Goal: Task Accomplishment & Management: Manage account settings

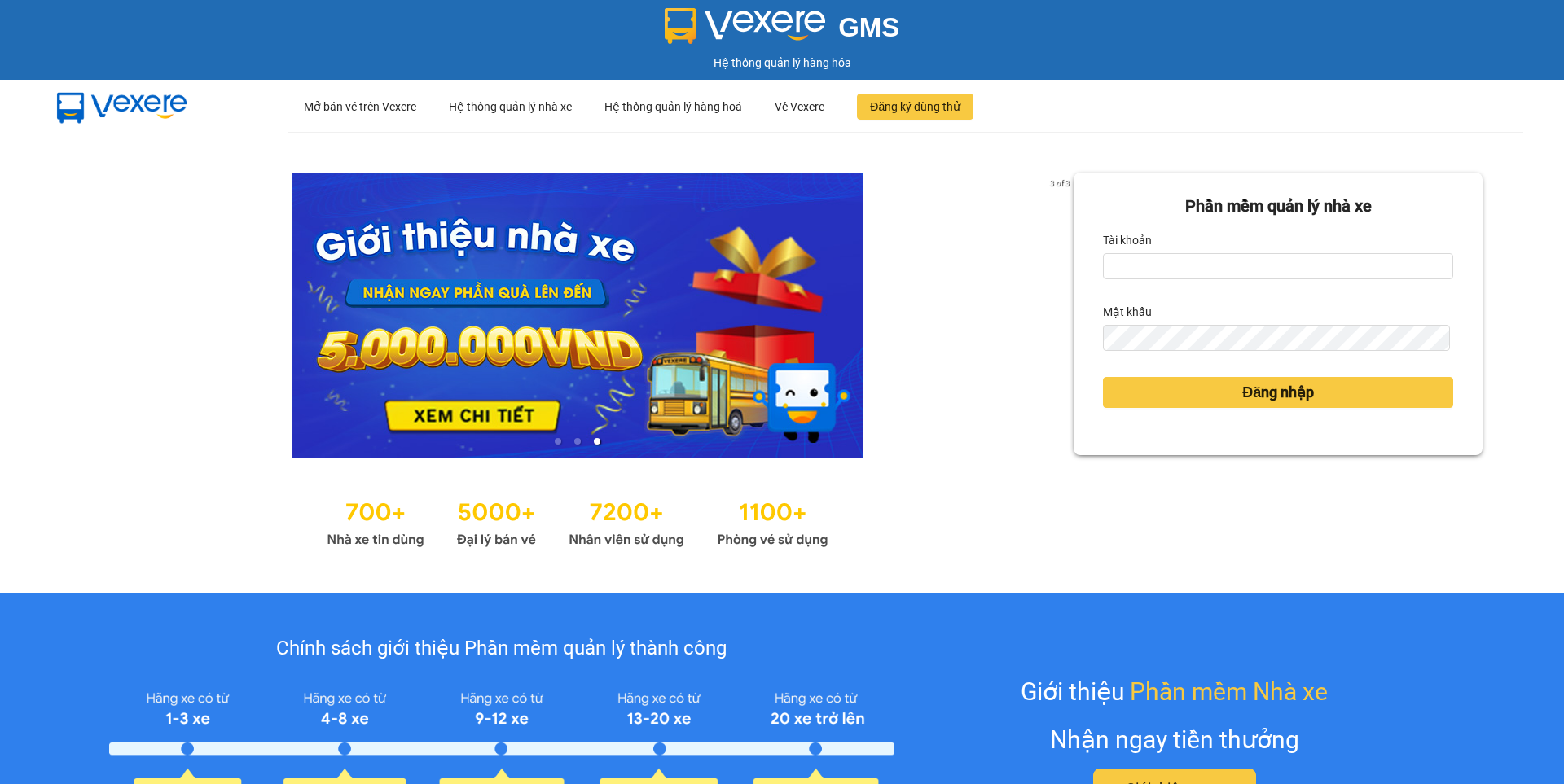
click at [1180, 247] on div "Tài khoản" at bounding box center [1278, 240] width 350 height 26
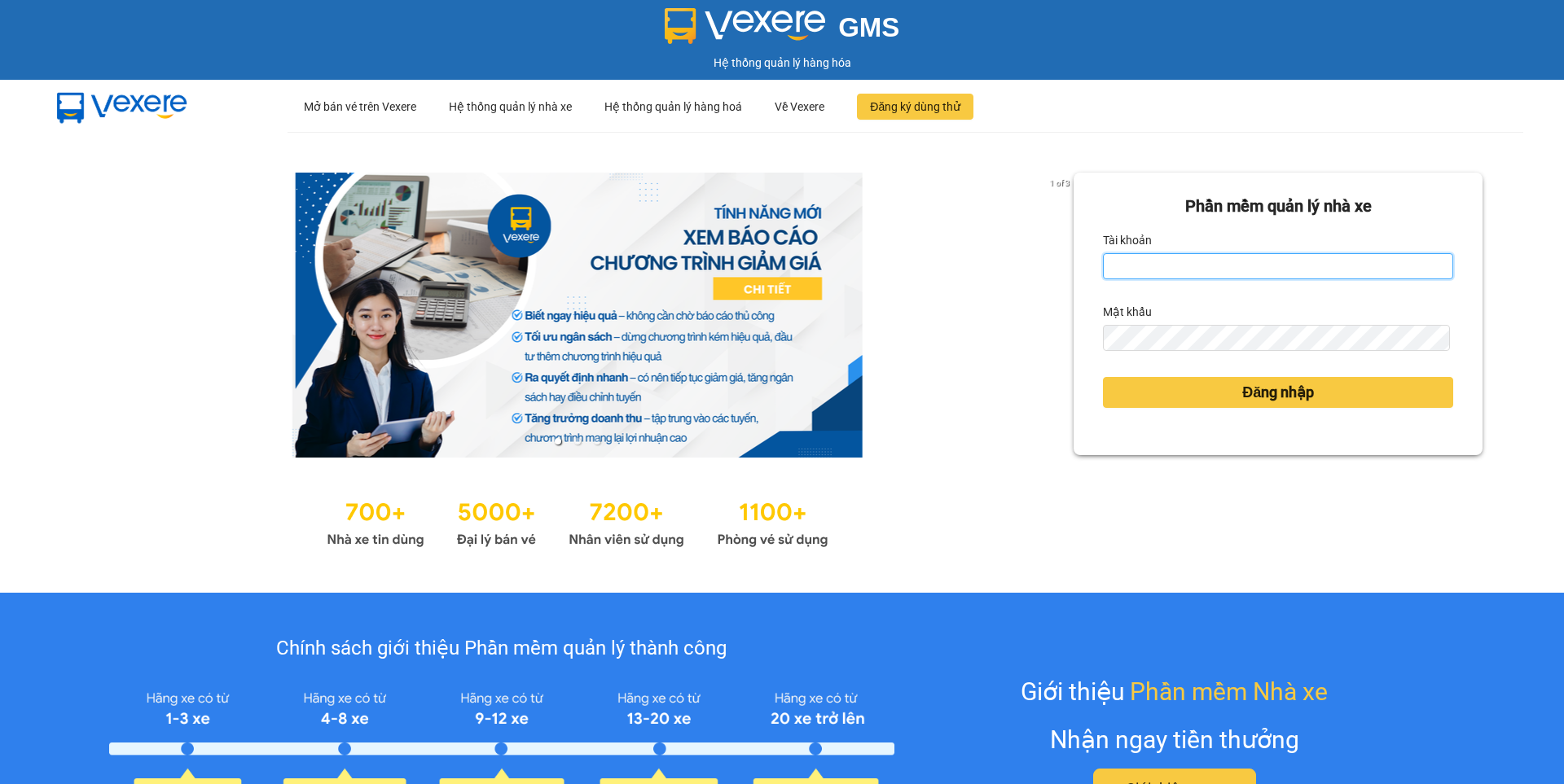
click at [1191, 270] on input "Tài khoản" at bounding box center [1278, 266] width 350 height 26
type input "nguyen1.beha"
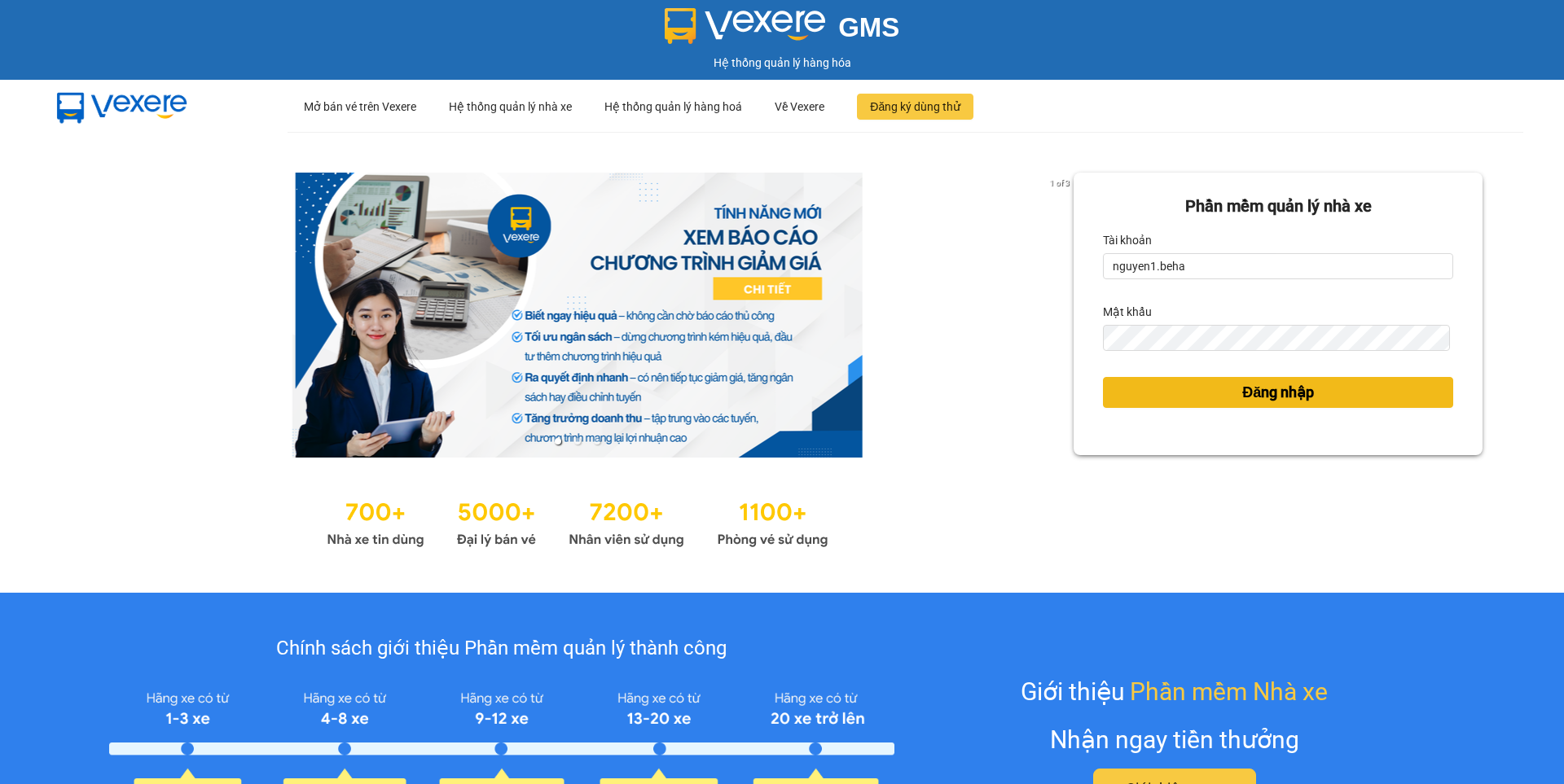
click at [1255, 392] on span "Đăng nhập" at bounding box center [1278, 392] width 72 height 23
click at [1218, 404] on button "Đăng nhập" at bounding box center [1278, 392] width 350 height 31
click at [1218, 396] on button "Đăng nhập" at bounding box center [1278, 392] width 350 height 31
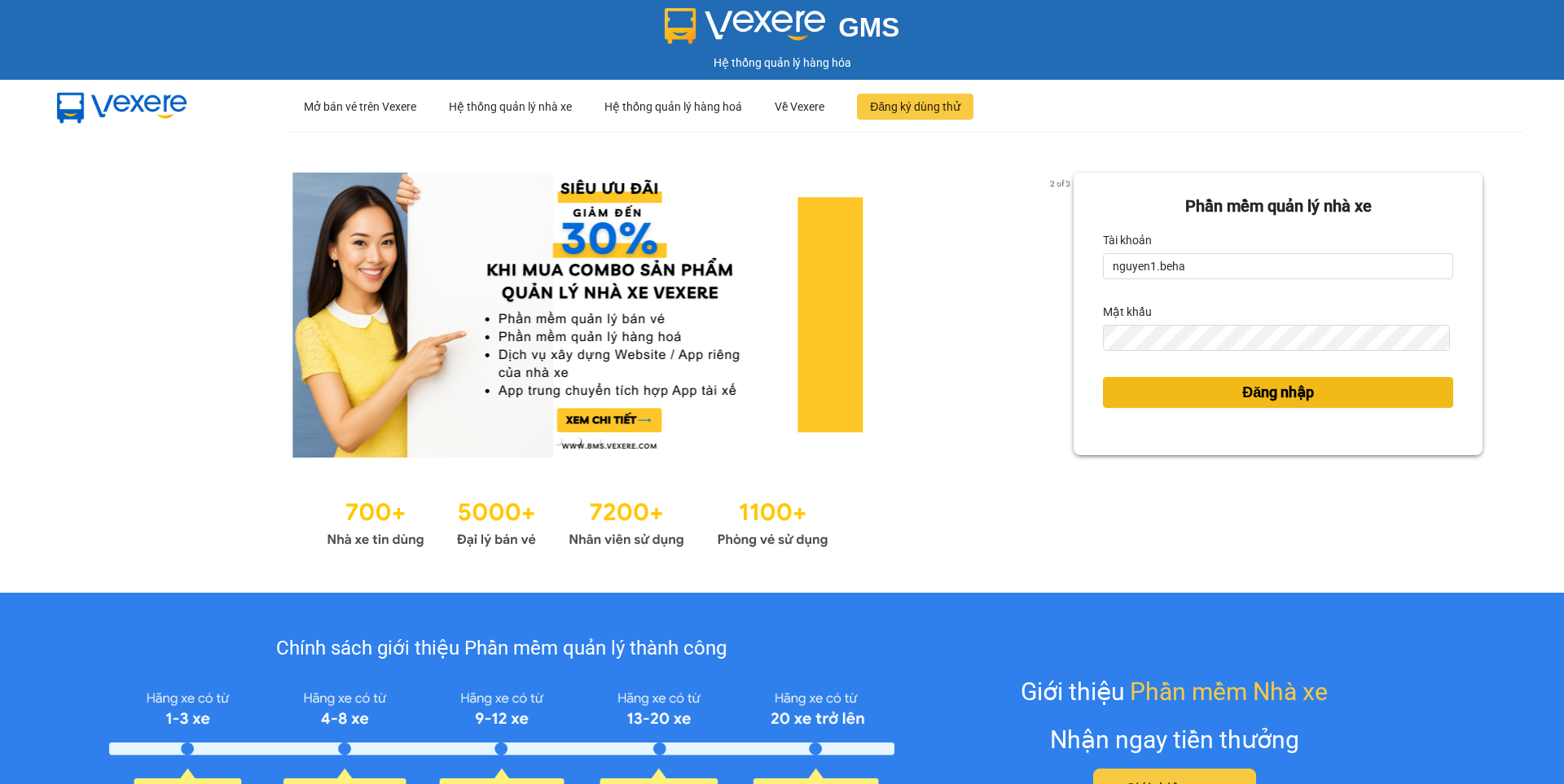
click at [1306, 392] on button "Đăng nhập" at bounding box center [1278, 392] width 350 height 31
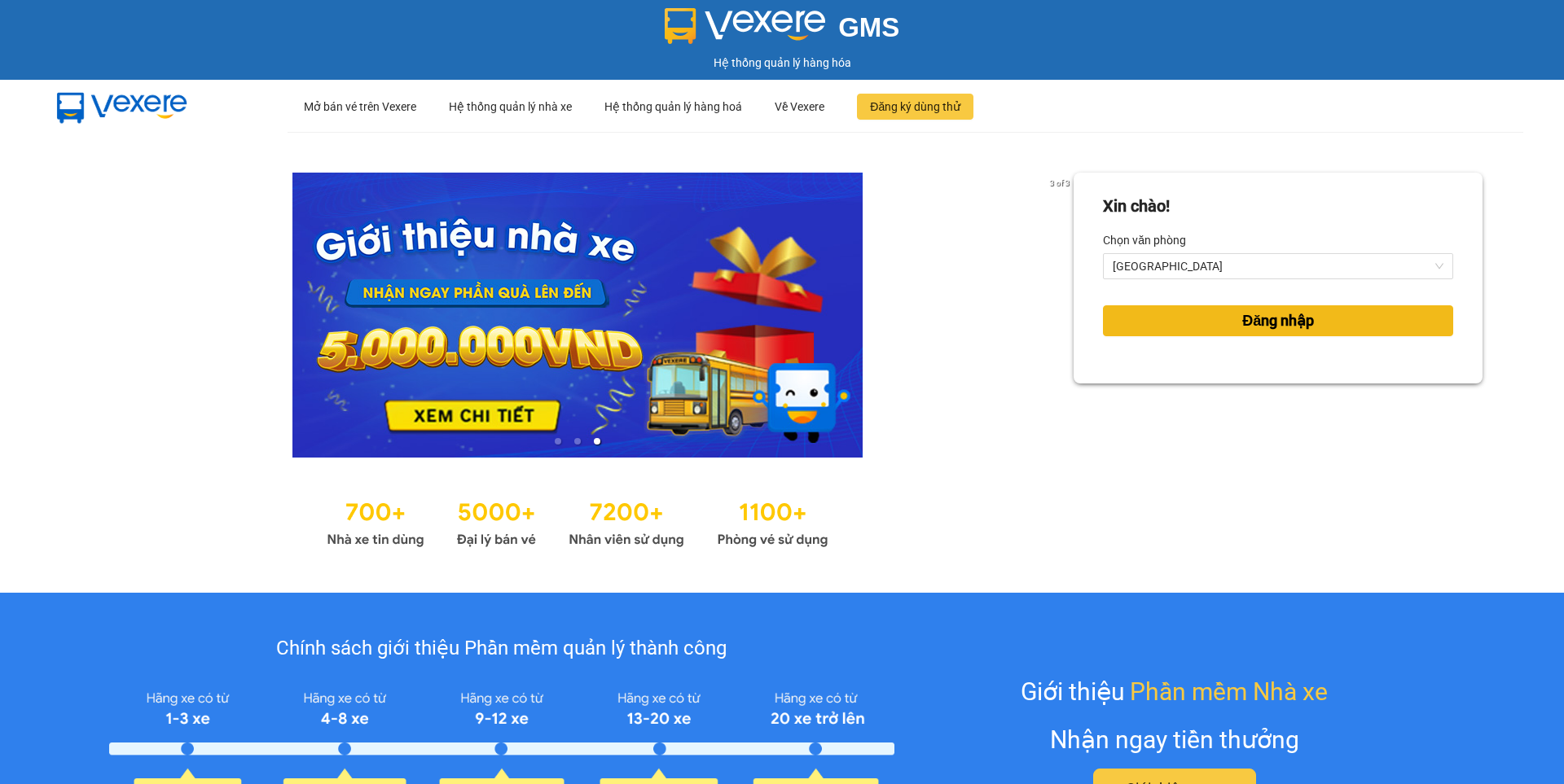
click at [1232, 306] on button "Đăng nhập" at bounding box center [1278, 321] width 350 height 31
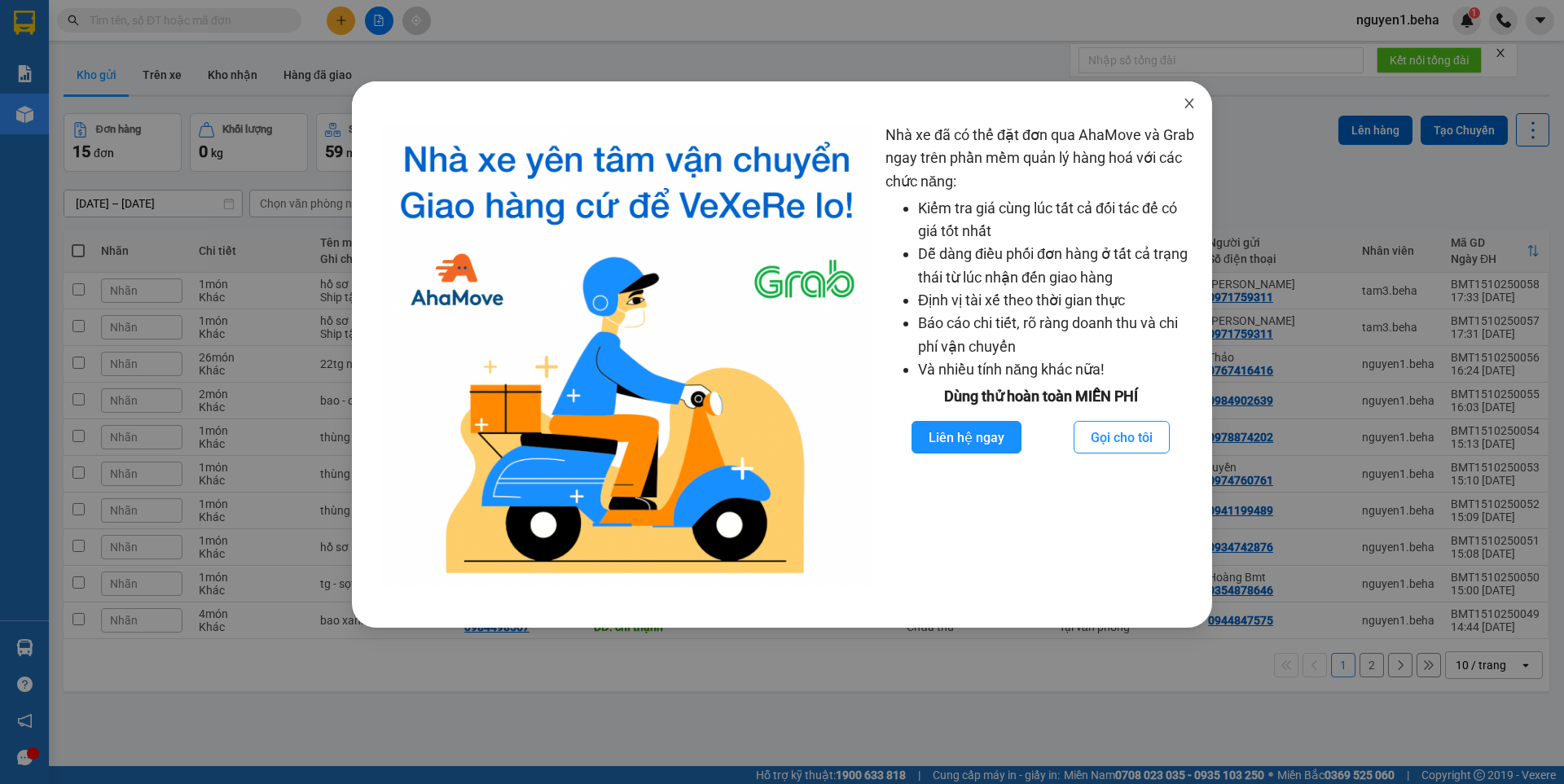
click at [1191, 96] on span "Close" at bounding box center [1188, 103] width 45 height 45
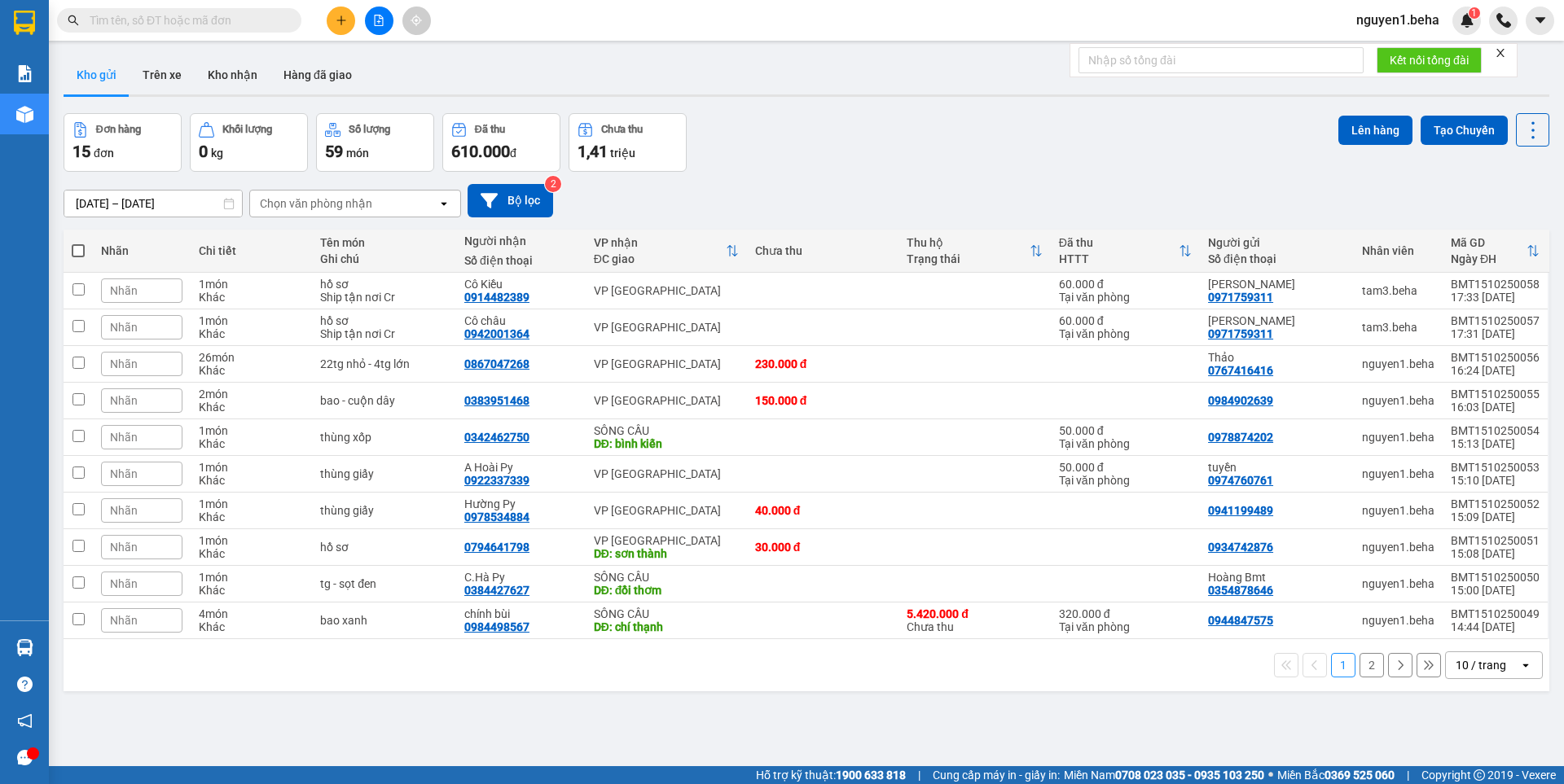
click at [1497, 48] on icon "close" at bounding box center [1500, 53] width 11 height 11
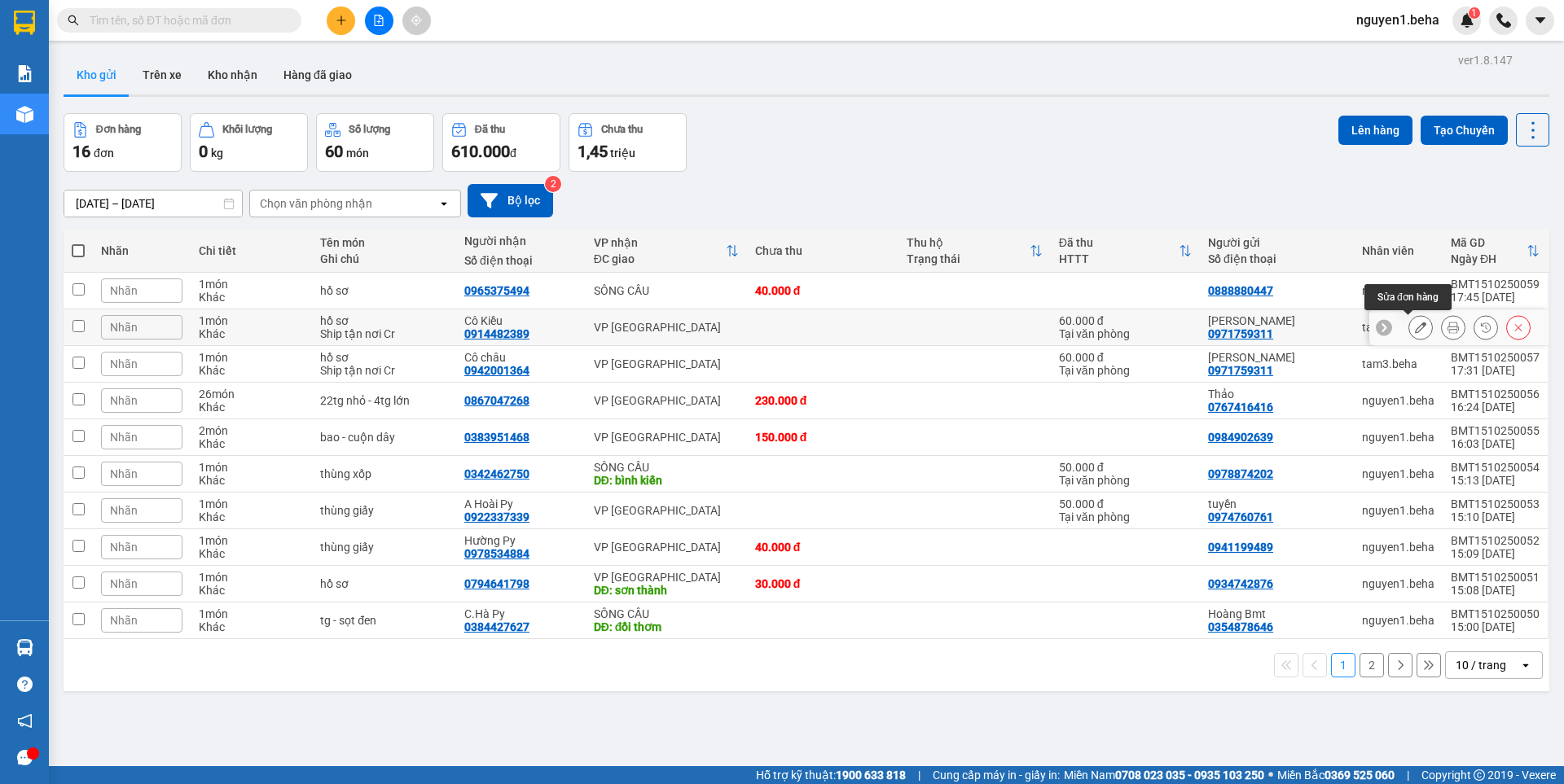
click at [1414, 325] on icon at bounding box center [1420, 327] width 11 height 11
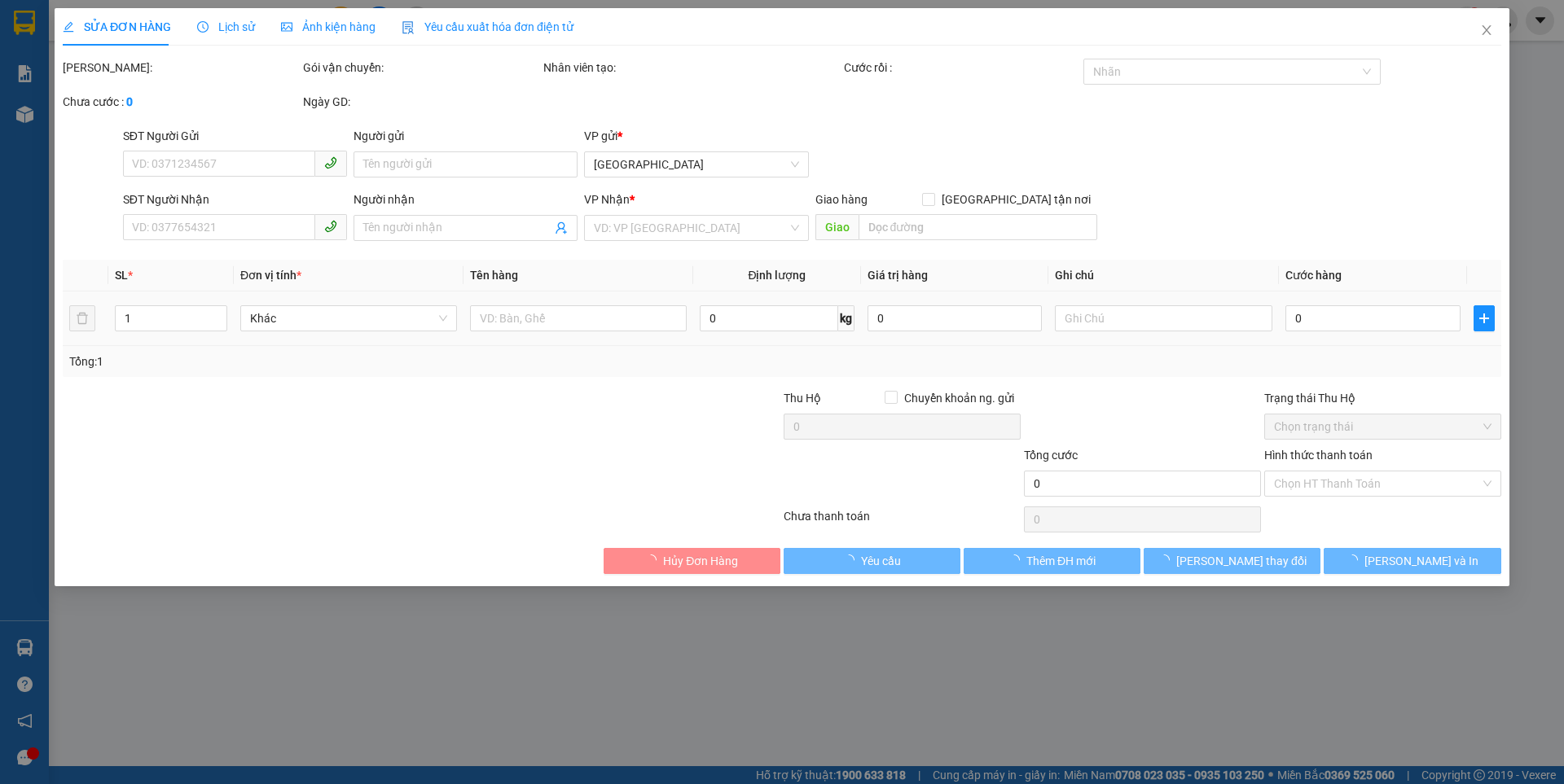
type input "0971759311"
type input "[PERSON_NAME]"
type input "0914482389"
type input "Cô Kiều"
type input "60.000"
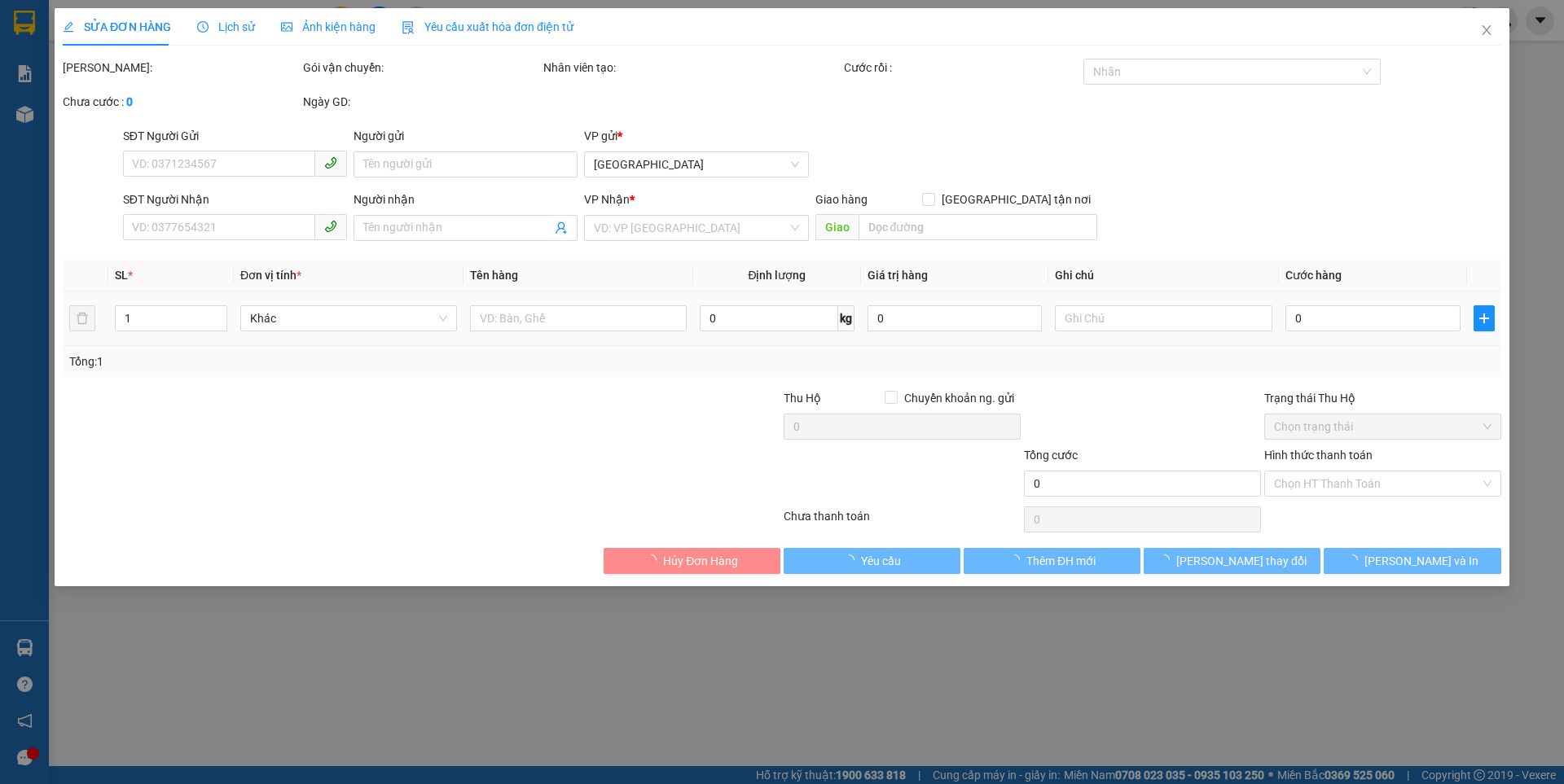
type input "60.000"
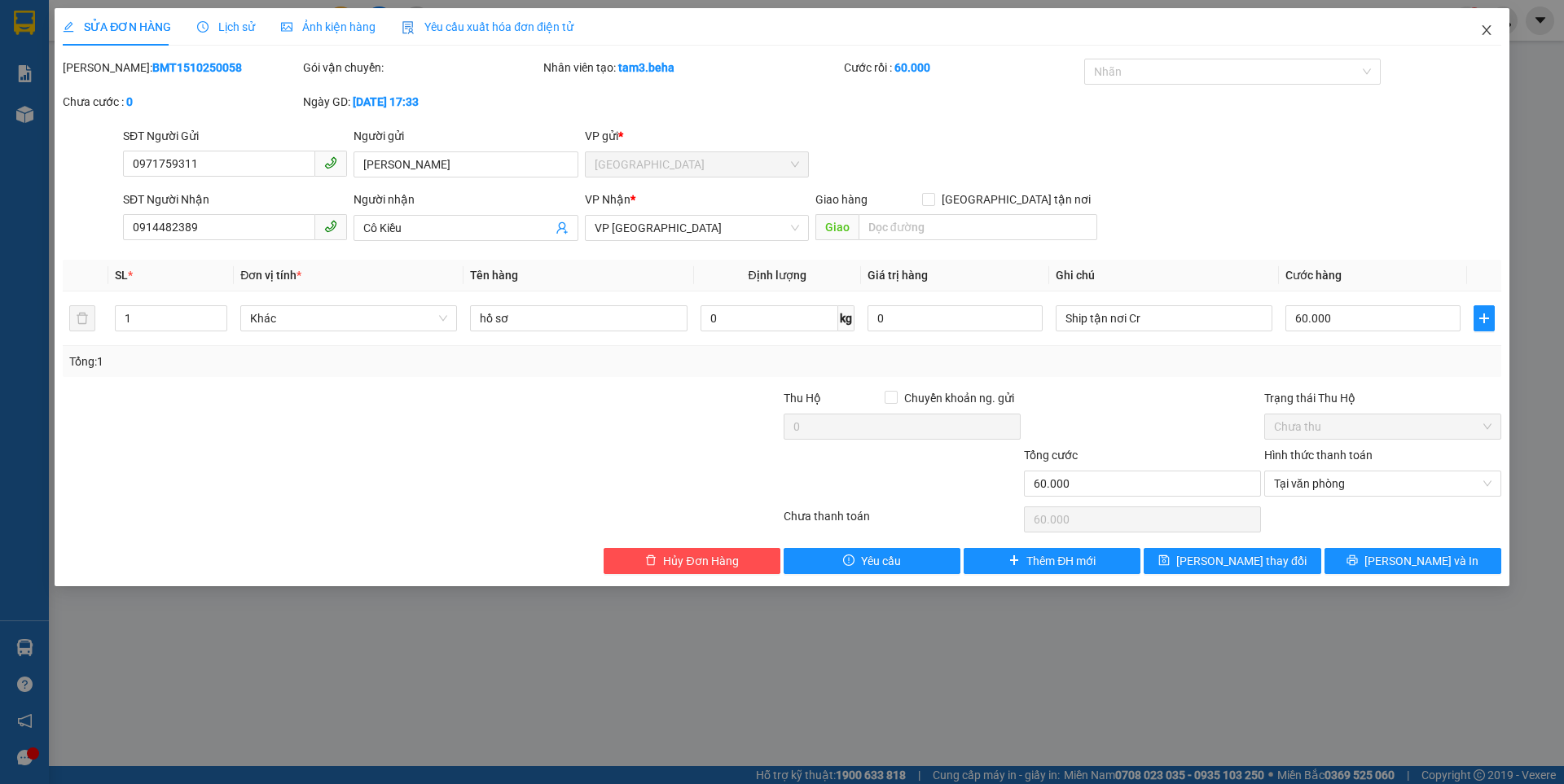
click at [1485, 28] on icon "close" at bounding box center [1486, 30] width 13 height 13
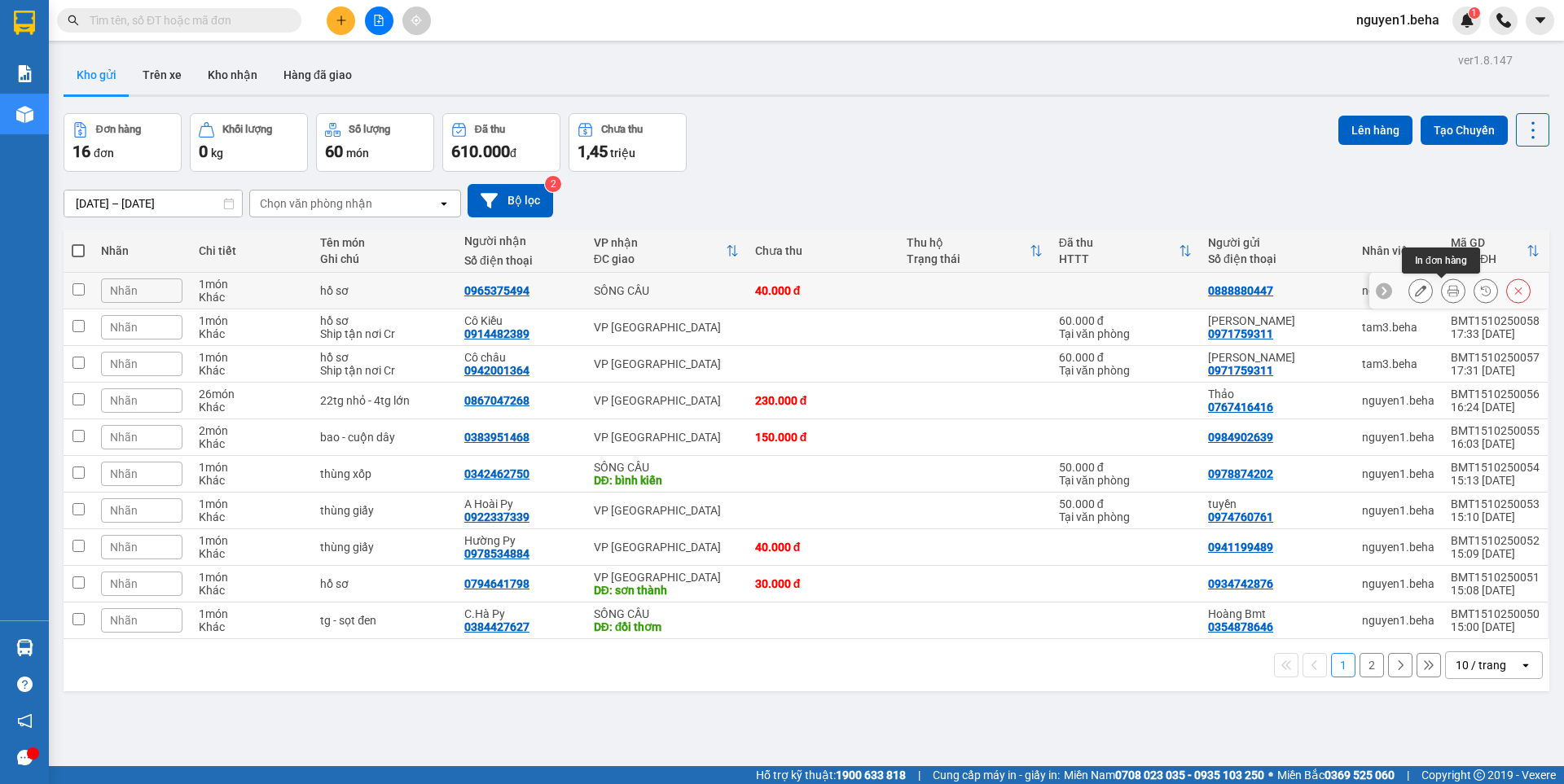
click at [1448, 288] on icon at bounding box center [1453, 291] width 11 height 11
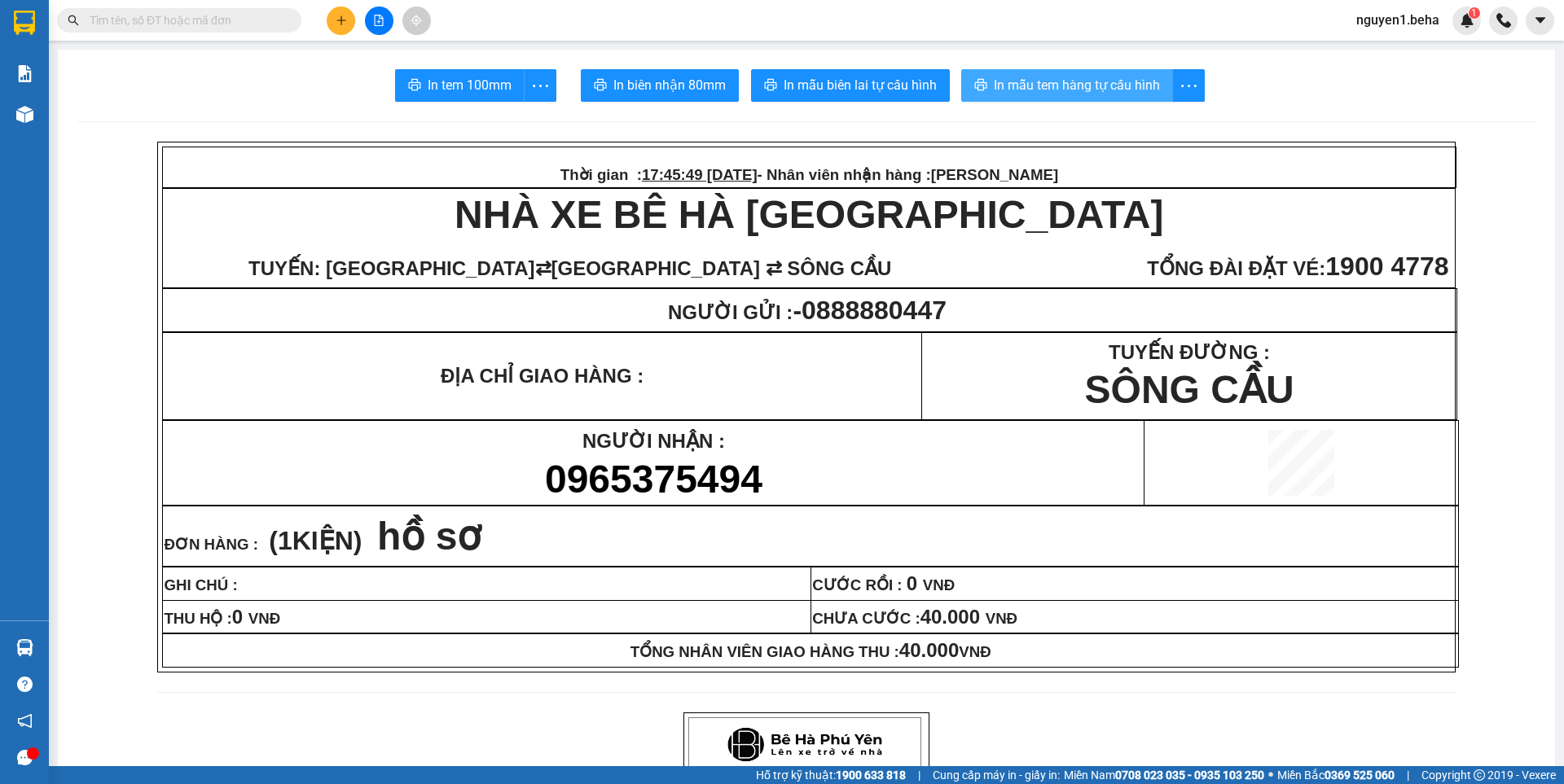
click at [1104, 79] on span "In mẫu tem hàng tự cấu hình" at bounding box center [1077, 85] width 166 height 20
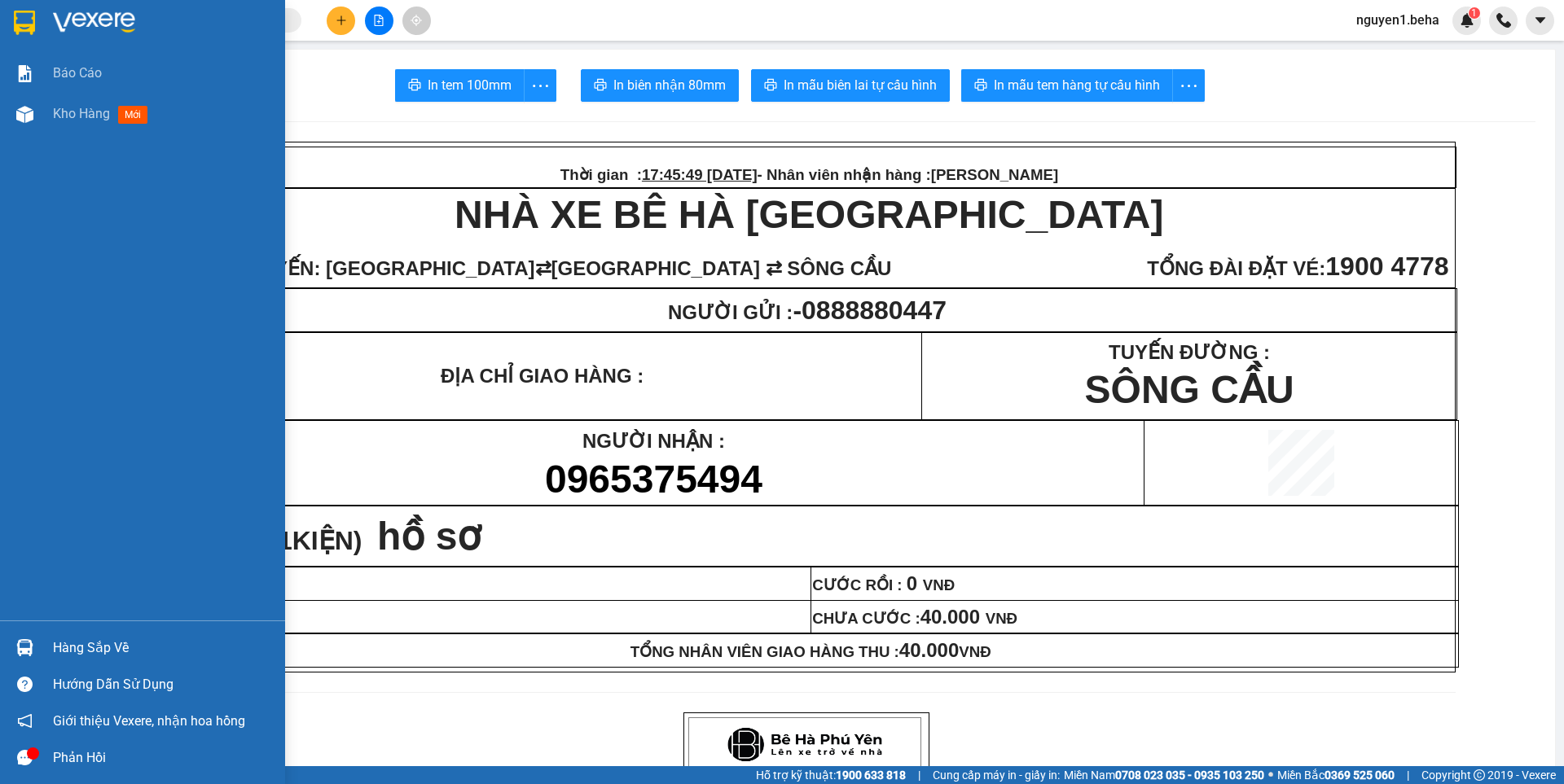
click at [135, 641] on div "Hàng sắp về" at bounding box center [163, 648] width 220 height 24
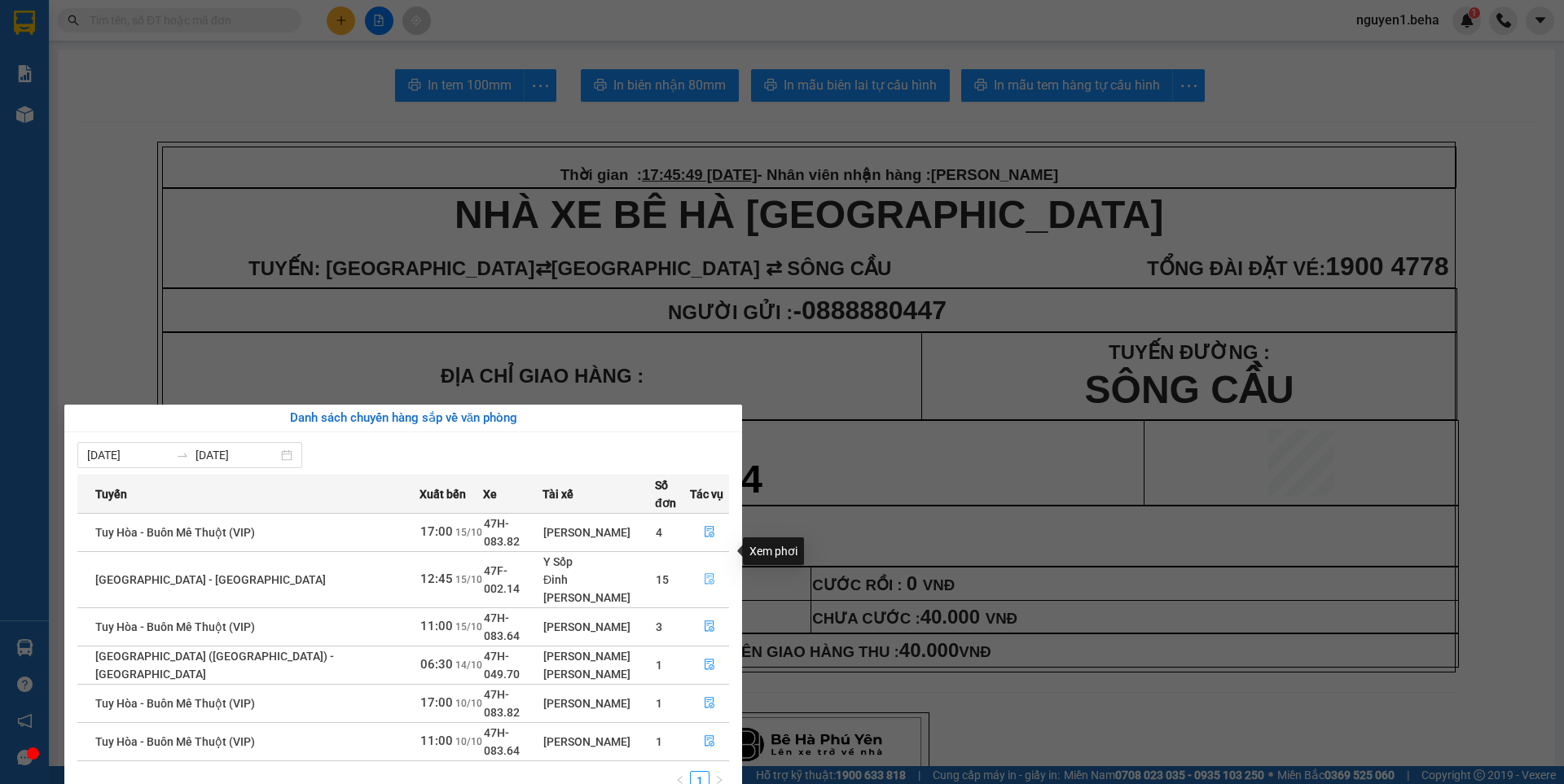
click at [704, 573] on icon "file-done" at bounding box center [709, 579] width 11 height 11
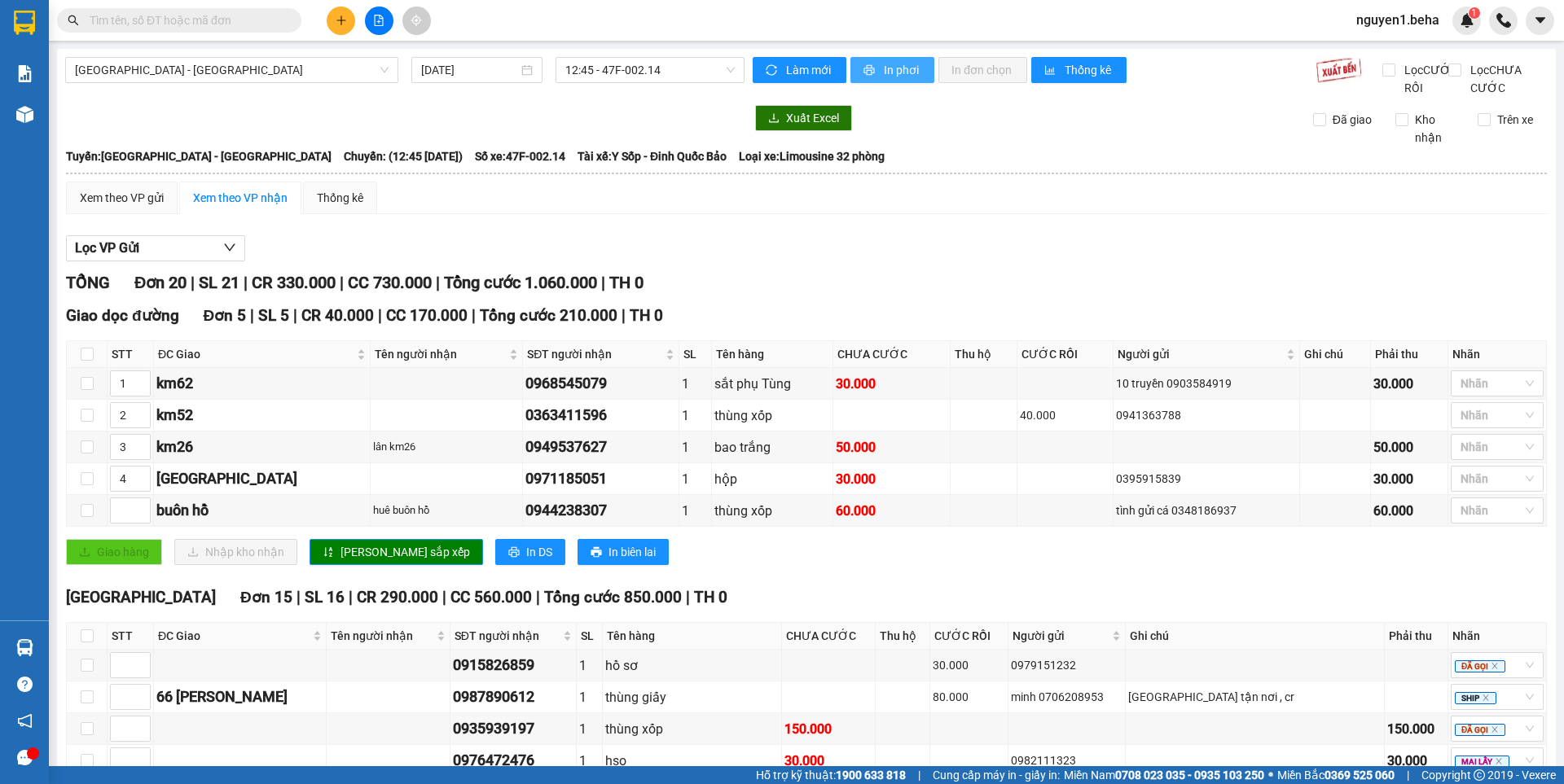
click at [884, 67] on span "In phơi" at bounding box center [903, 69] width 38 height 18
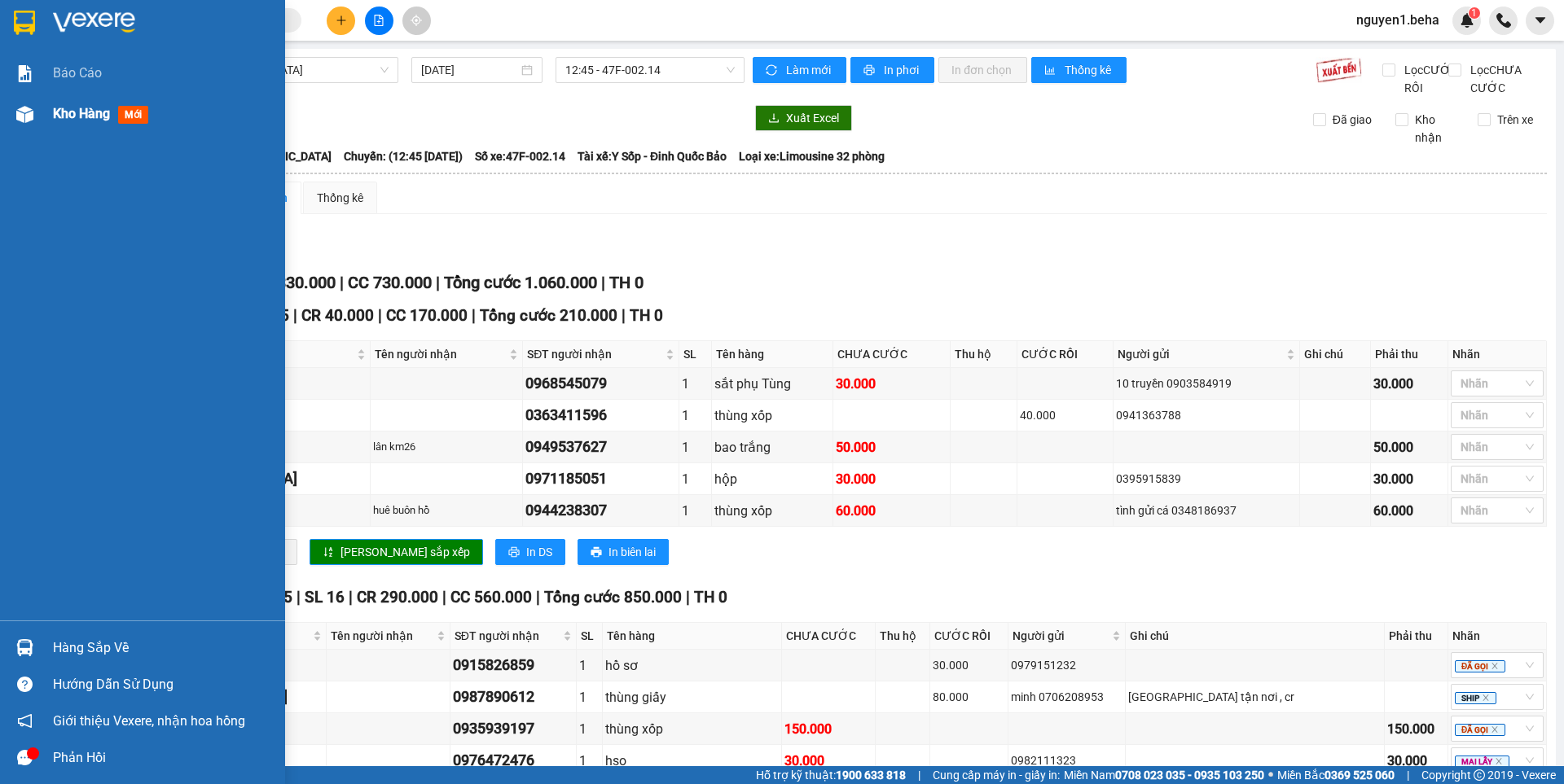
click at [45, 112] on div "Kho hàng mới" at bounding box center [142, 114] width 285 height 41
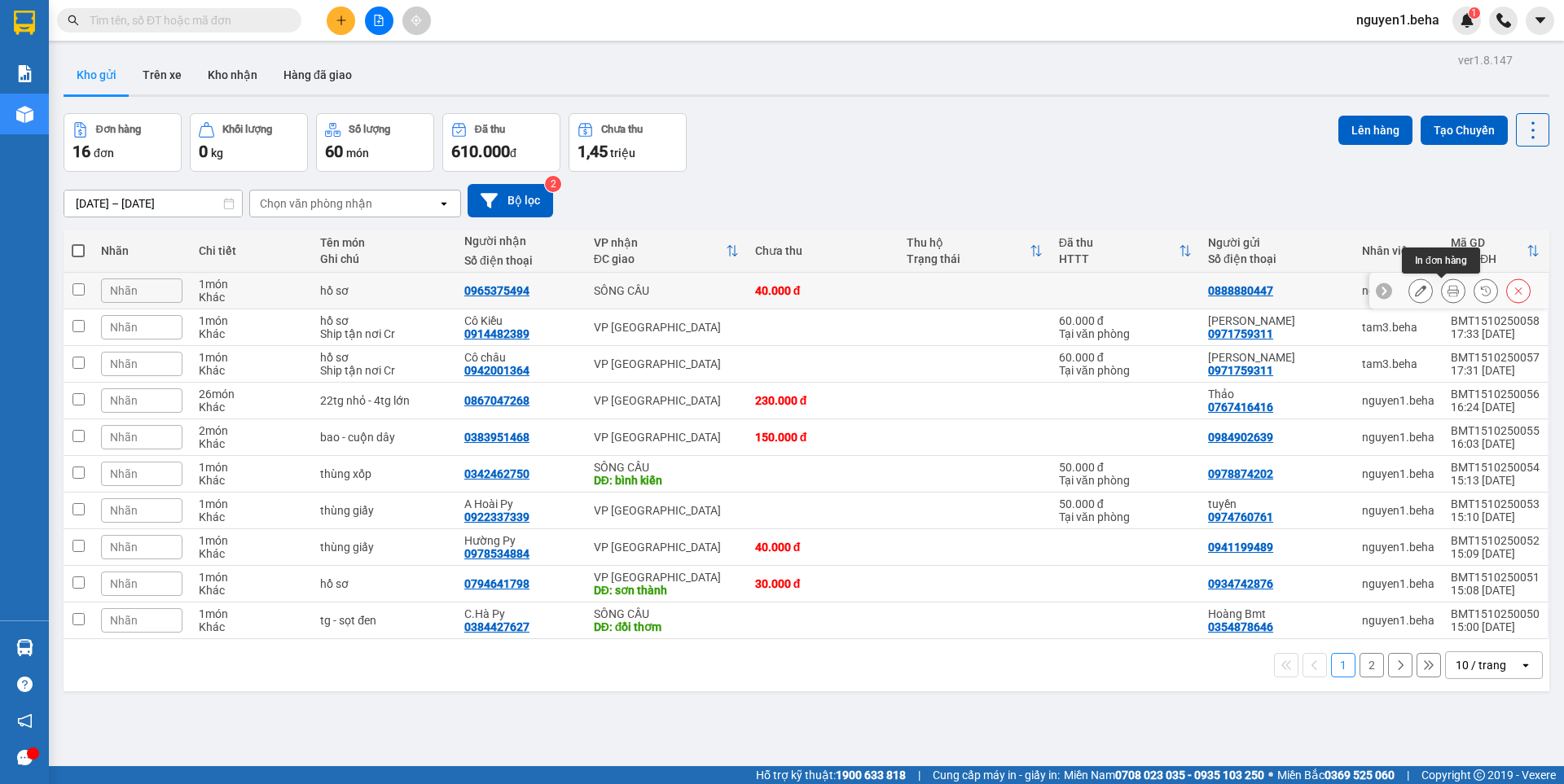
click at [1448, 292] on icon at bounding box center [1453, 291] width 11 height 11
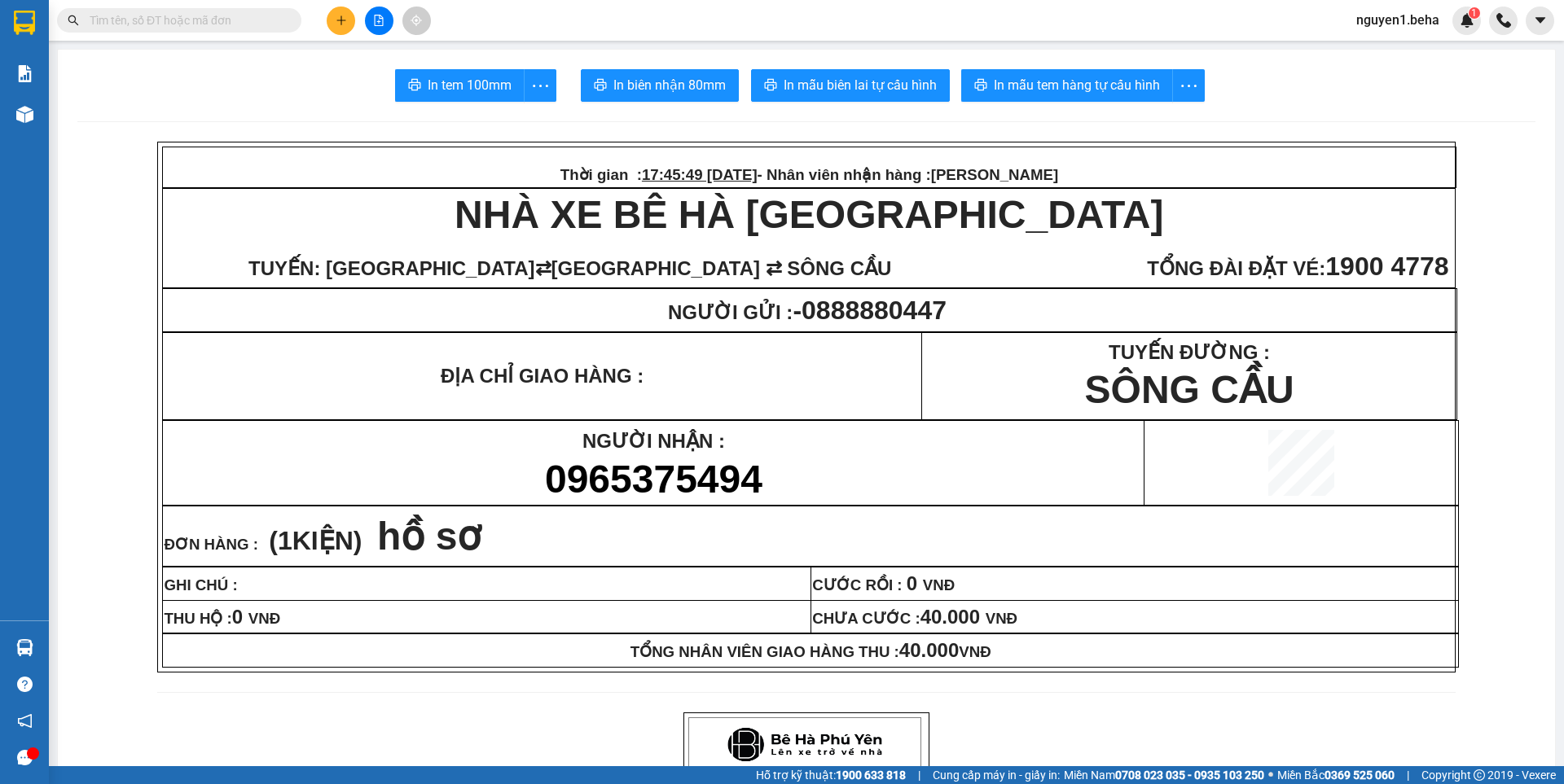
click at [1012, 95] on span "In mẫu tem hàng tự cấu hình" at bounding box center [1077, 85] width 166 height 20
click at [1109, 70] on button "In mẫu tem hàng tự cấu hình" at bounding box center [1066, 85] width 212 height 32
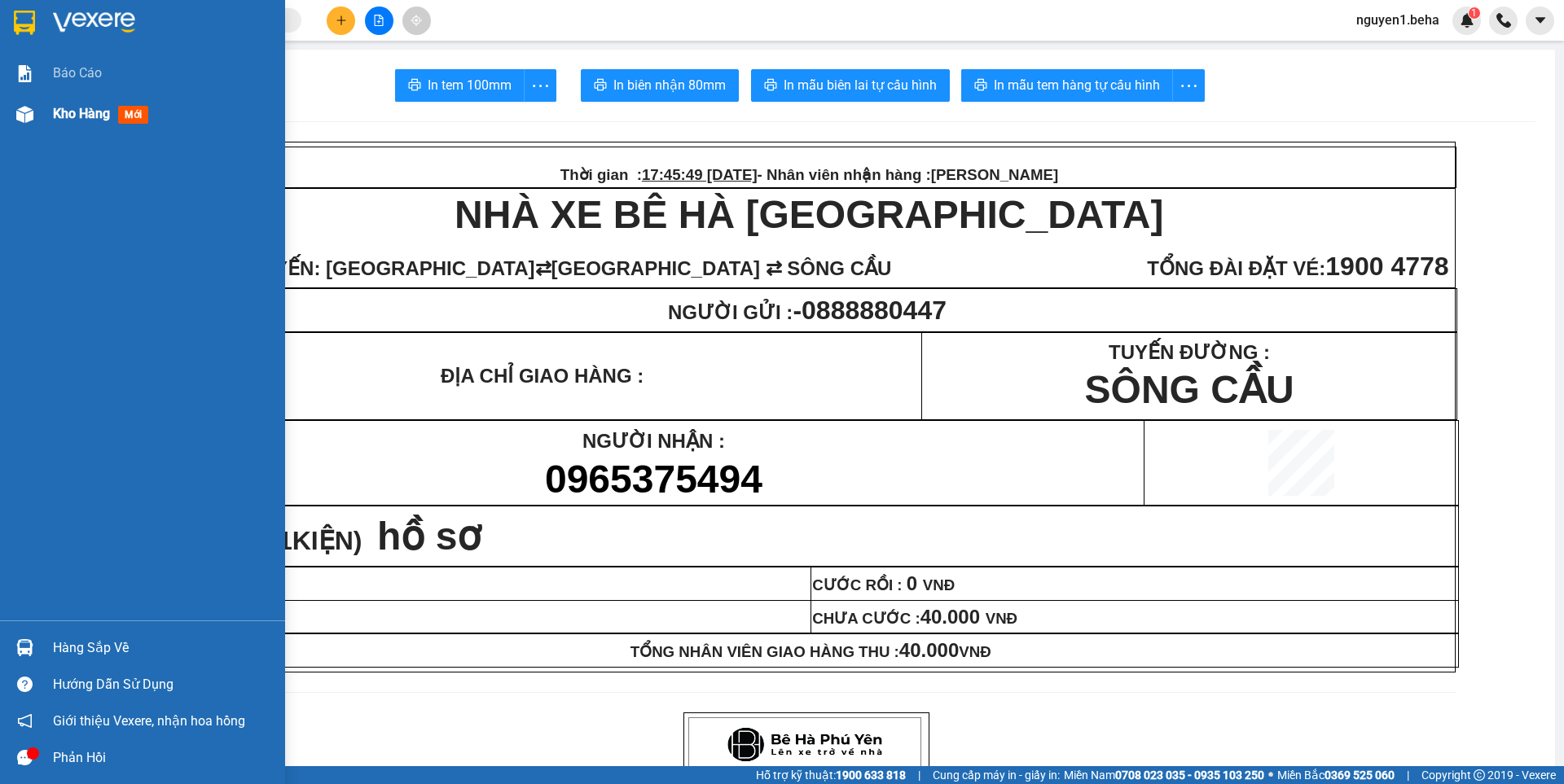
click at [39, 120] on div "Kho hàng mới" at bounding box center [142, 114] width 285 height 41
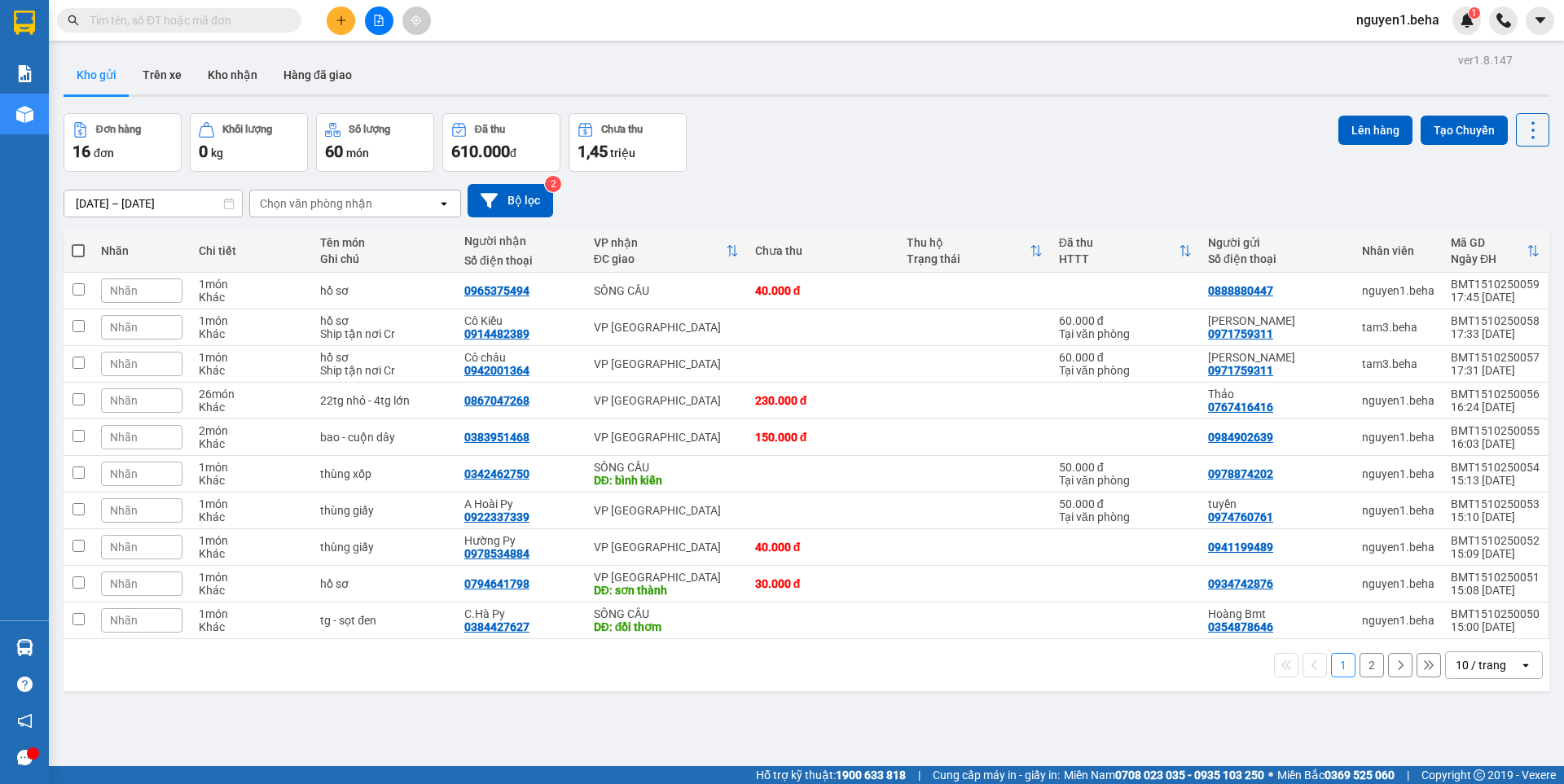
click at [1488, 660] on div "10 / trang" at bounding box center [1480, 665] width 51 height 17
click at [1469, 567] on span "50 / trang" at bounding box center [1472, 571] width 52 height 17
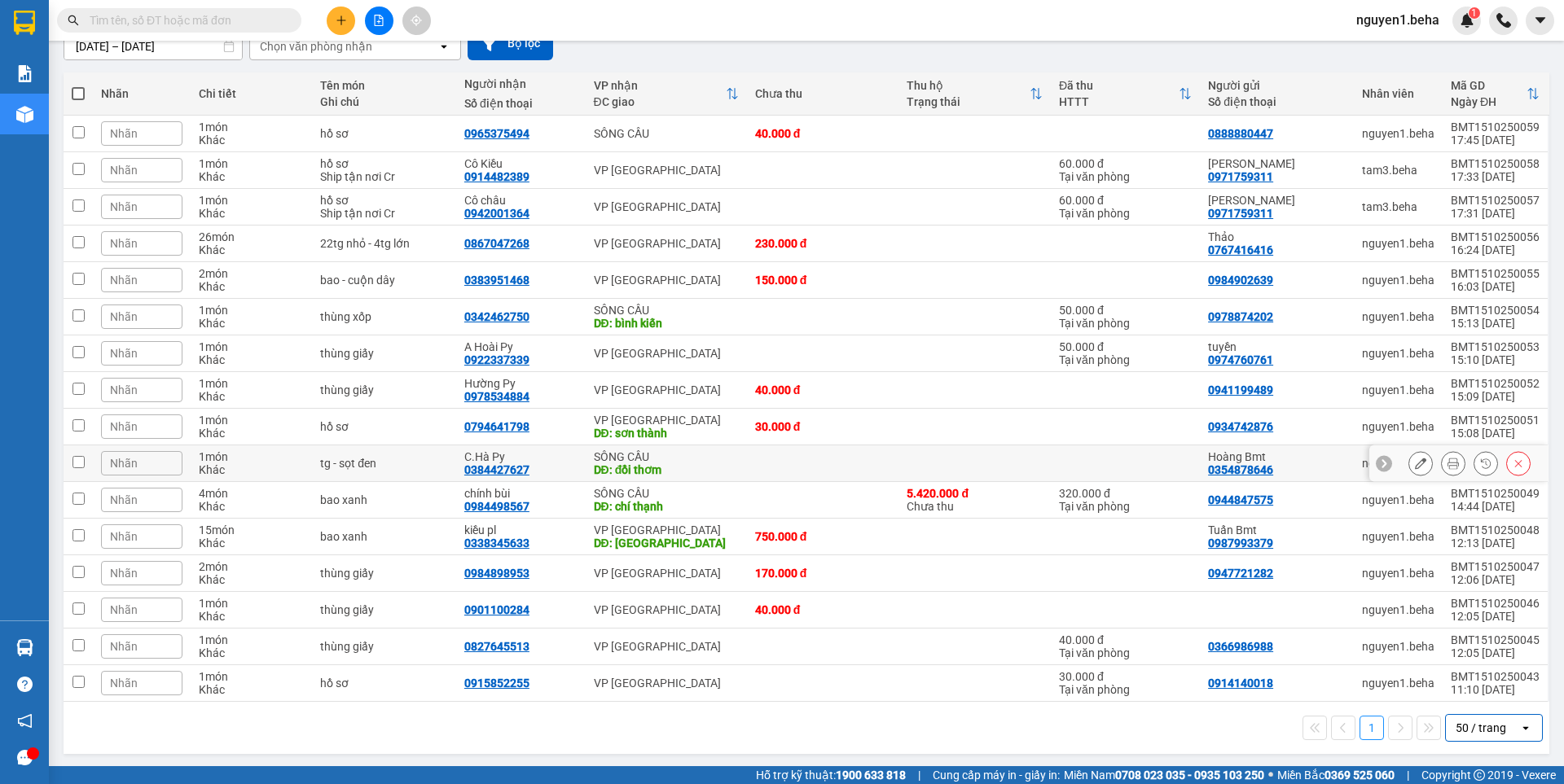
scroll to position [160, 0]
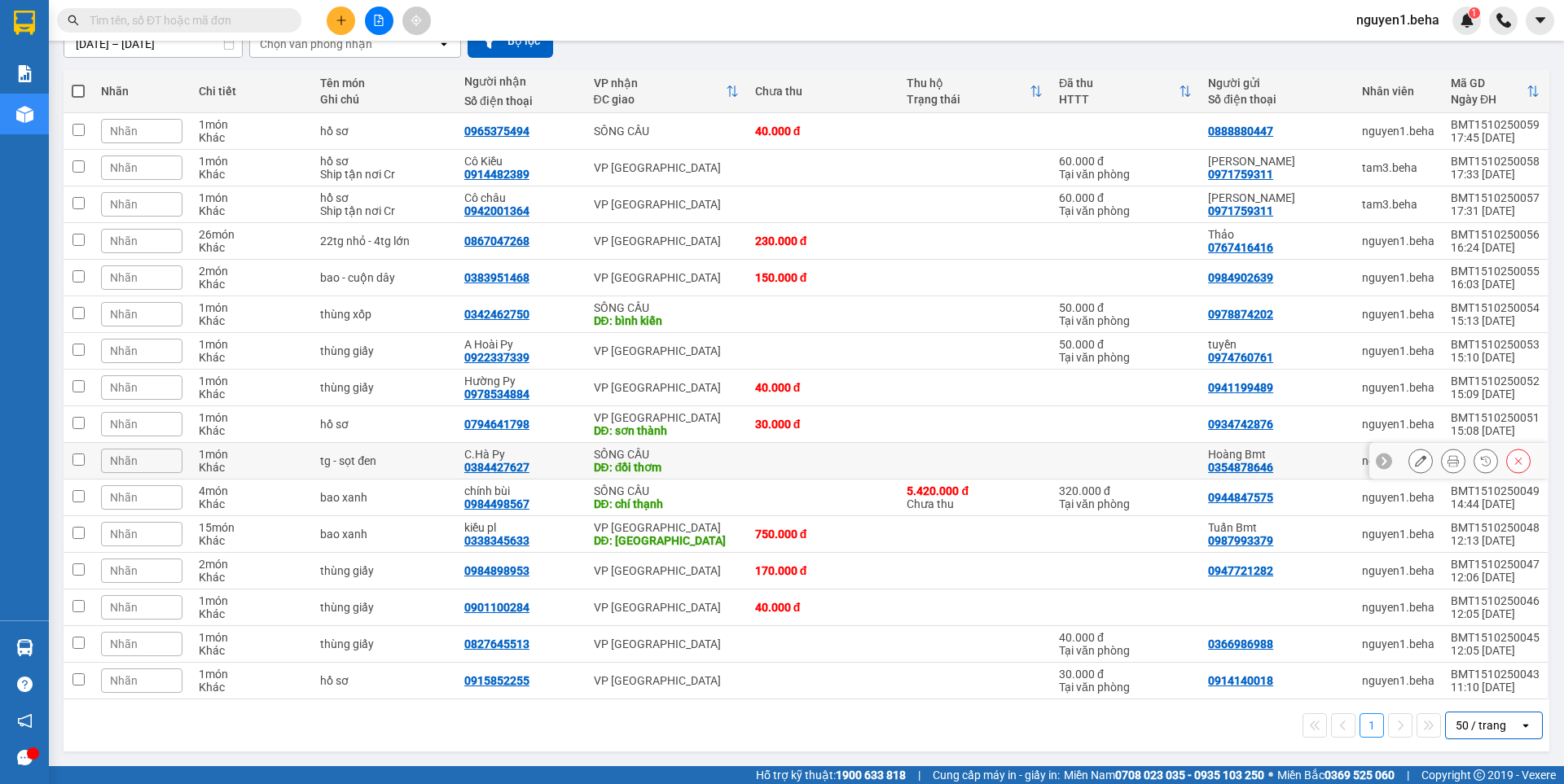
click at [1409, 454] on button at bounding box center [1420, 461] width 23 height 29
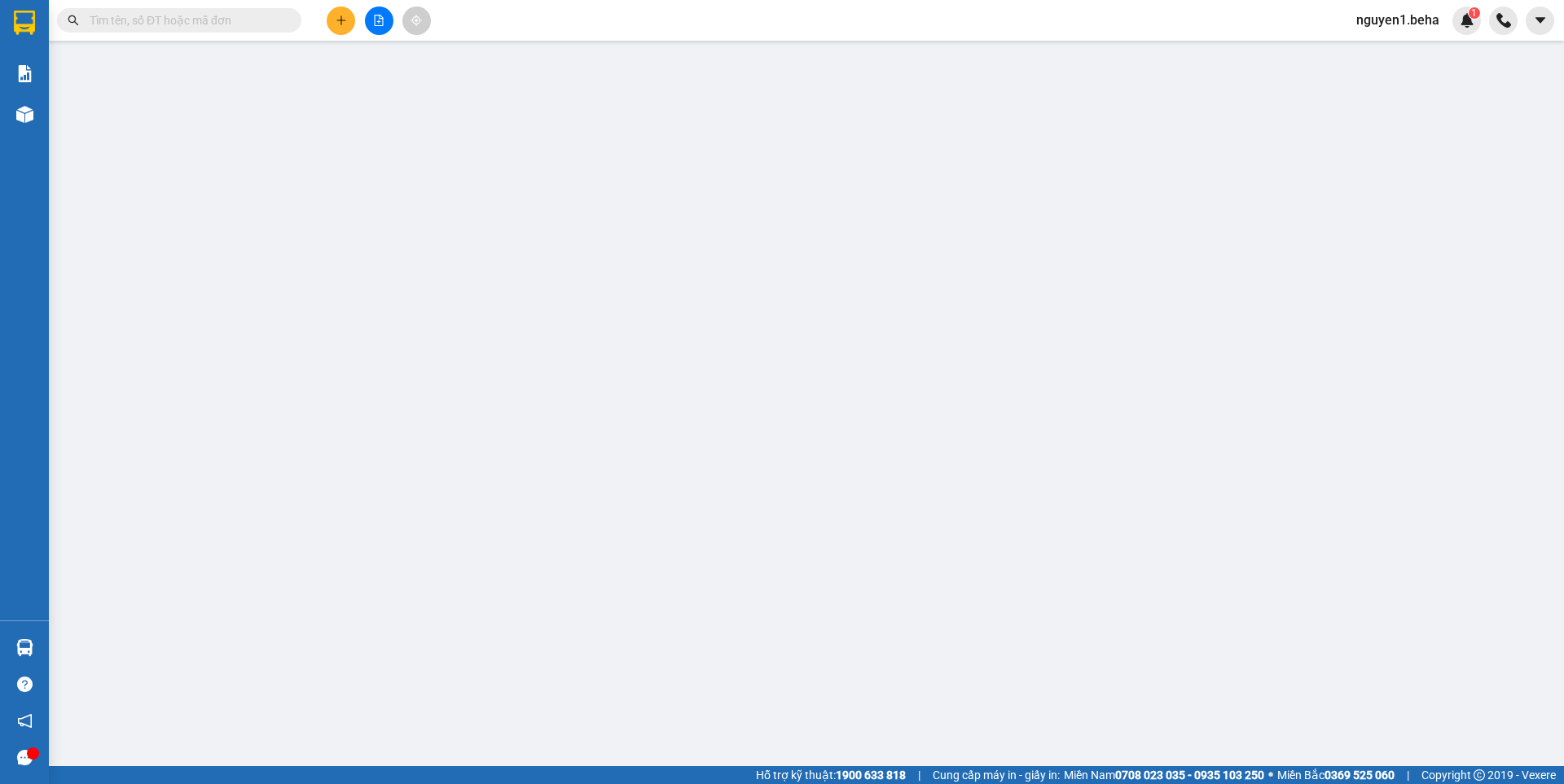
type input "0354878646"
type input "Hoàng Bmt"
type input "0384427627"
type input "C.Hà Py"
type input "đồi thơm"
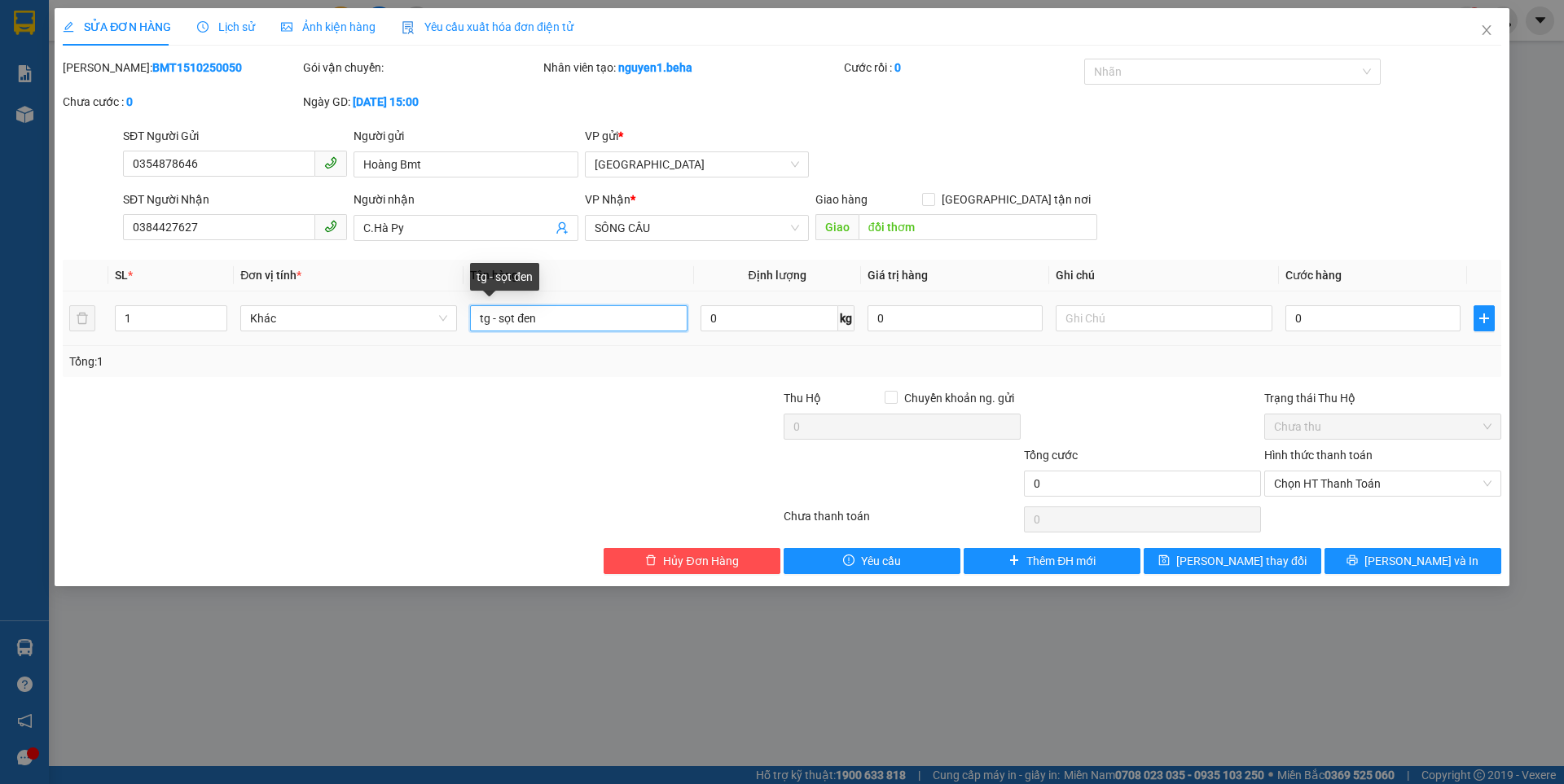
click at [499, 313] on input "tg - sọt đen" at bounding box center [578, 319] width 217 height 26
click at [479, 318] on input "tg -7 sọt đen" at bounding box center [578, 319] width 217 height 26
type input "3tg -7 sọt đen"
click at [219, 313] on icon "up" at bounding box center [219, 315] width 6 height 6
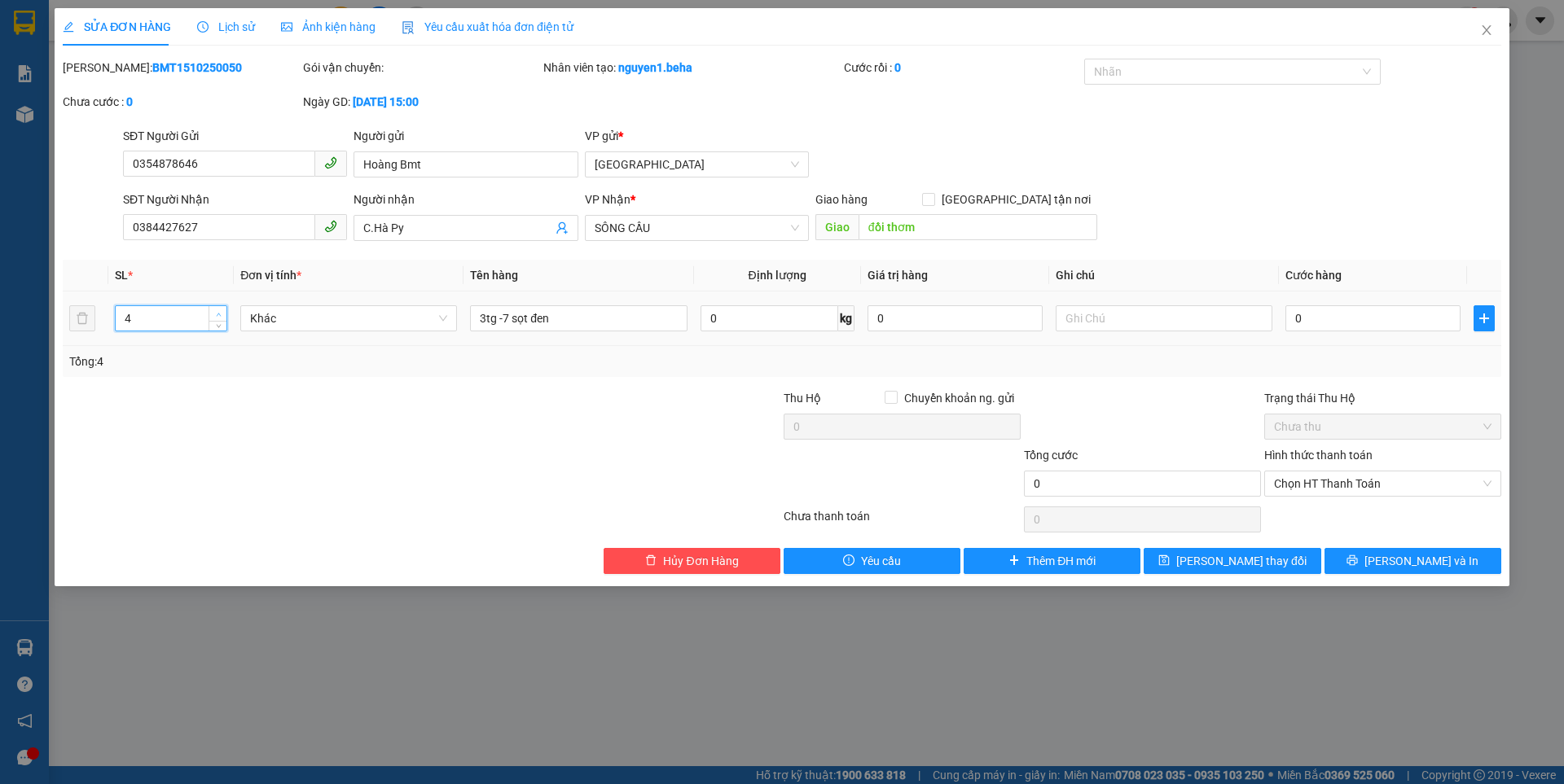
click at [219, 313] on icon "up" at bounding box center [219, 315] width 6 height 6
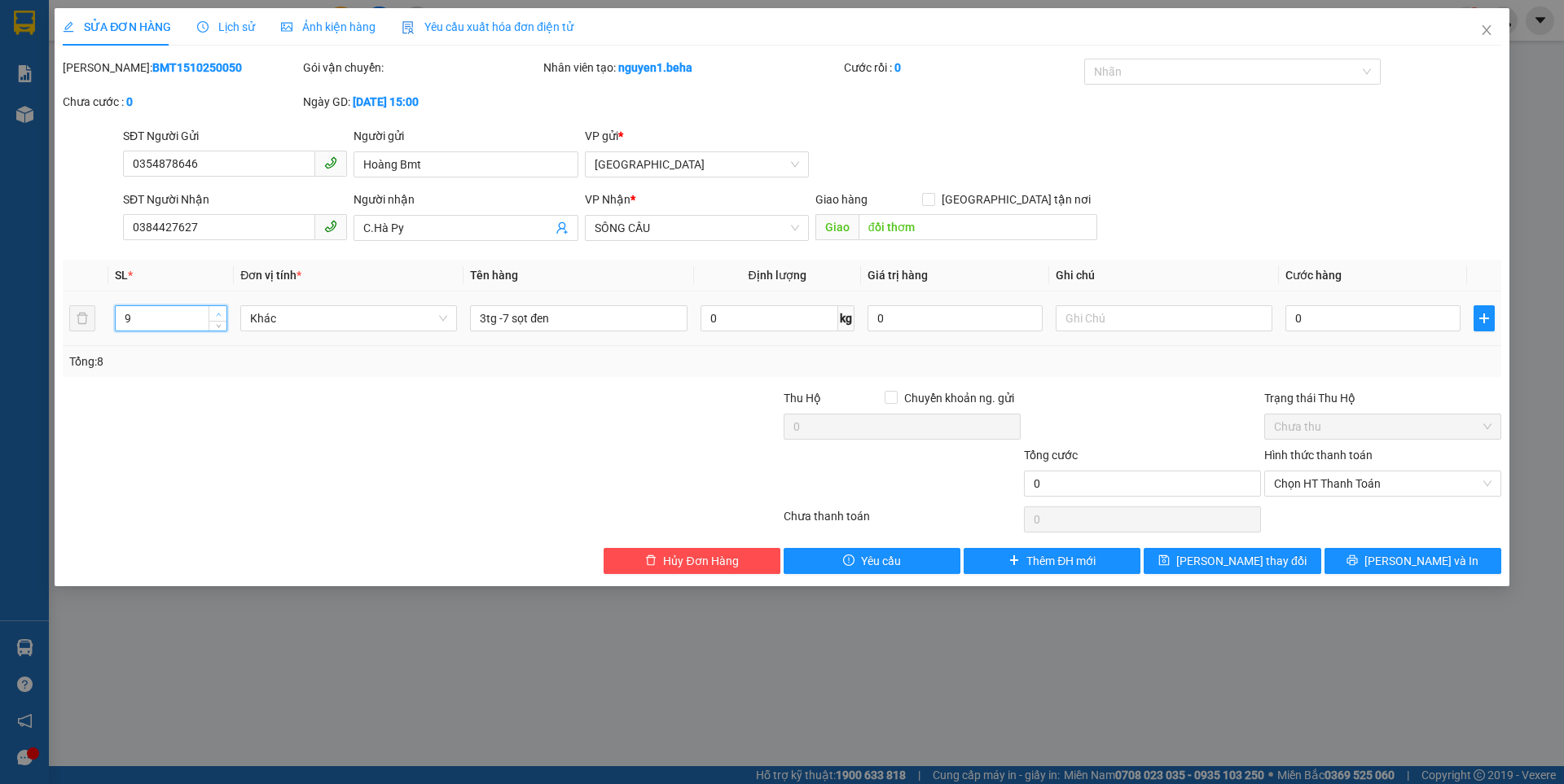
click at [219, 313] on icon "up" at bounding box center [219, 315] width 6 height 6
click at [221, 330] on span "Decrease Value" at bounding box center [217, 323] width 18 height 15
click at [224, 312] on span "up" at bounding box center [218, 314] width 10 height 10
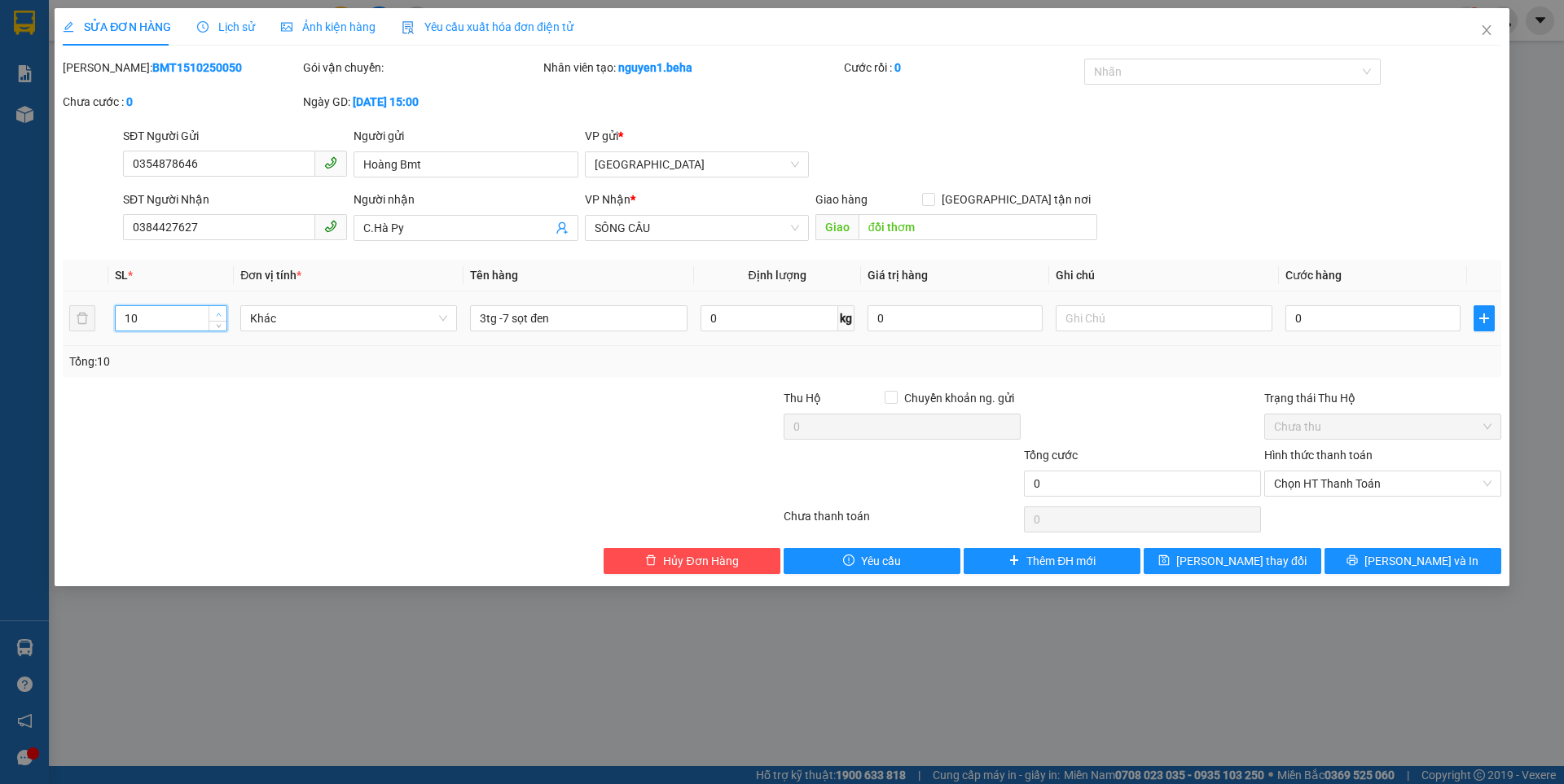
click at [224, 312] on span "up" at bounding box center [218, 314] width 10 height 10
type input "10"
click at [216, 322] on icon "down" at bounding box center [219, 323] width 6 height 6
click at [1346, 319] on input "0" at bounding box center [1373, 319] width 176 height 26
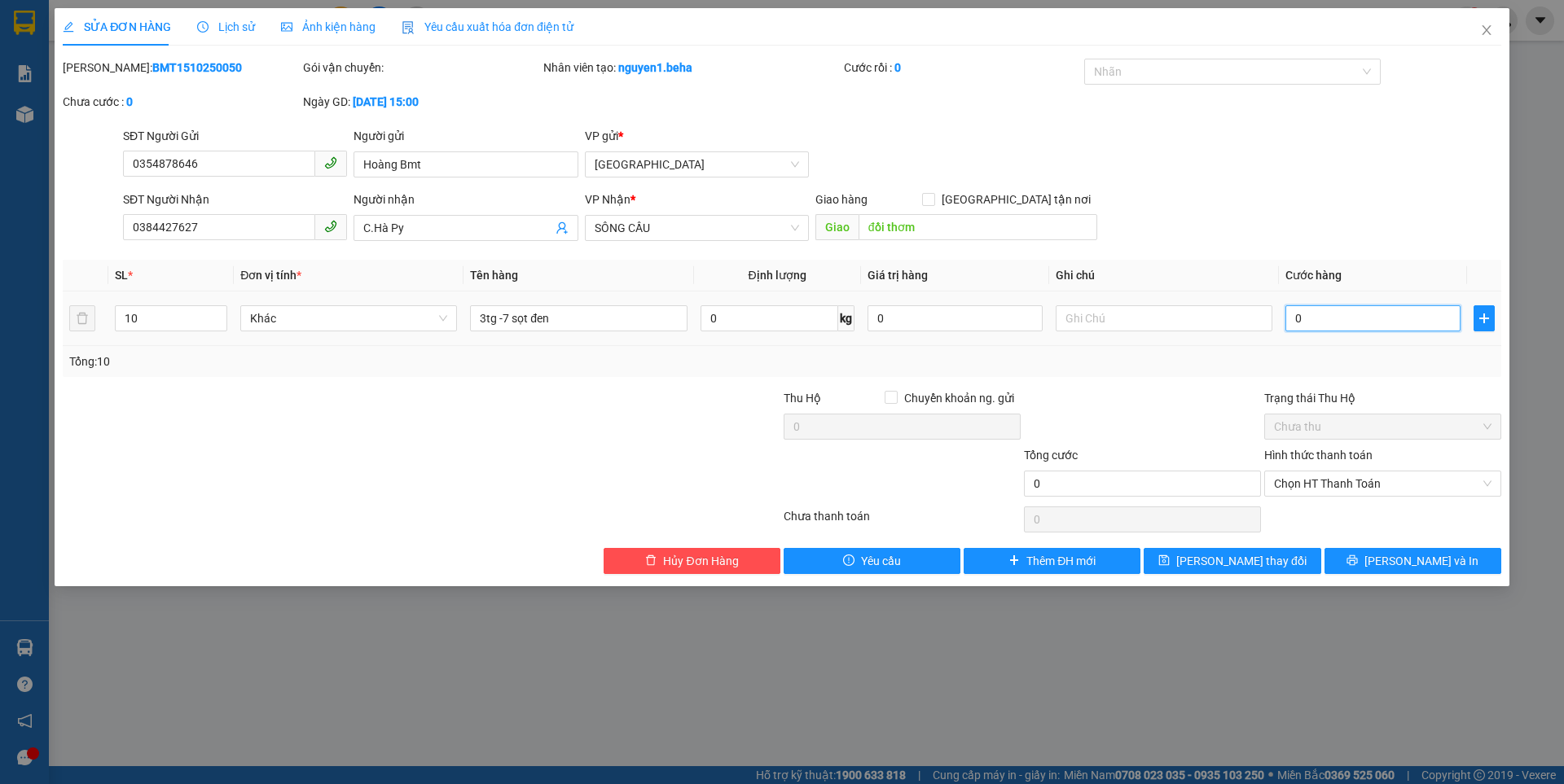
type input "2"
type input "28"
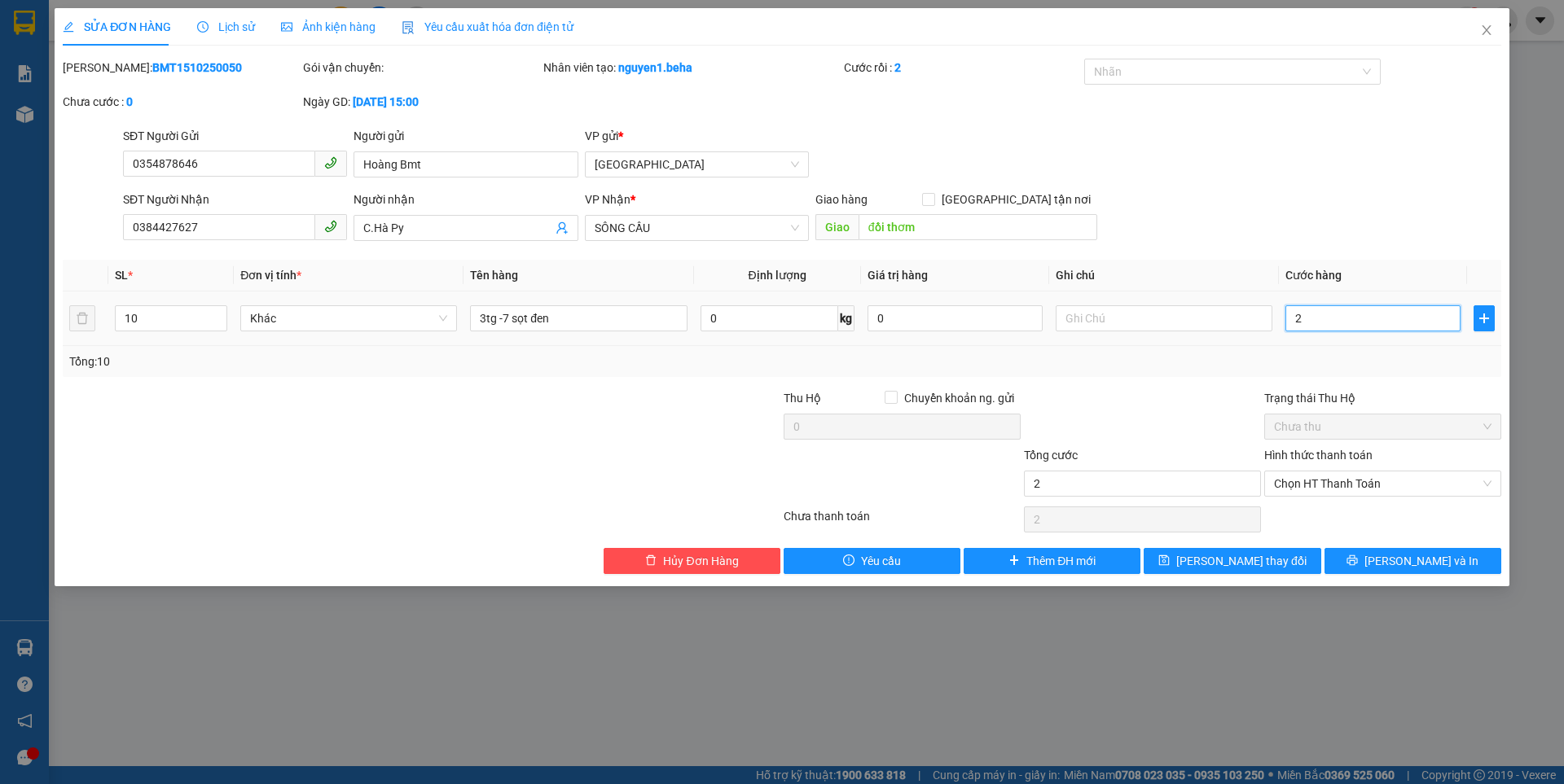
type input "28"
type input "280"
type input "280.000"
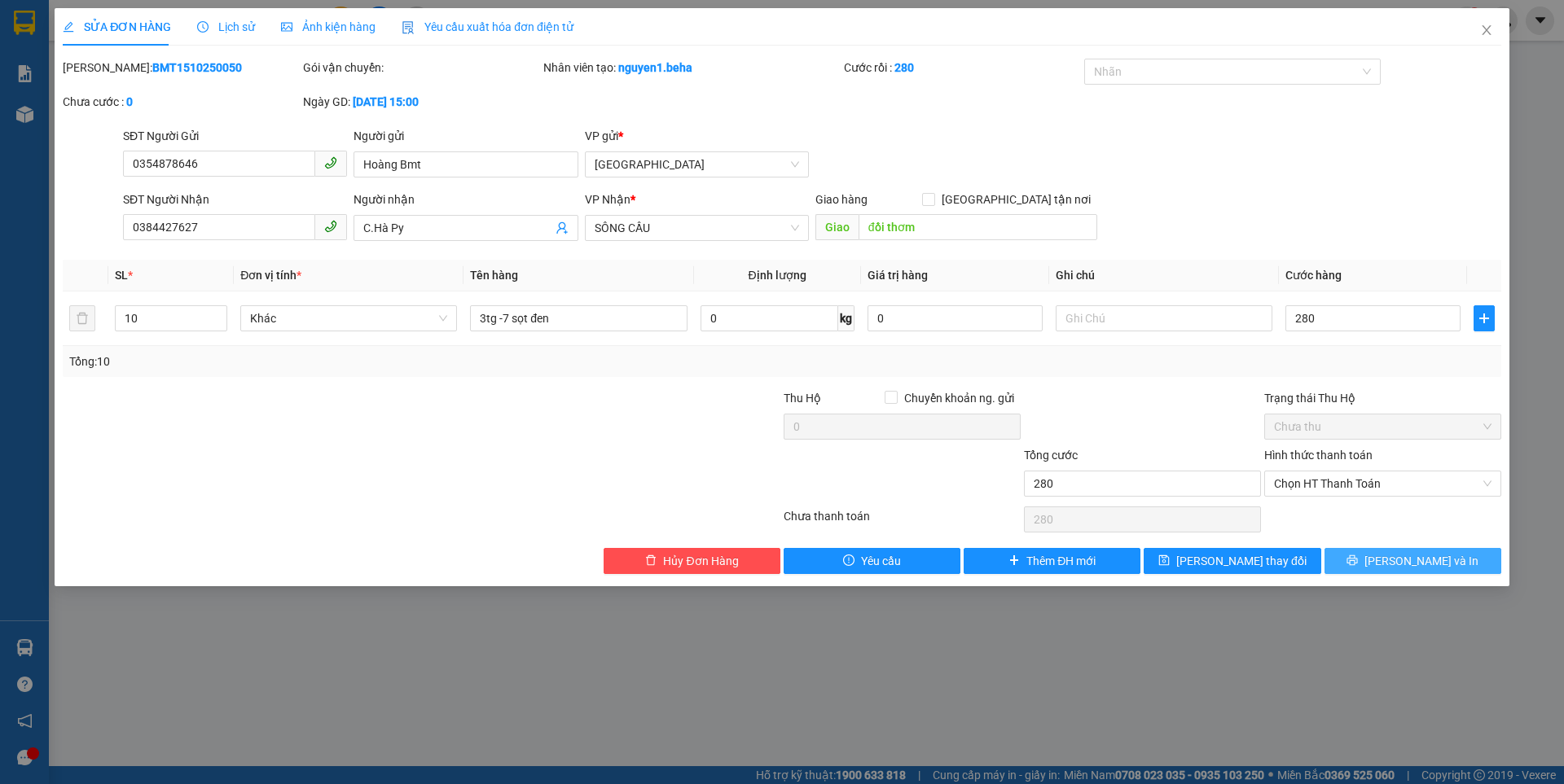
type input "280.000"
click at [1427, 562] on span "[PERSON_NAME] và In" at bounding box center [1421, 561] width 114 height 18
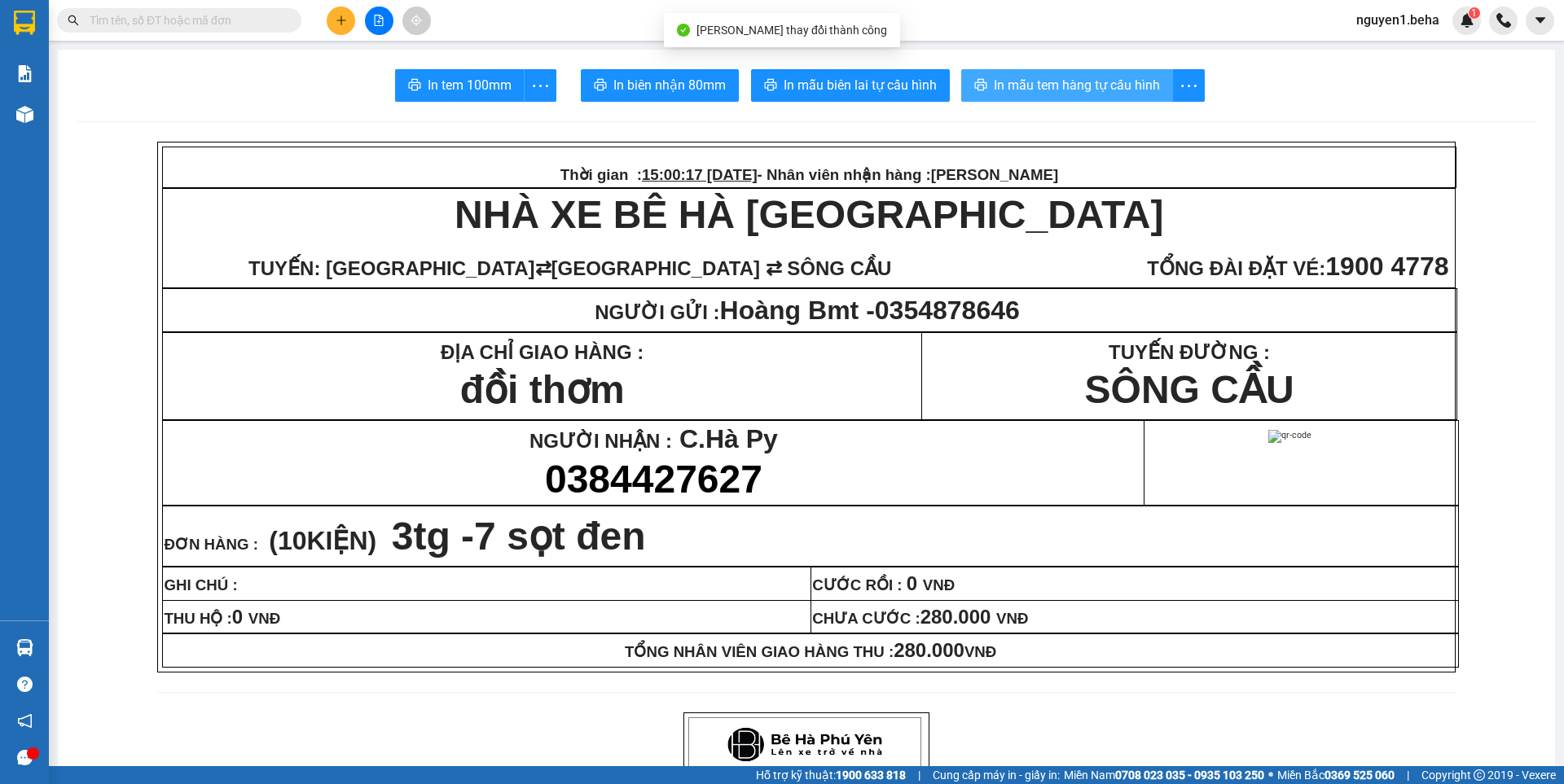
click at [1104, 80] on span "In mẫu tem hàng tự cấu hình" at bounding box center [1077, 85] width 166 height 20
click at [1078, 79] on span "In mẫu tem hàng tự cấu hình" at bounding box center [1077, 85] width 166 height 20
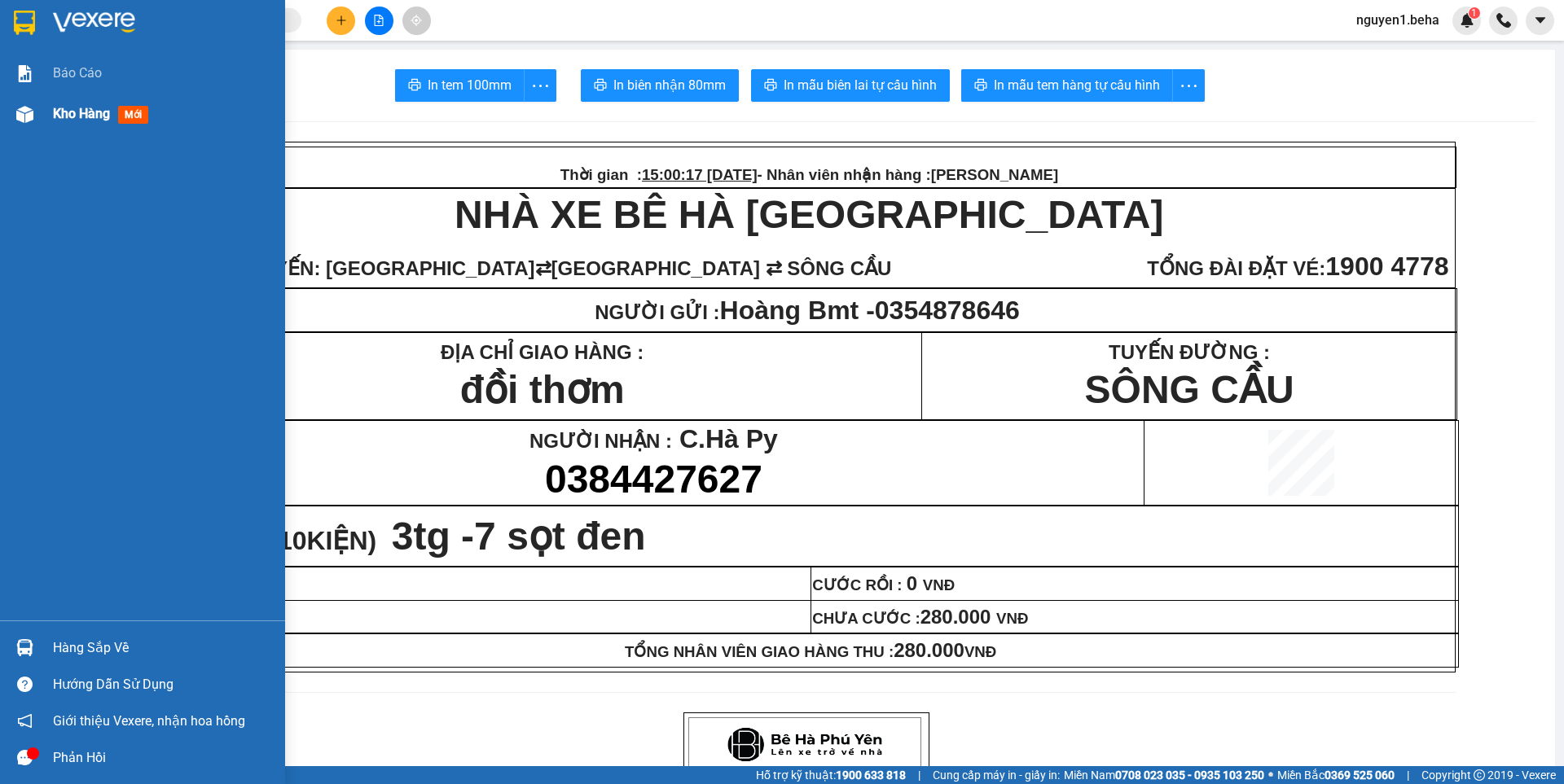
click at [39, 121] on div "Kho hàng mới" at bounding box center [142, 114] width 285 height 41
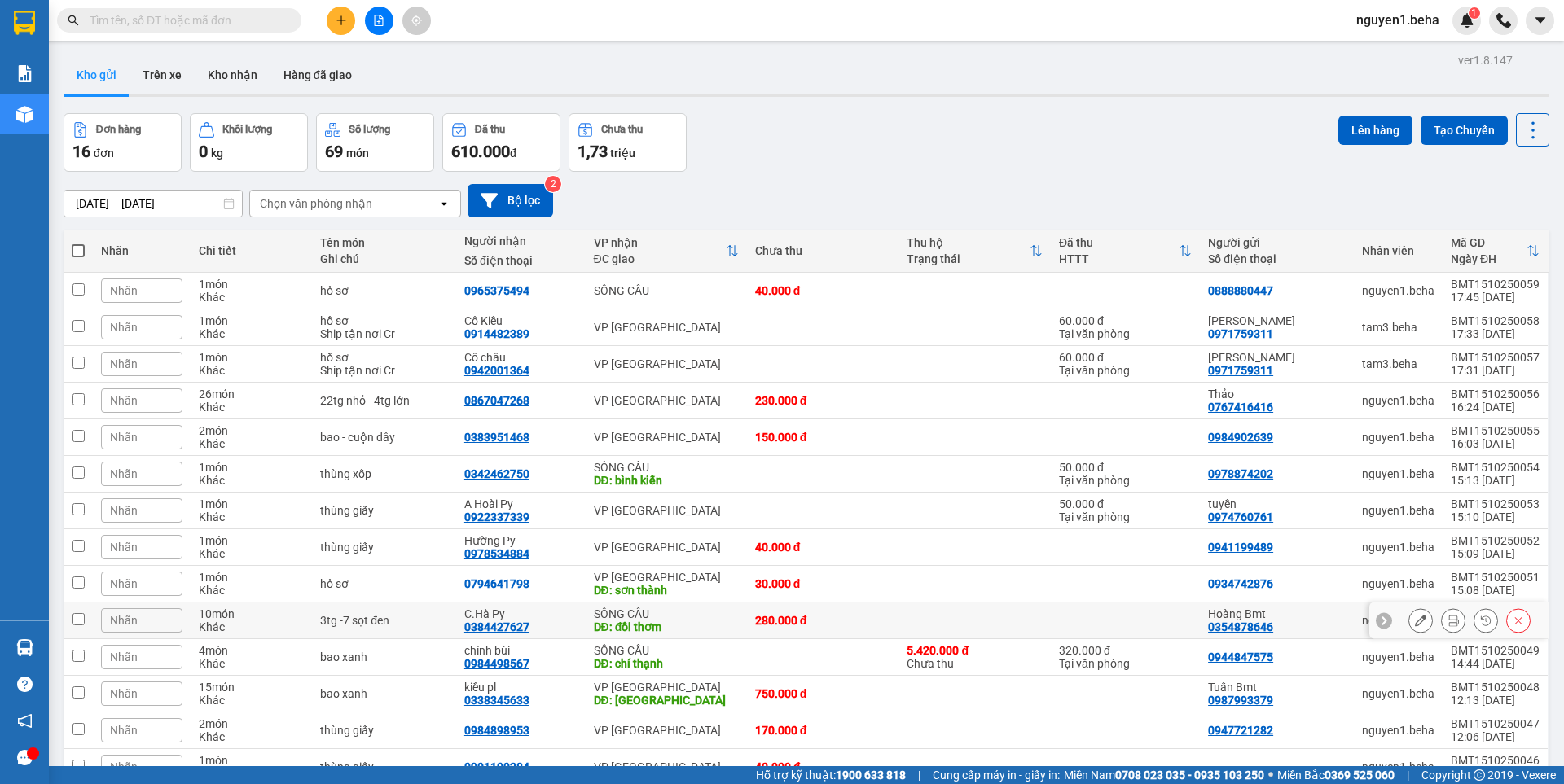
click at [1414, 622] on icon at bounding box center [1420, 621] width 11 height 11
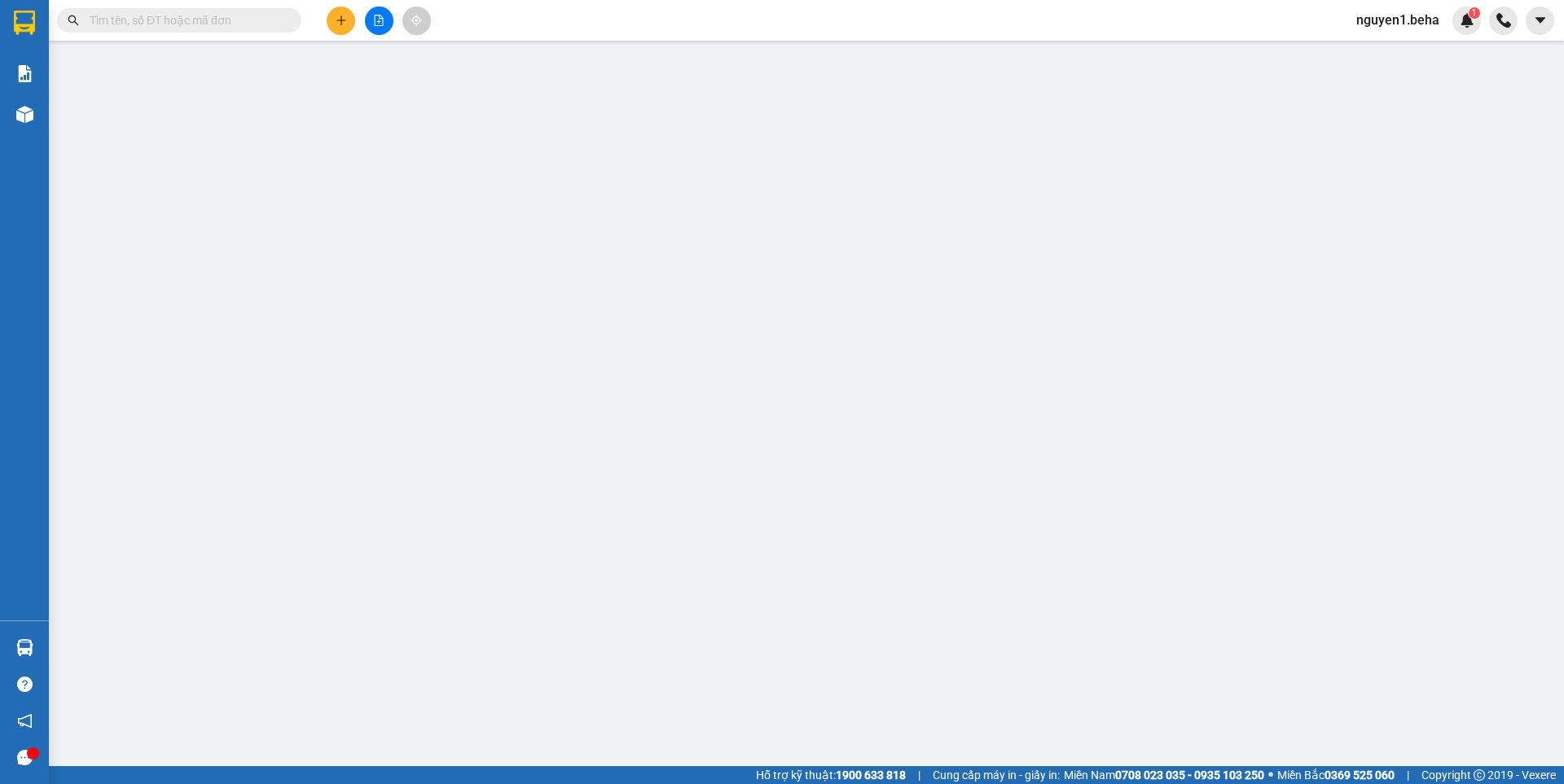
type input "0354878646"
type input "Hoàng Bmt"
type input "0384427627"
type input "C.Hà Py"
type input "đồi thơm"
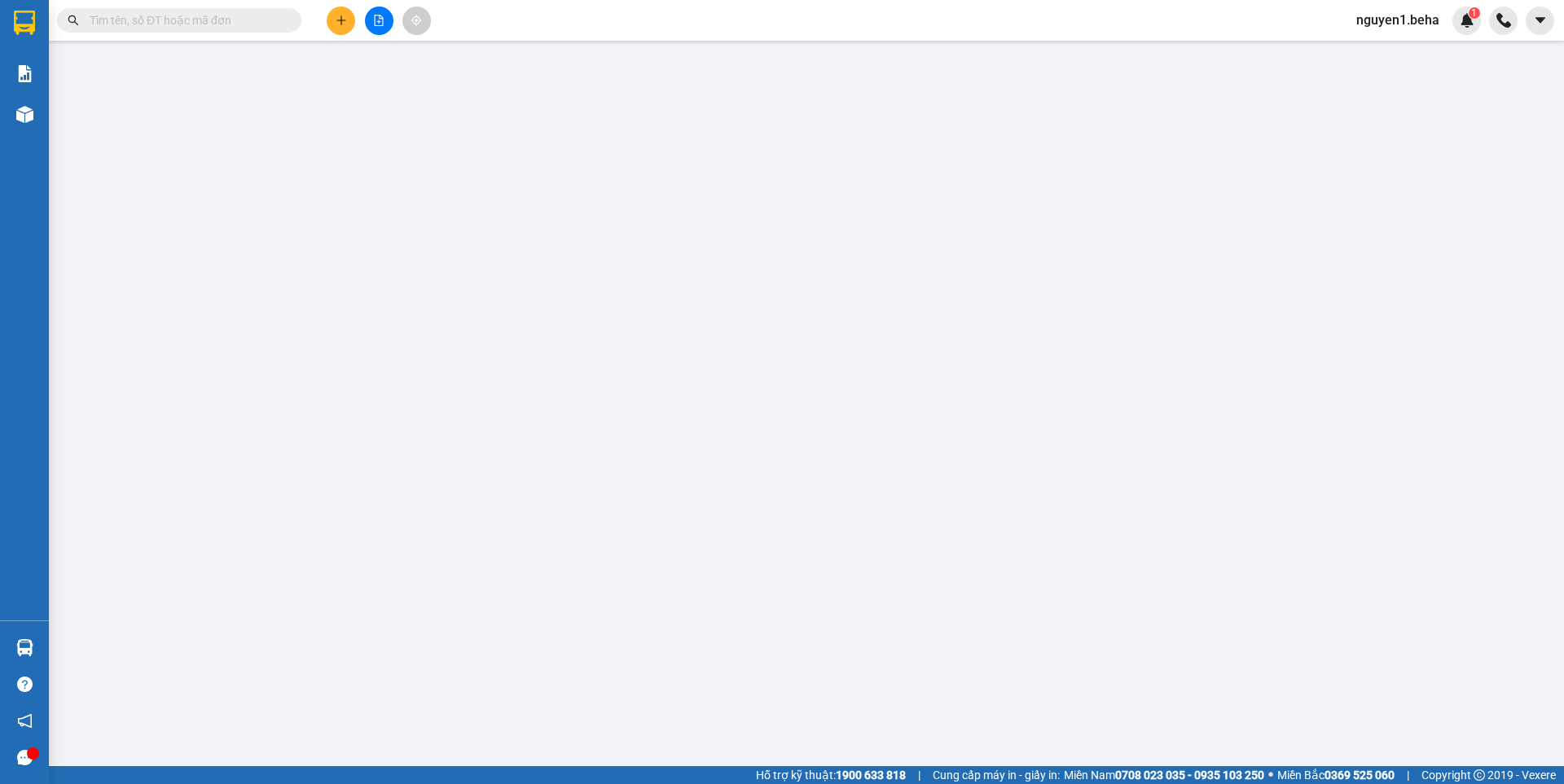
type input "280.000"
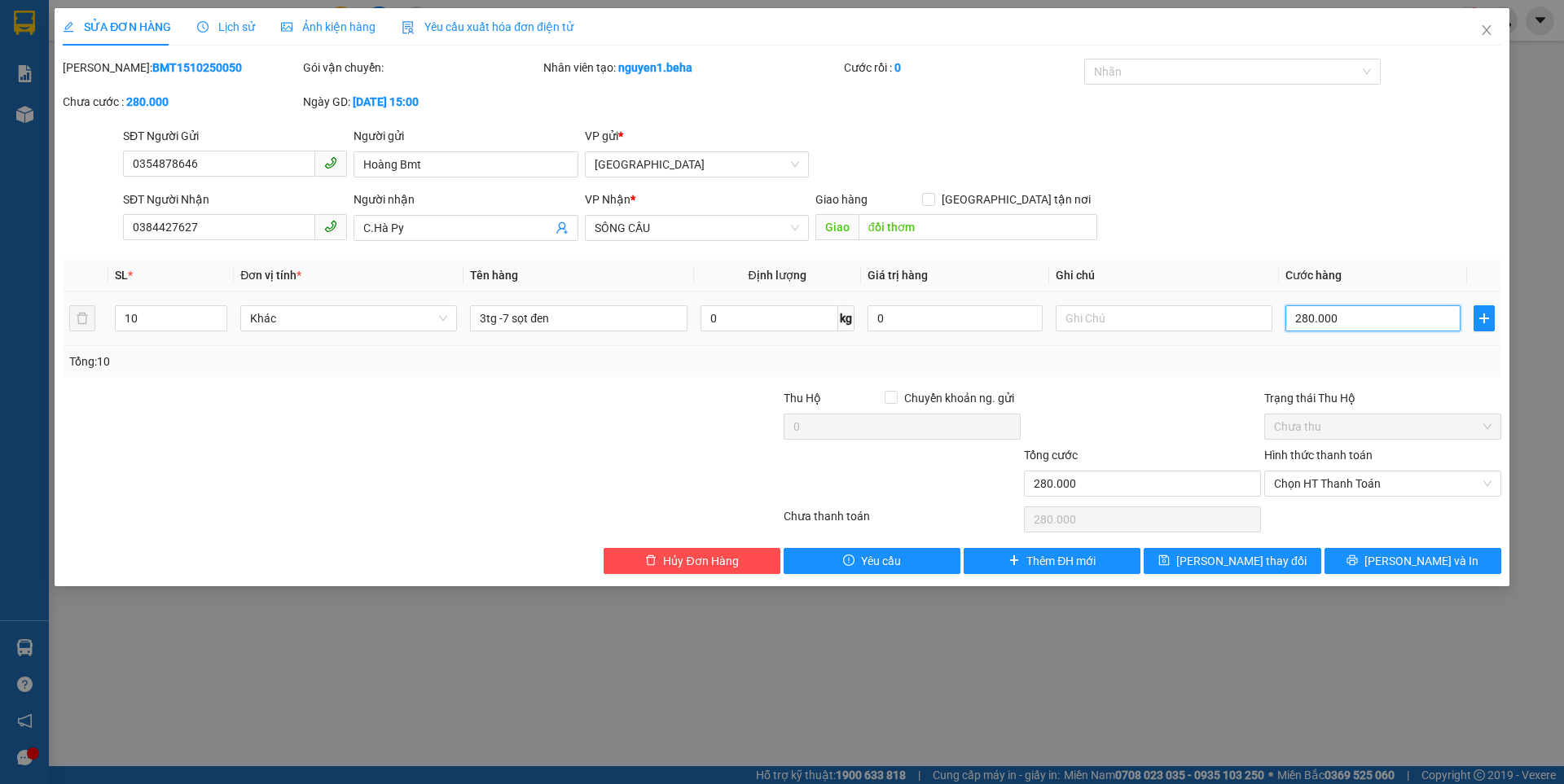
click at [1343, 327] on input "280.000" at bounding box center [1373, 319] width 176 height 26
type input "0"
type input "3"
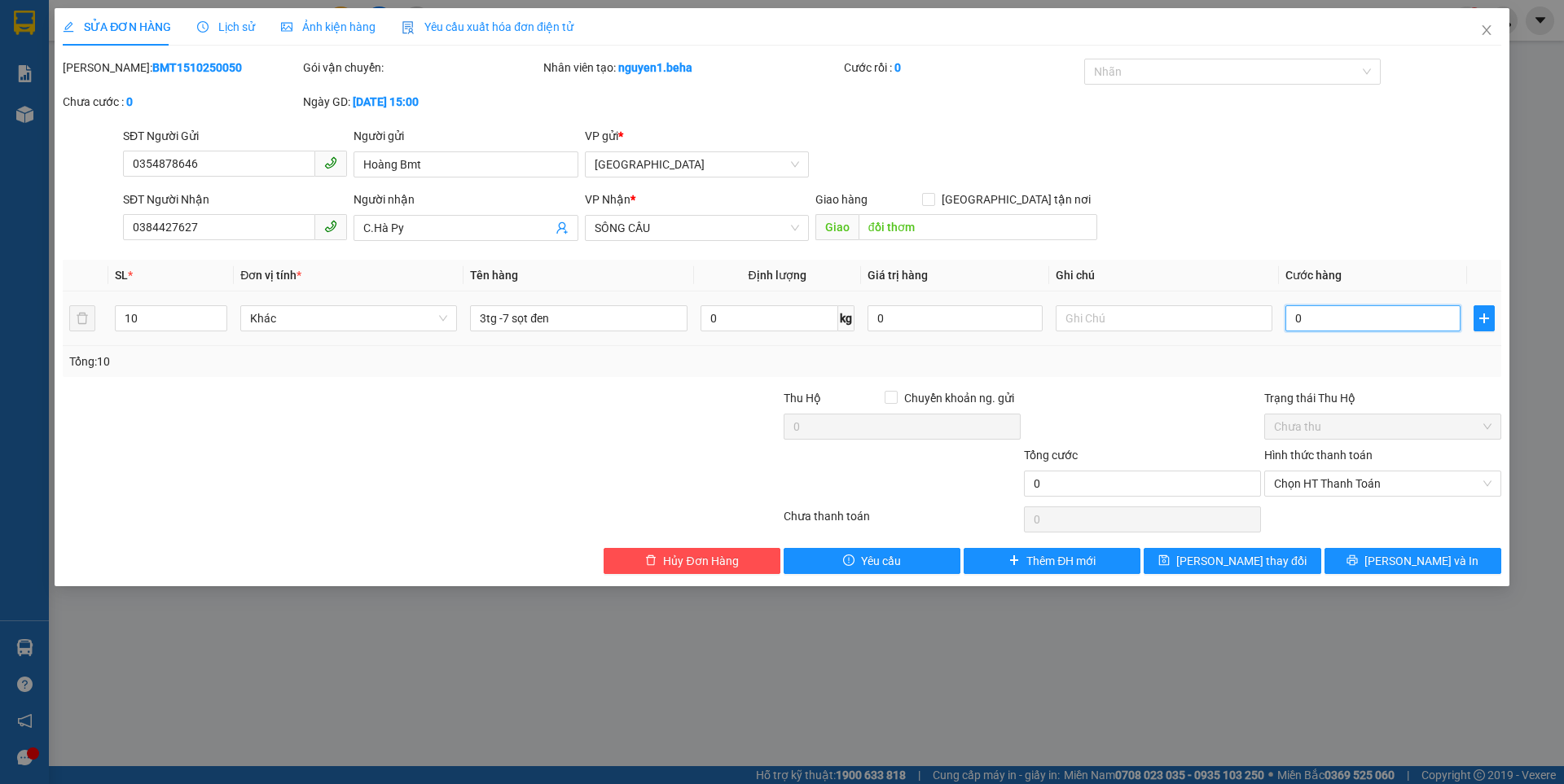
type input "3"
type input "03"
type input "38"
type input "038"
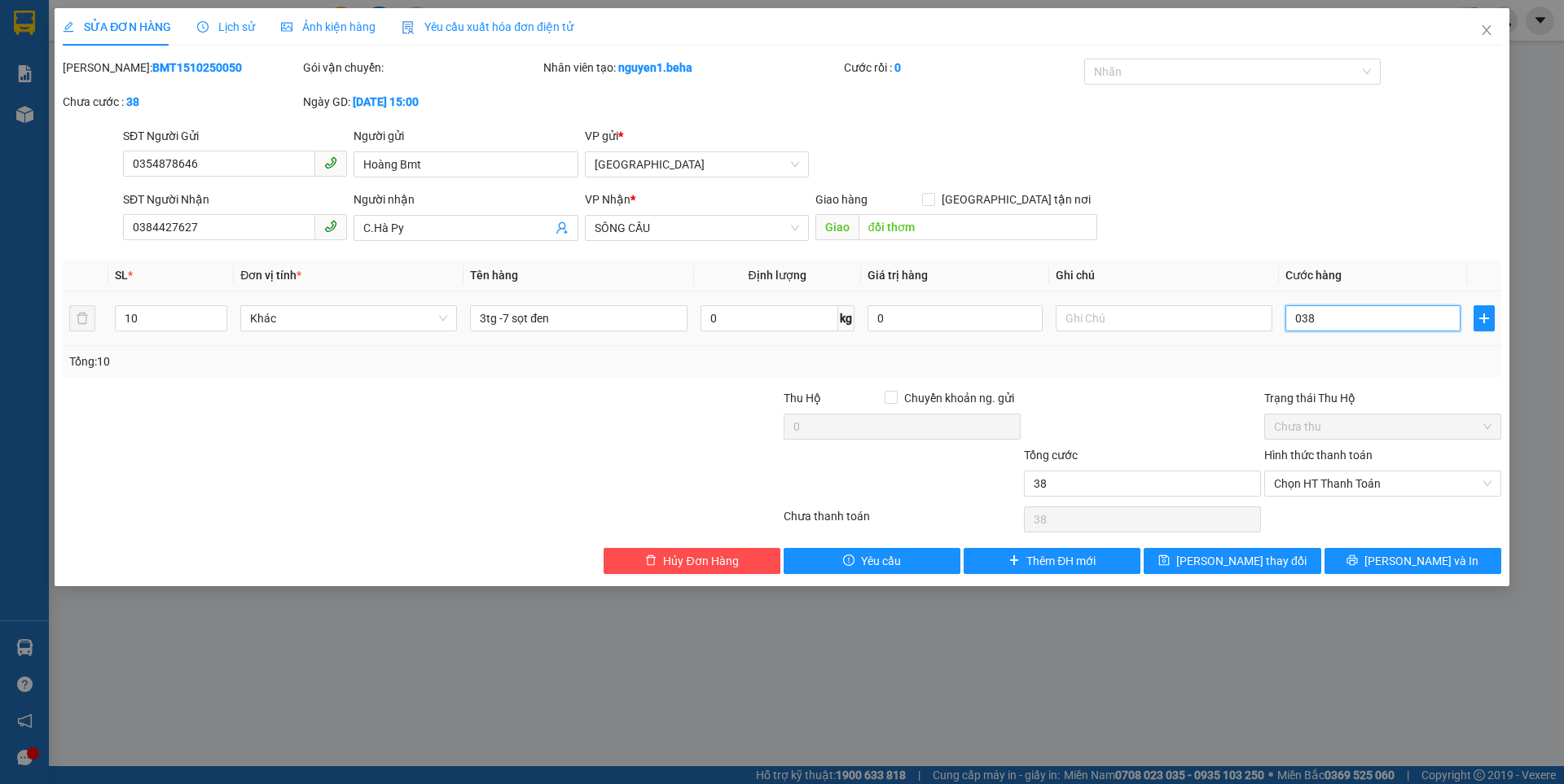
type input "380"
type input "0.380"
type input "380.000"
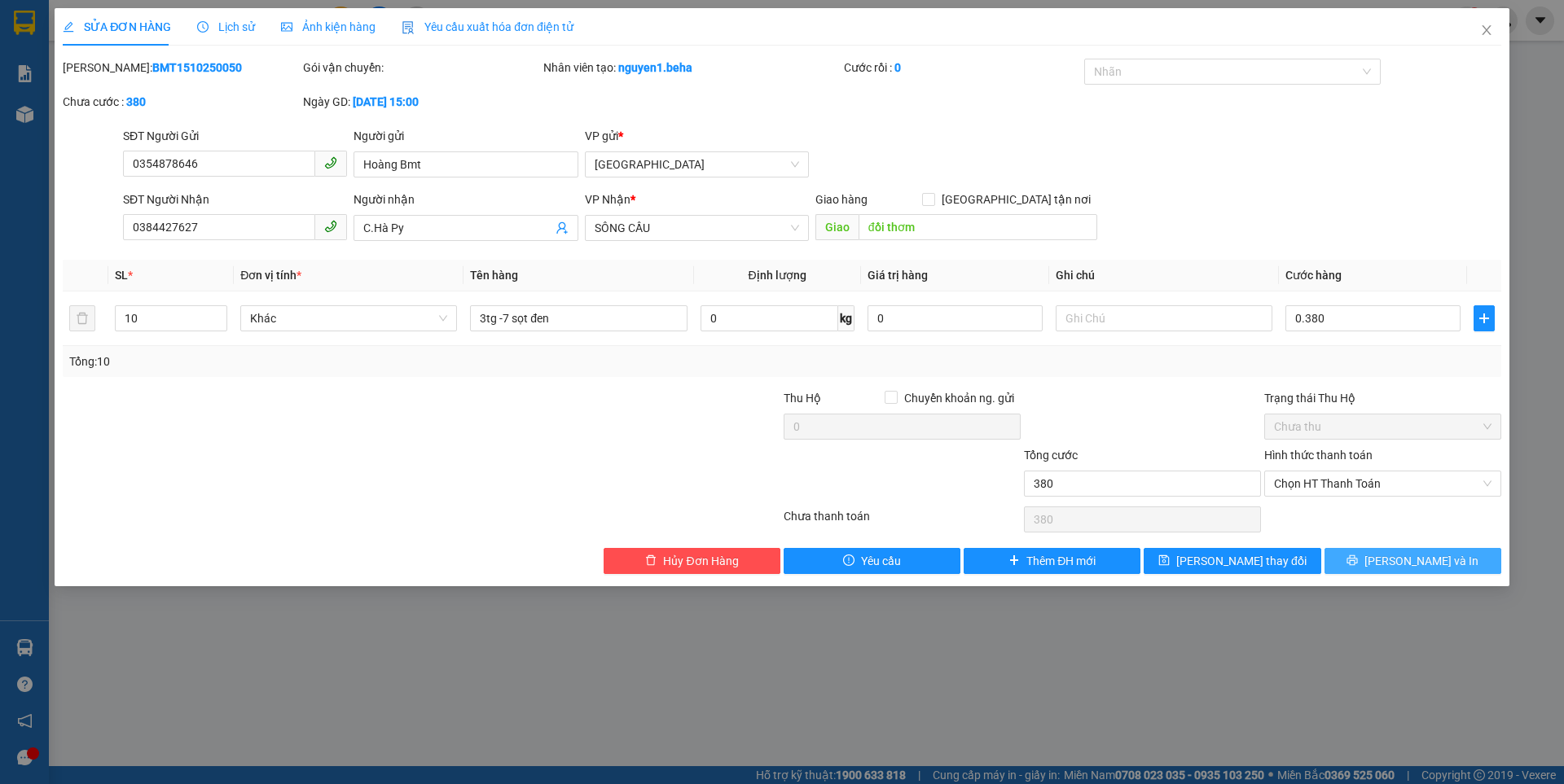
type input "380.000"
click at [1430, 568] on span "[PERSON_NAME] và In" at bounding box center [1421, 561] width 114 height 18
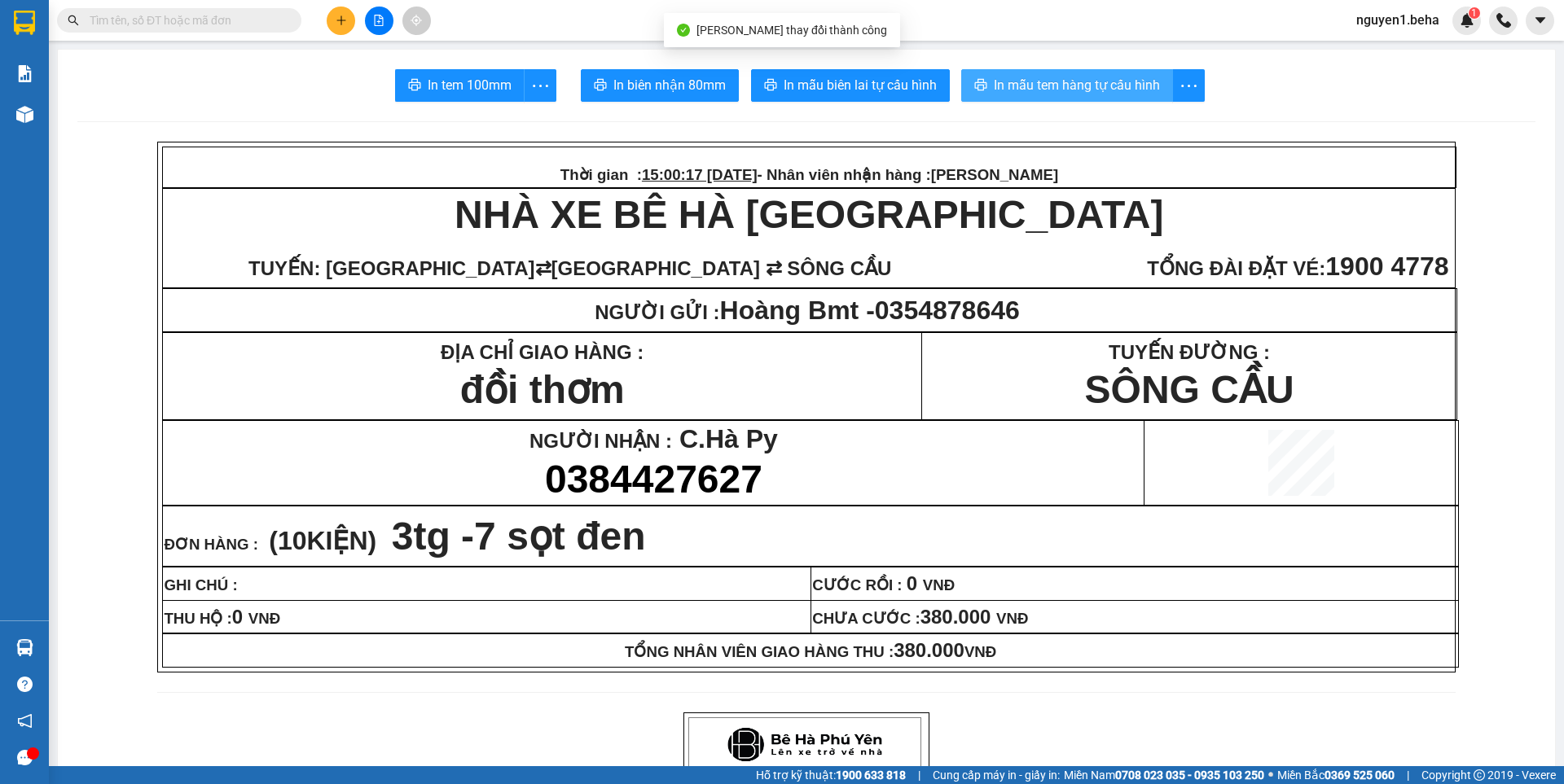
click at [1057, 90] on span "In mẫu tem hàng tự cấu hình" at bounding box center [1077, 85] width 166 height 20
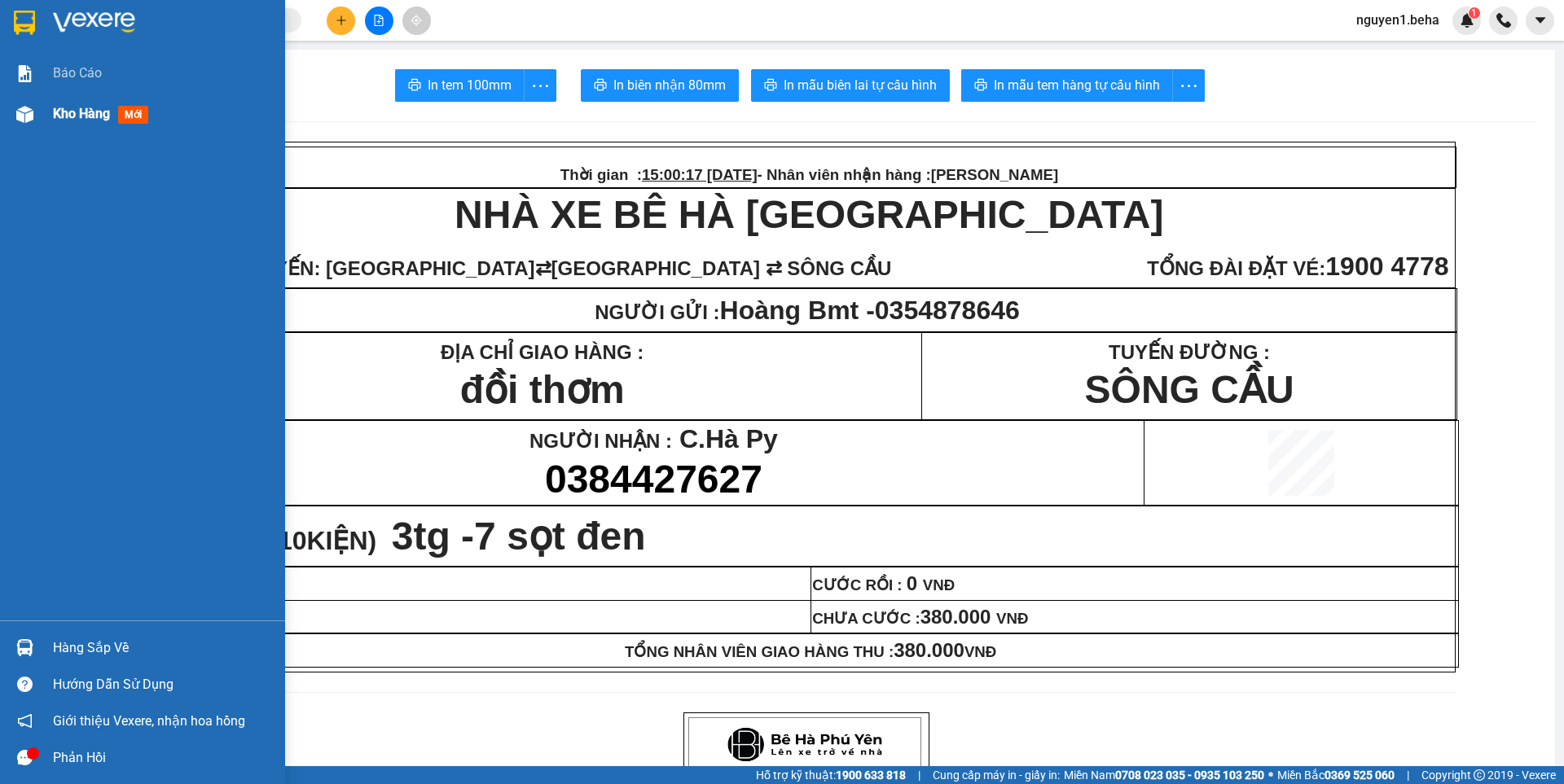
click at [30, 118] on img at bounding box center [25, 115] width 18 height 18
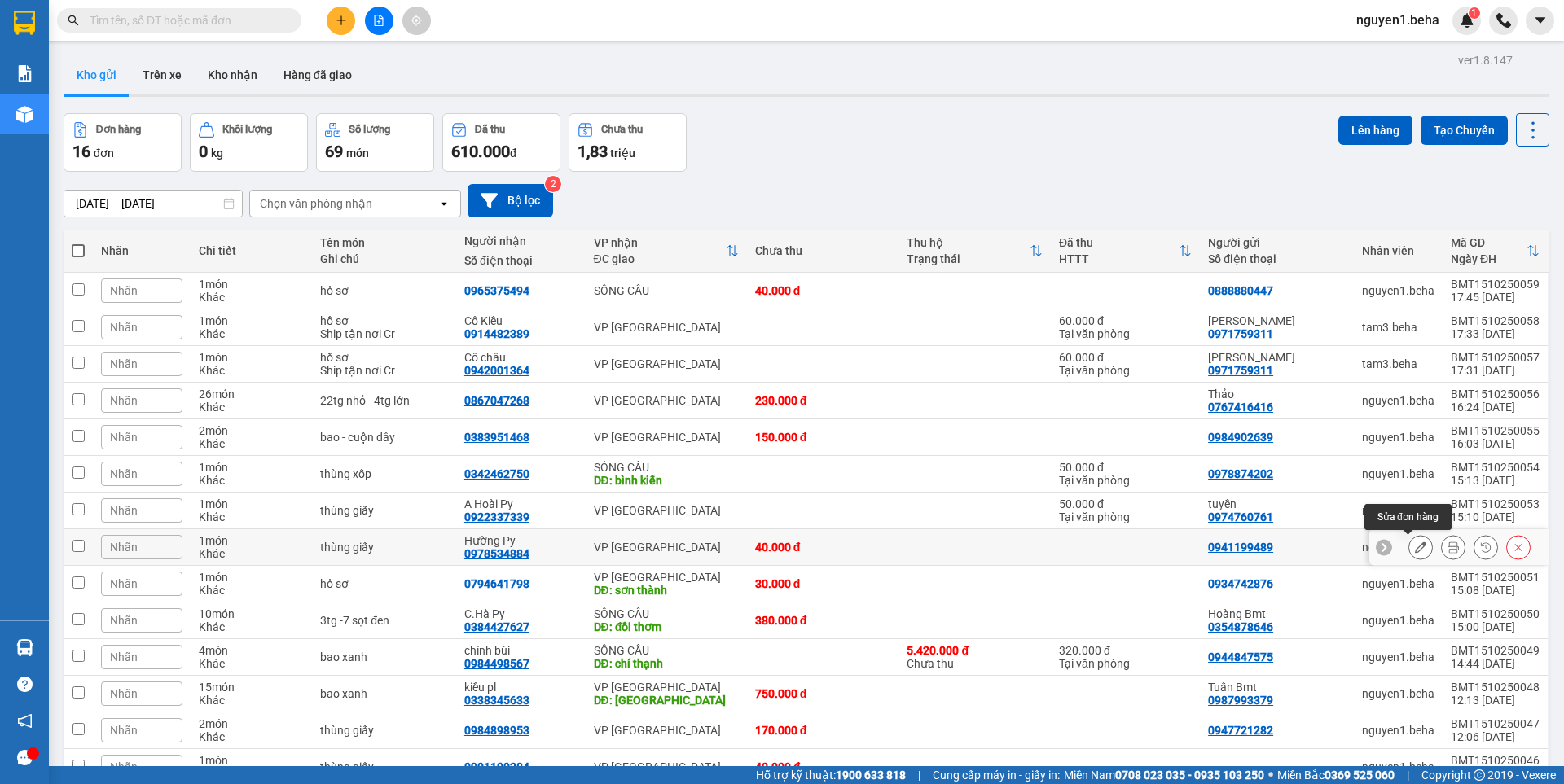
click at [1414, 547] on icon at bounding box center [1420, 547] width 11 height 11
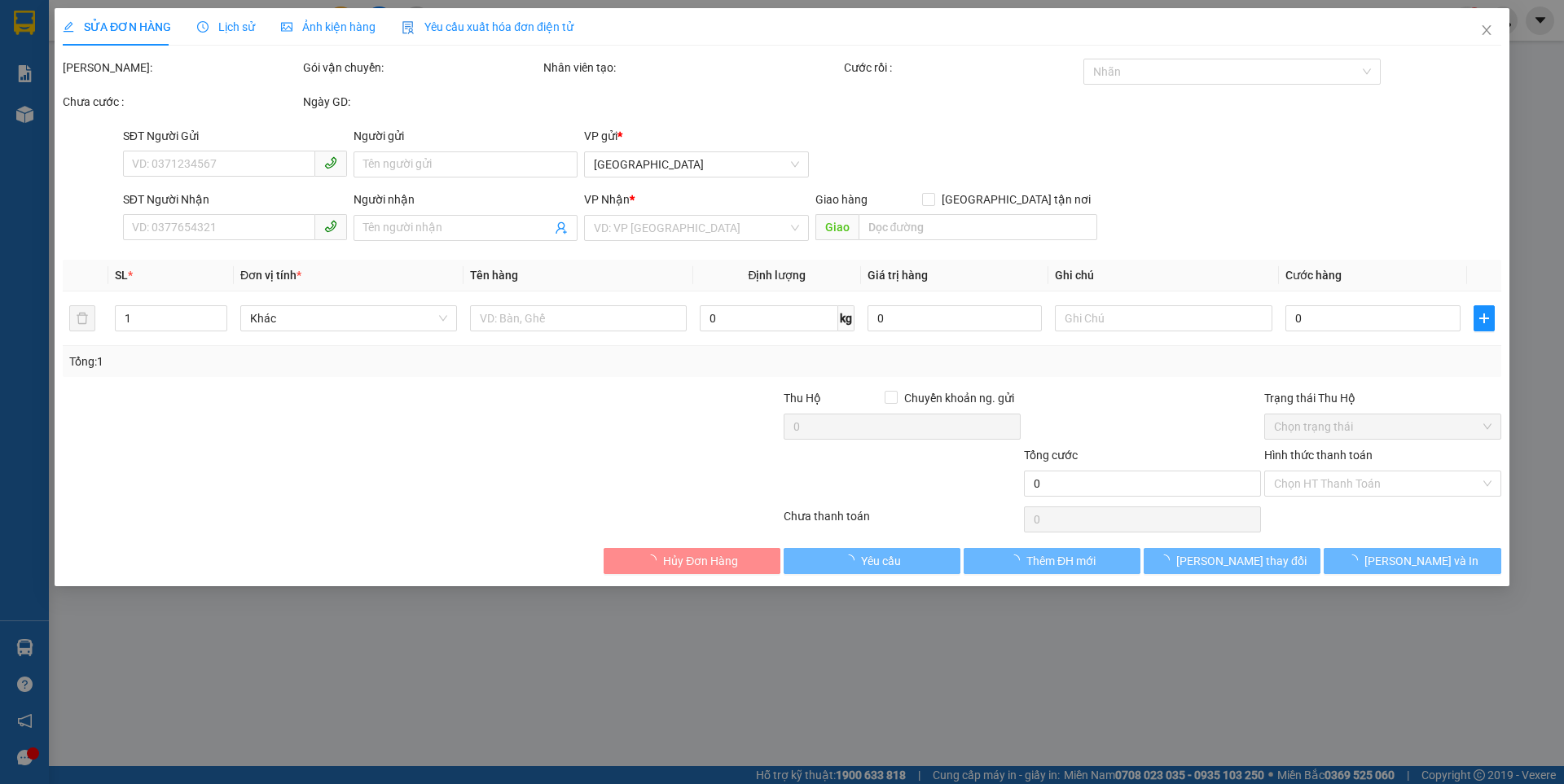
type input "0941199489"
type input "0978534884"
type input "Hường Py"
type input "40.000"
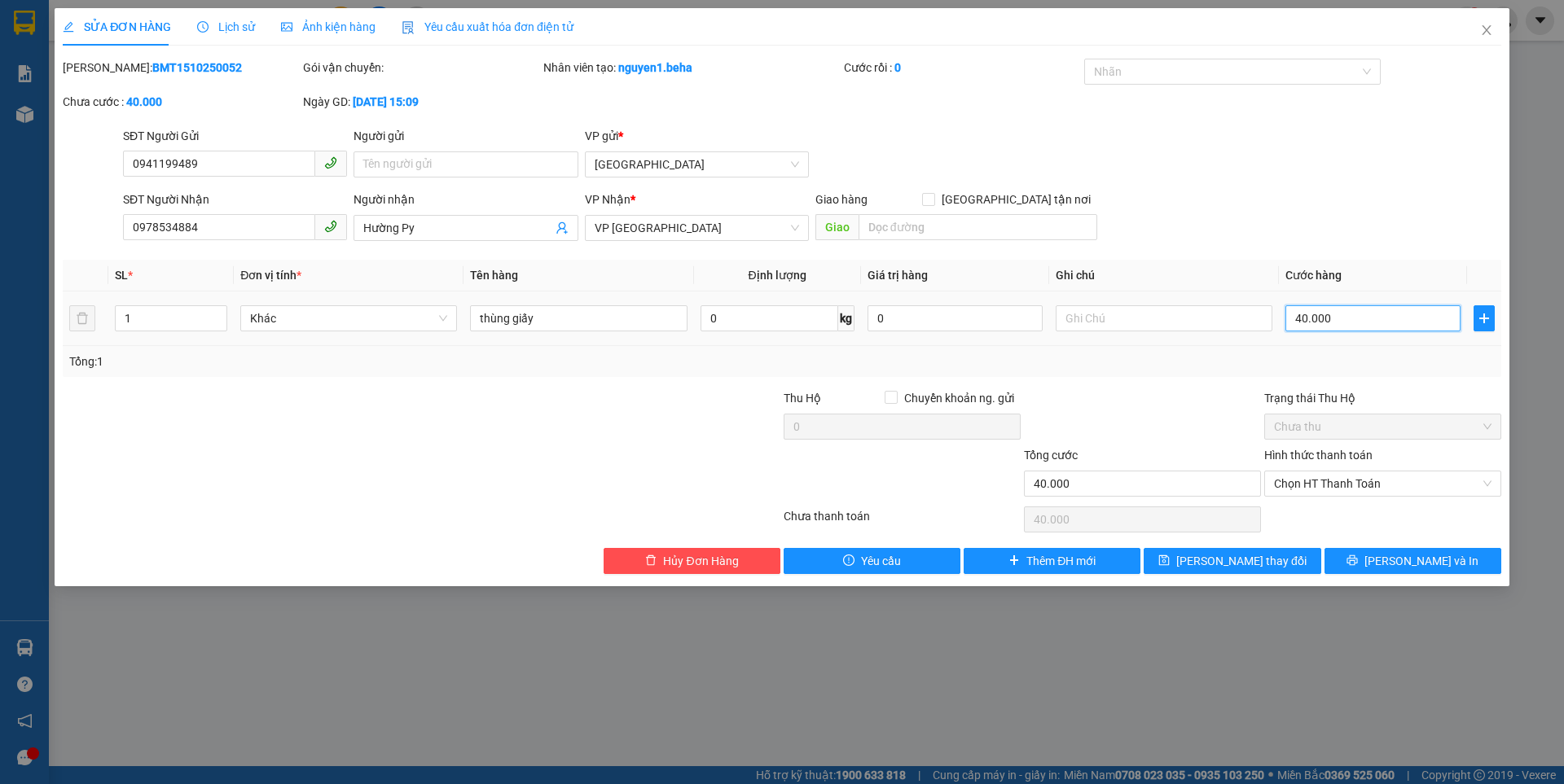
click at [1339, 318] on input "40.000" at bounding box center [1373, 319] width 176 height 26
type input "4"
type input "45"
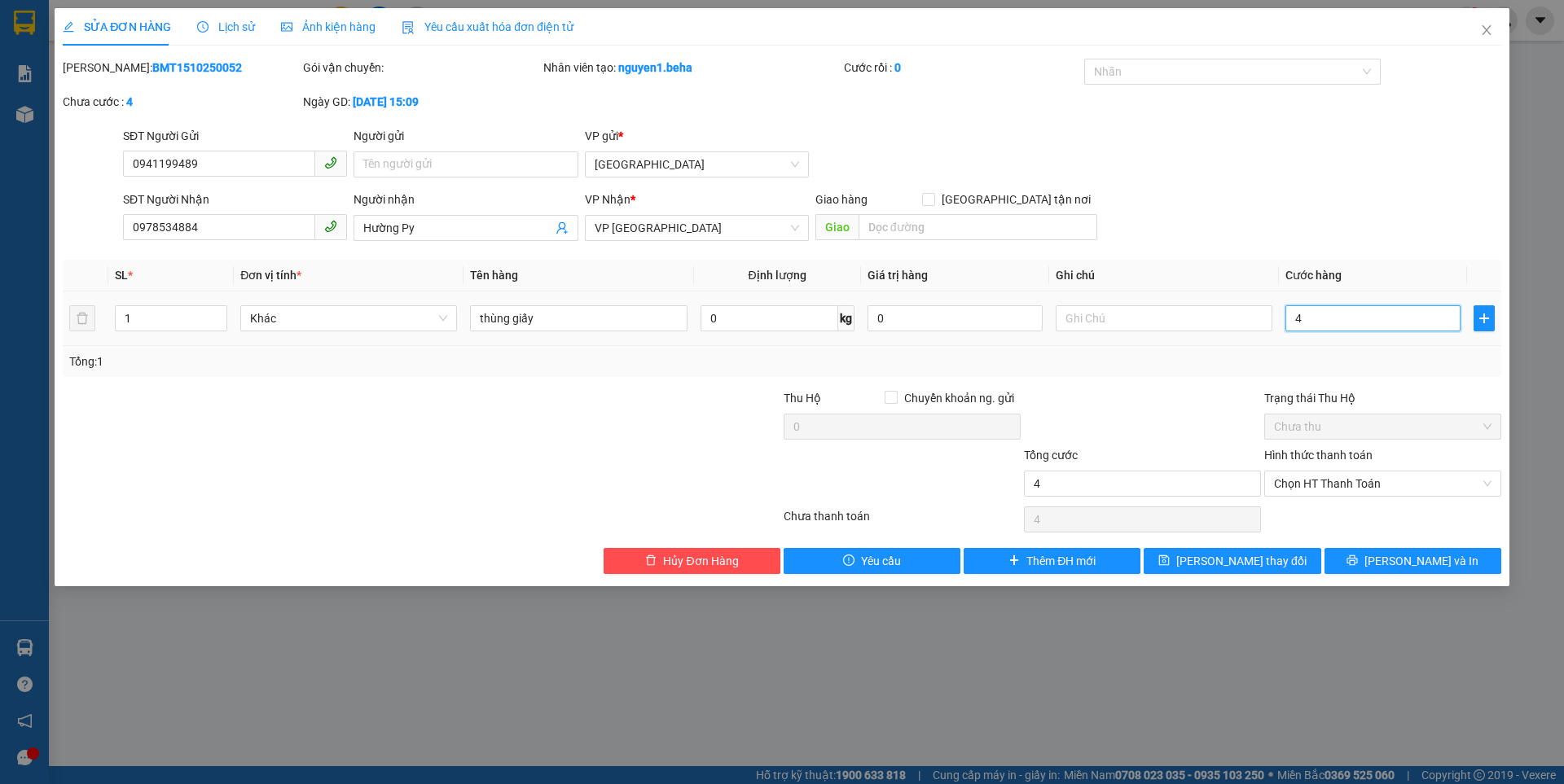
type input "45"
type input "450"
click at [1365, 481] on span "Chọn HT Thanh Toán" at bounding box center [1382, 483] width 217 height 24
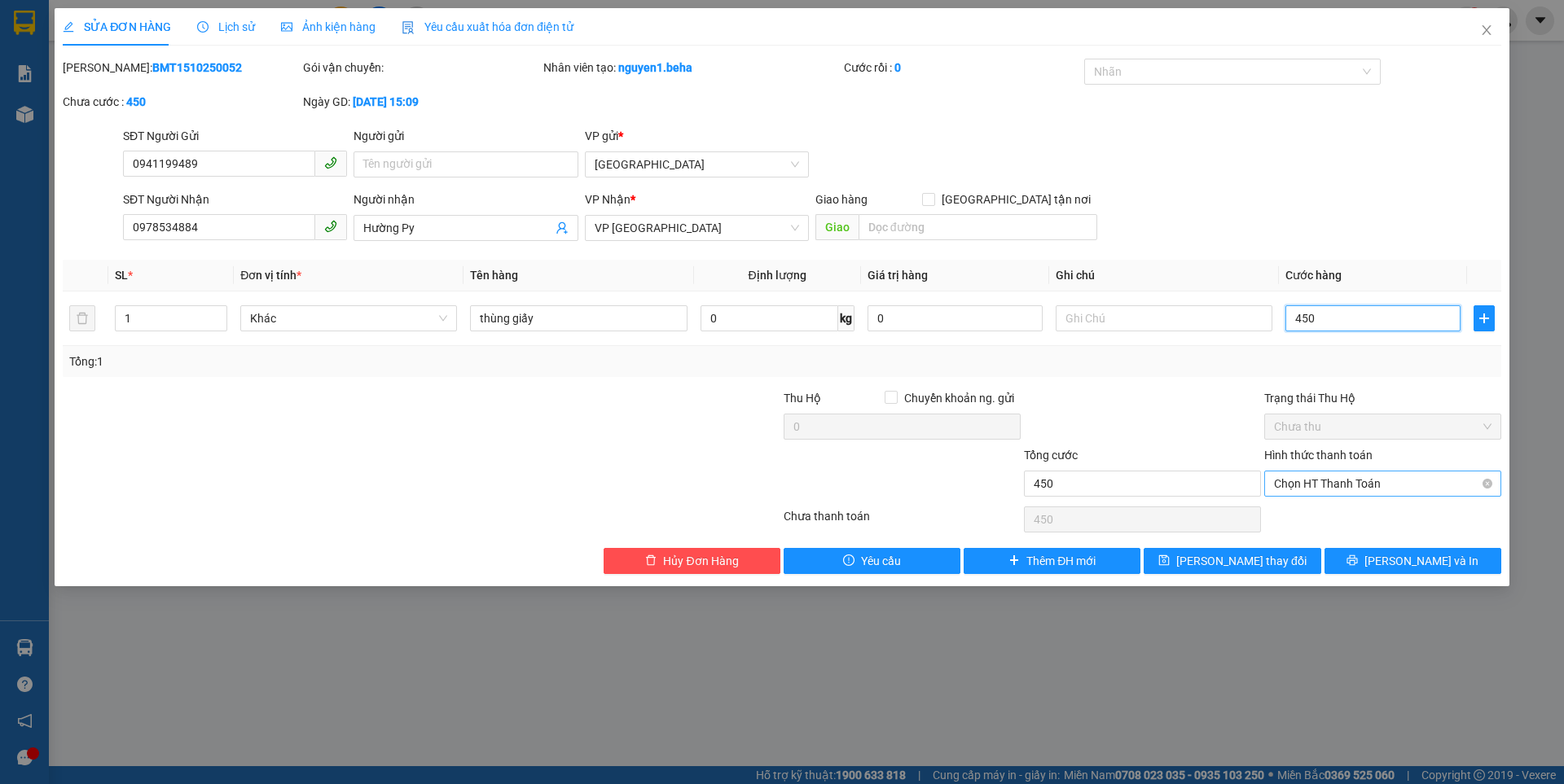
type input "450"
type input "450.000"
click at [1173, 423] on div at bounding box center [1142, 417] width 240 height 57
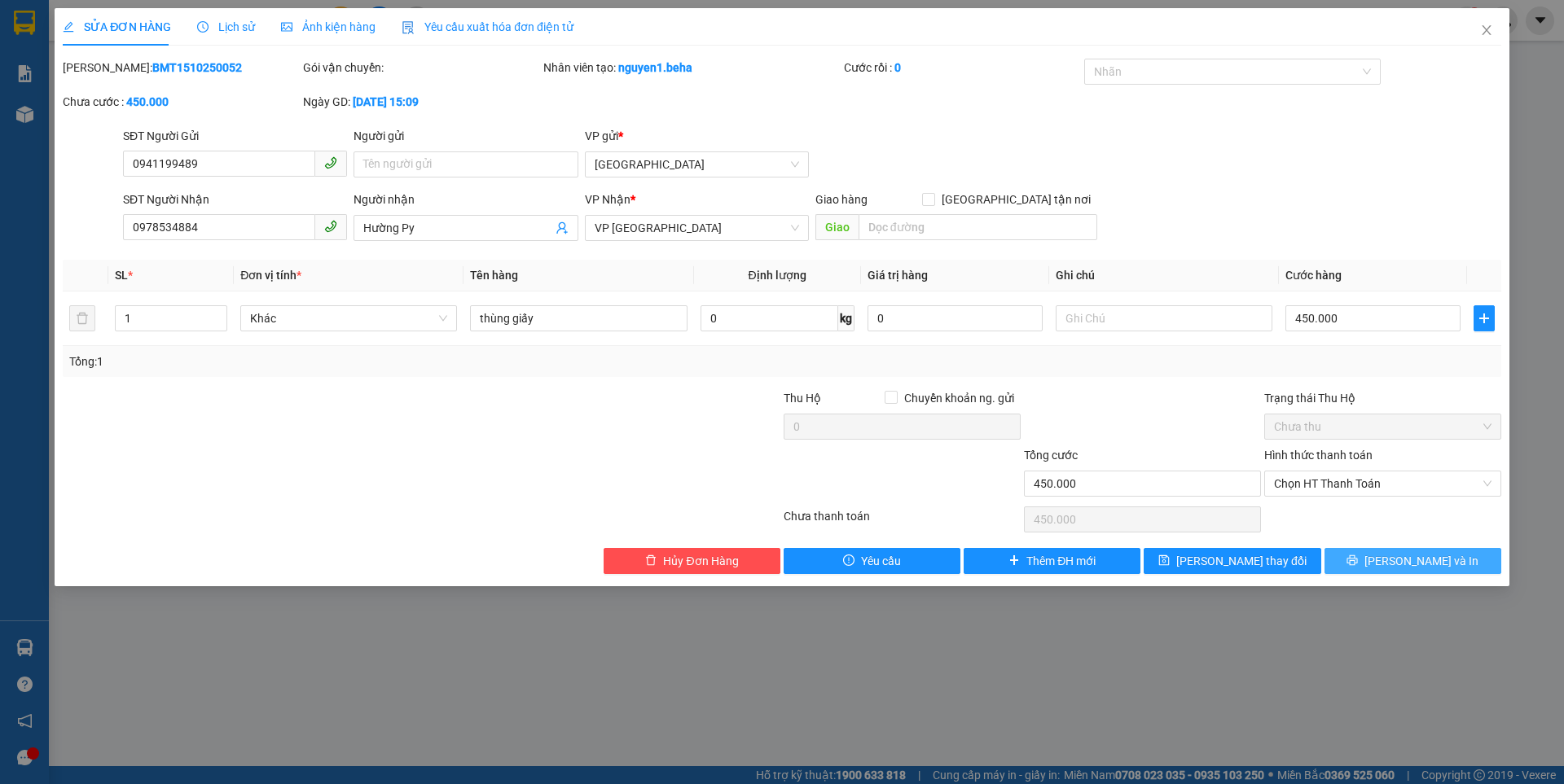
click at [1393, 562] on button "[PERSON_NAME] và In" at bounding box center [1412, 561] width 176 height 26
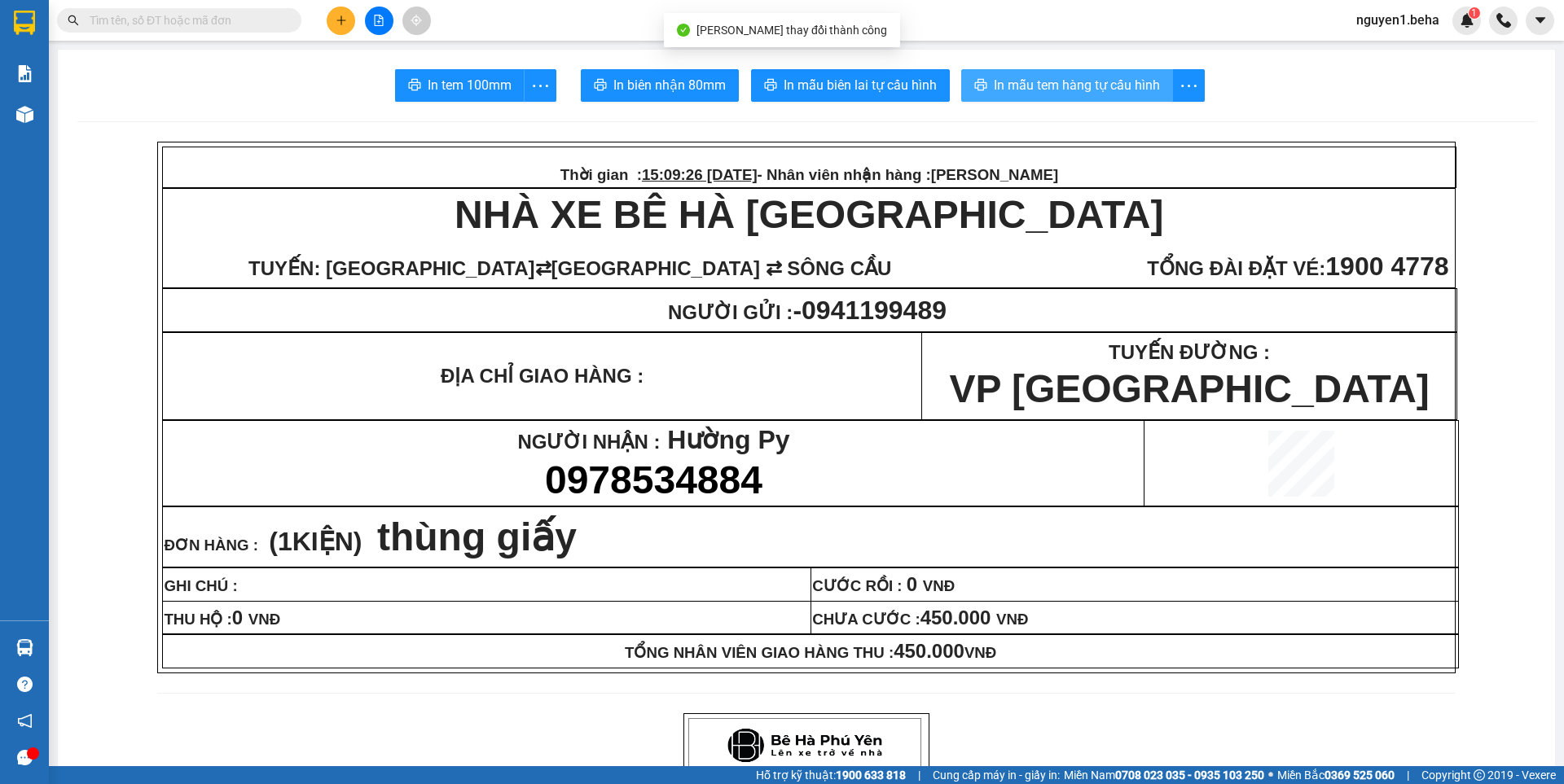
click at [1076, 71] on button "In mẫu tem hàng tự cấu hình" at bounding box center [1066, 85] width 212 height 32
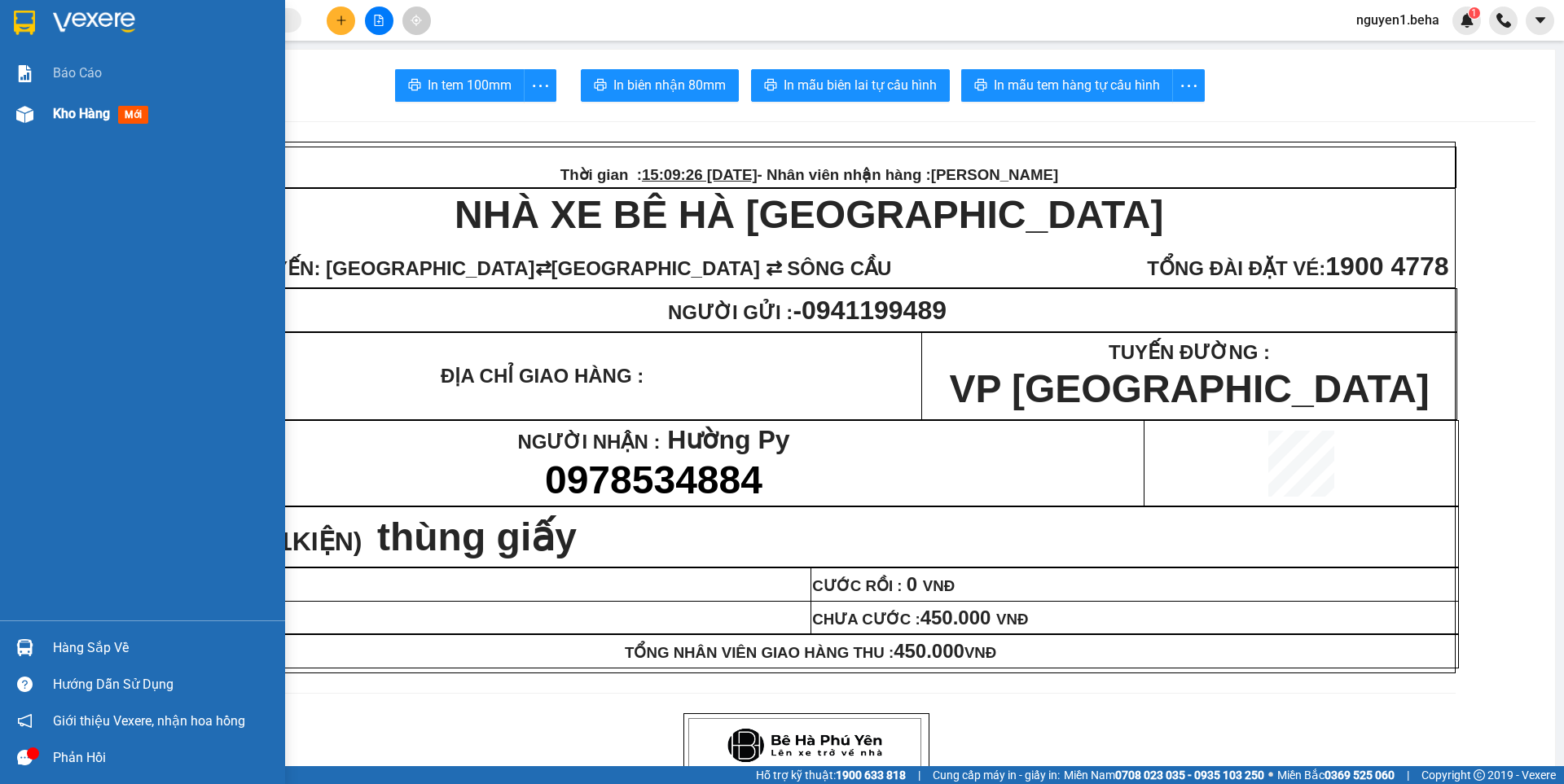
click at [24, 107] on img at bounding box center [25, 115] width 18 height 18
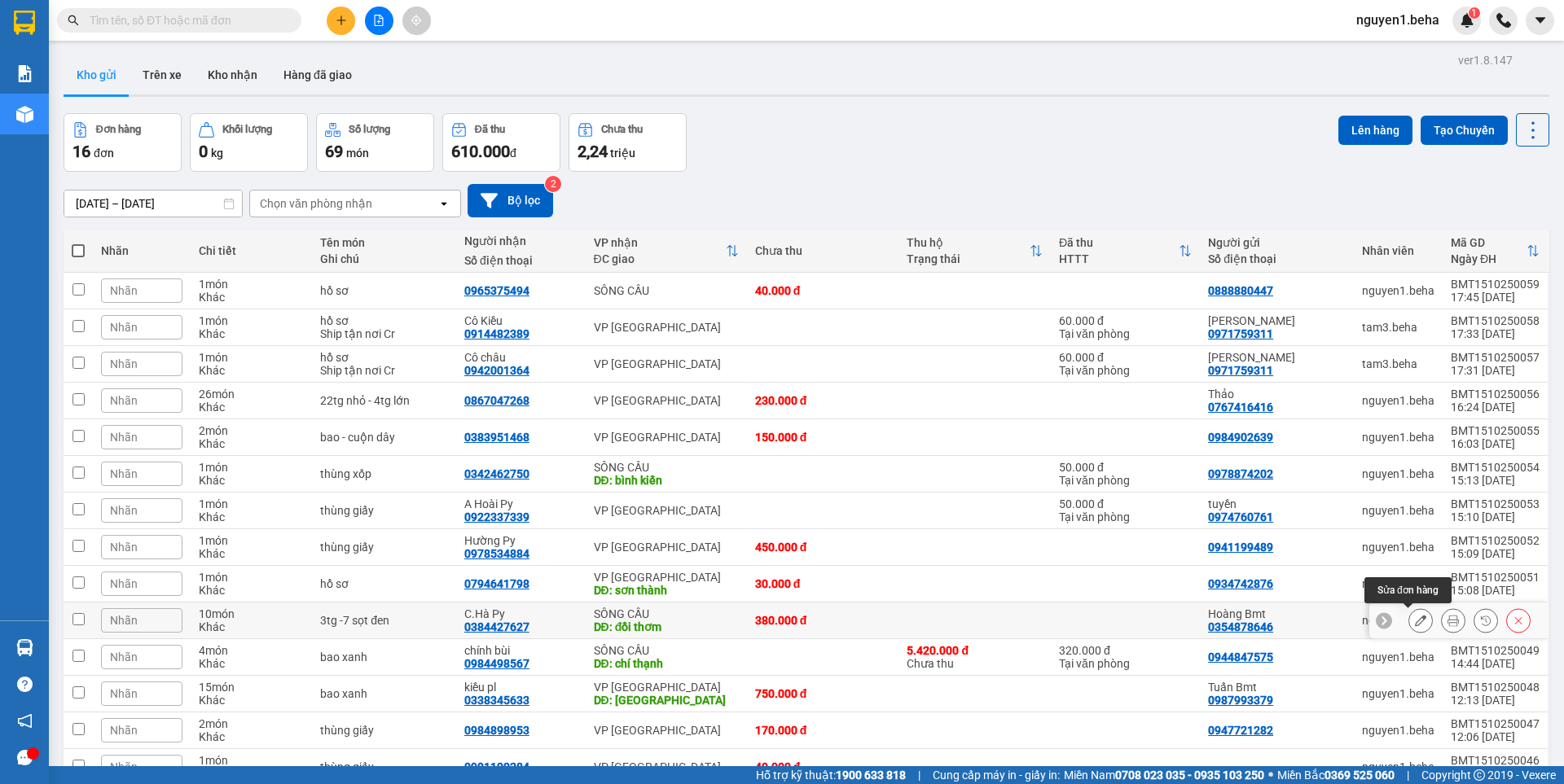
click at [1414, 622] on icon at bounding box center [1420, 621] width 11 height 11
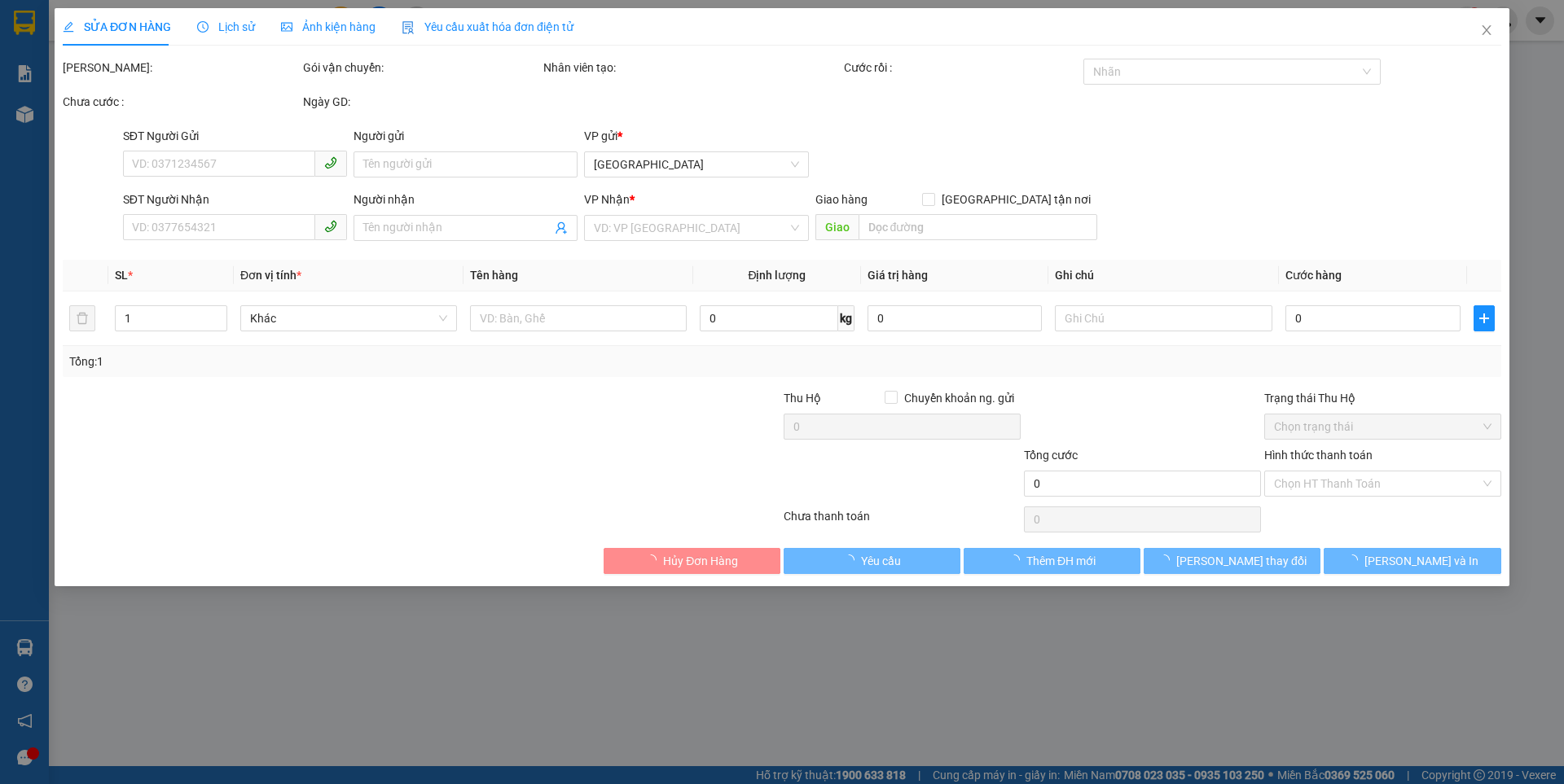
type input "0354878646"
type input "Hoàng Bmt"
type input "0384427627"
type input "C.Hà Py"
type input "đồi thơm"
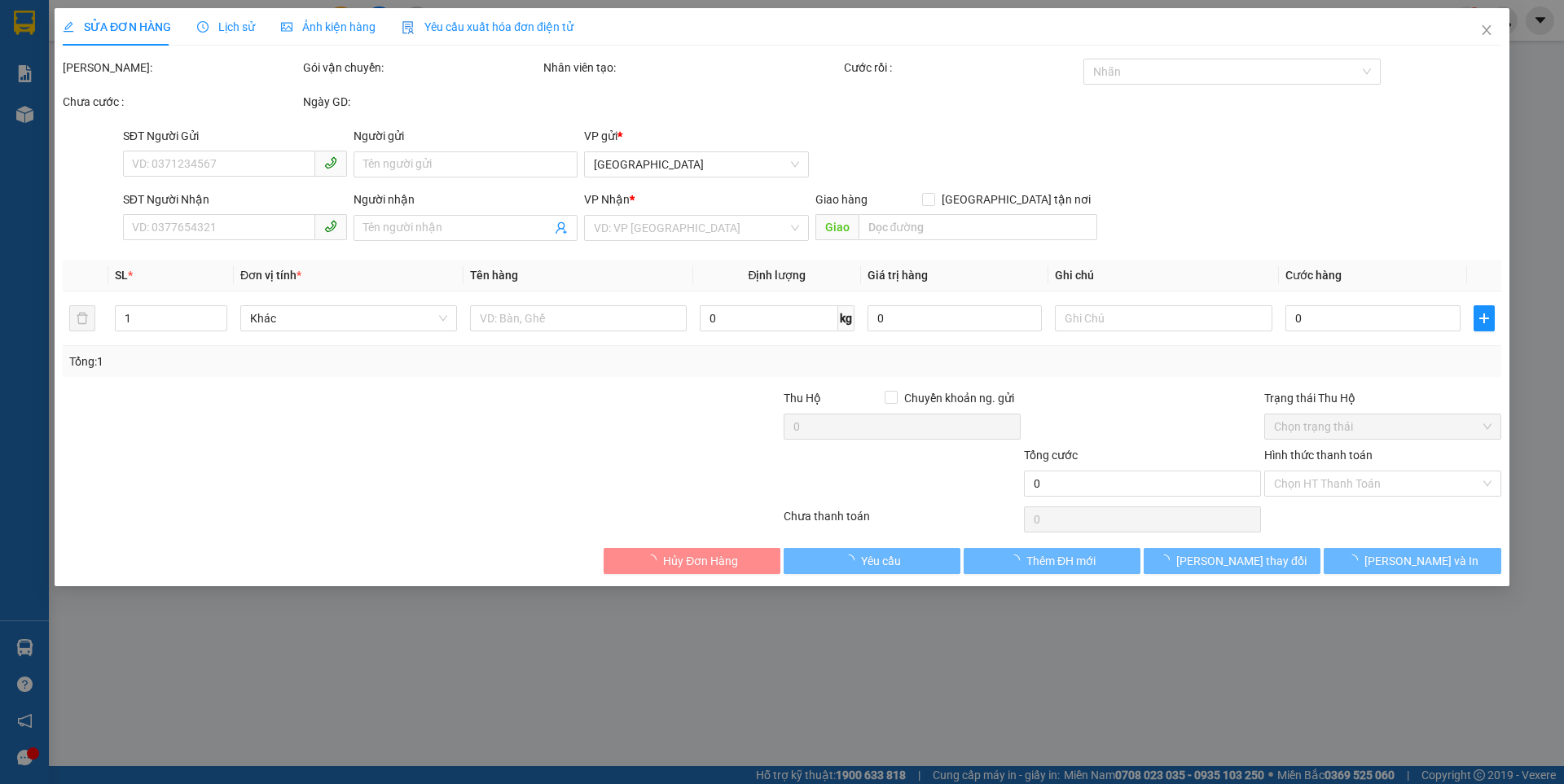
type input "380.000"
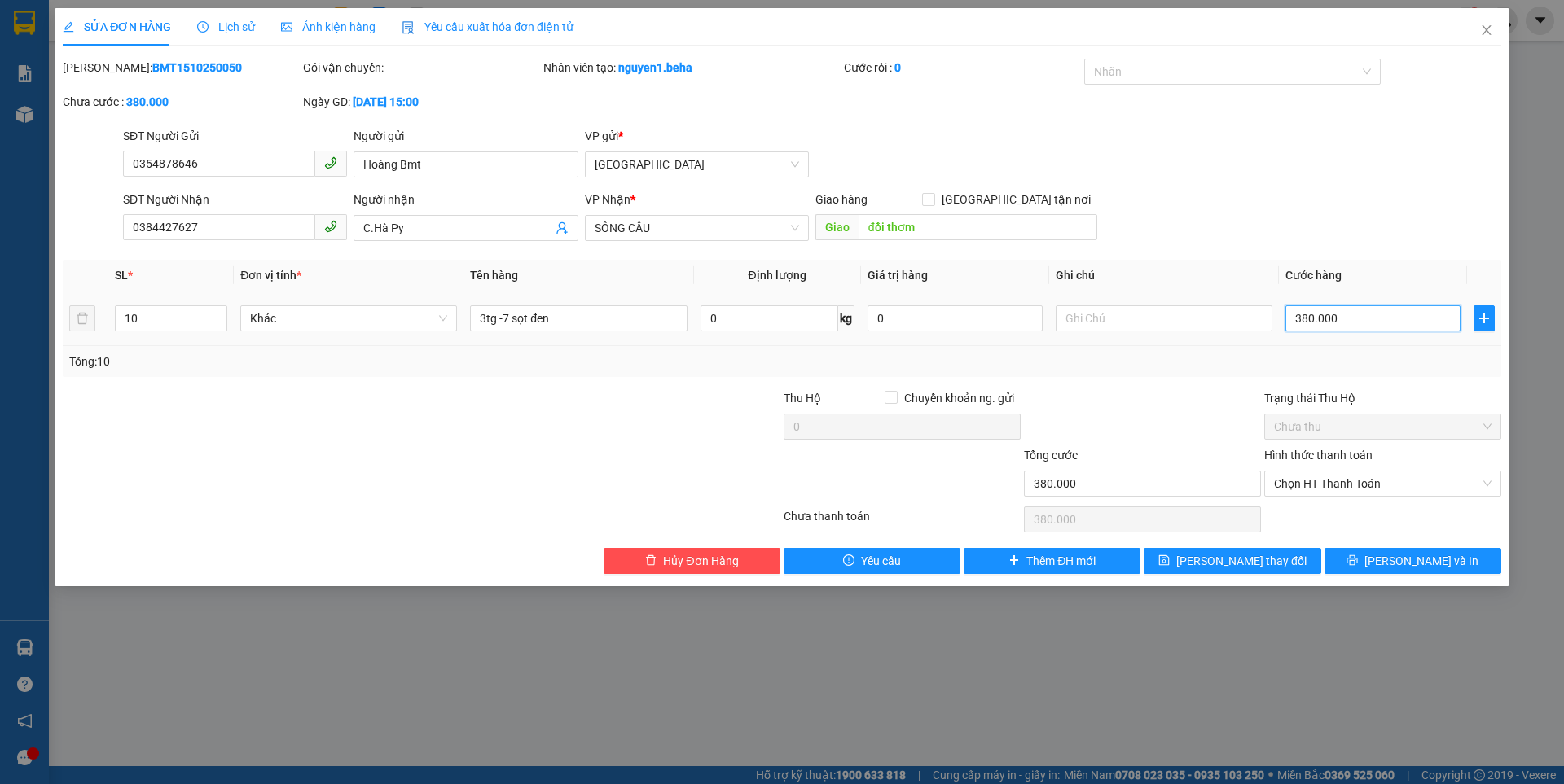
click at [1346, 317] on input "380.000" at bounding box center [1373, 319] width 176 height 26
type input "4"
type input "45"
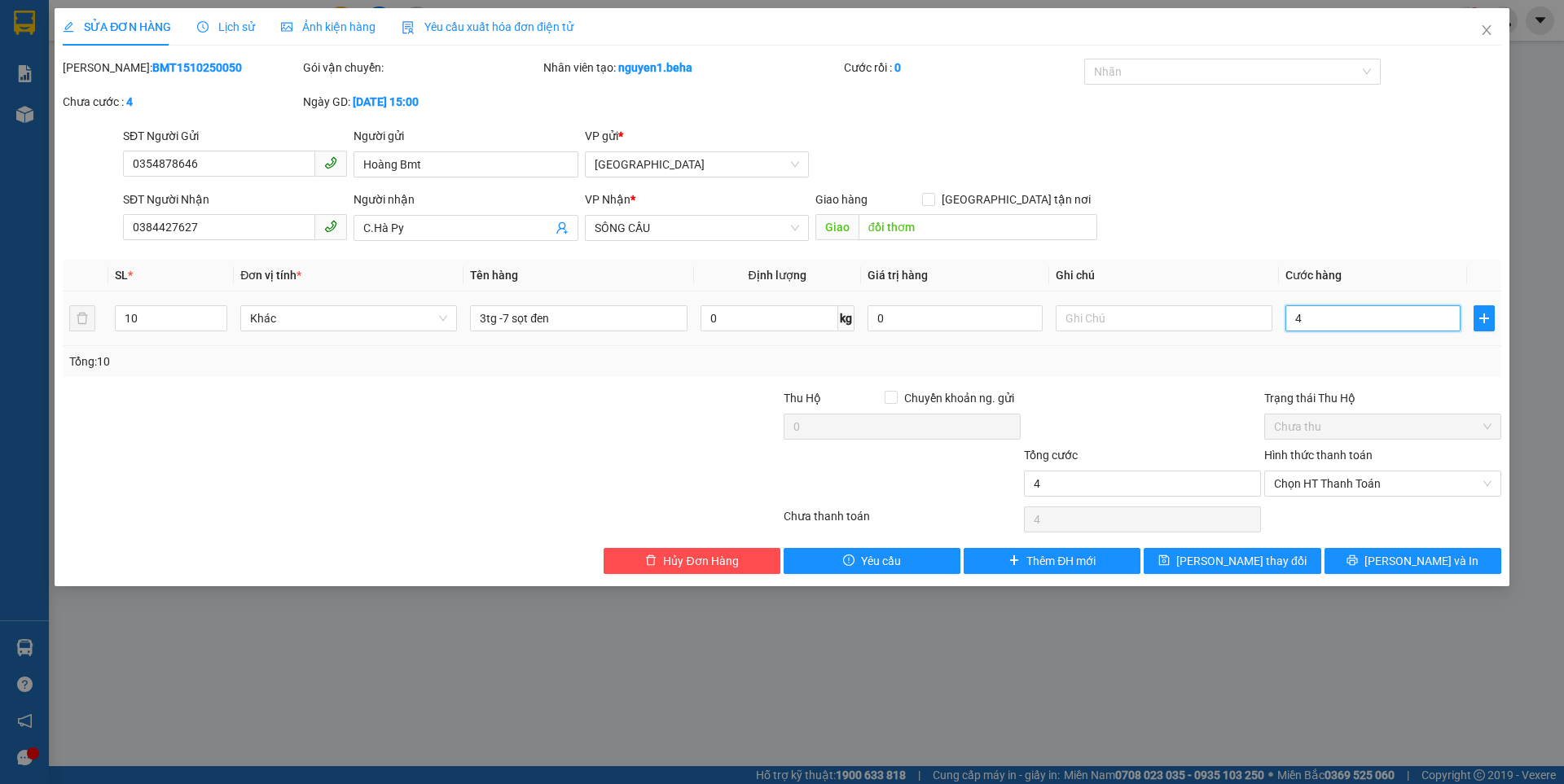
type input "45"
type input "450"
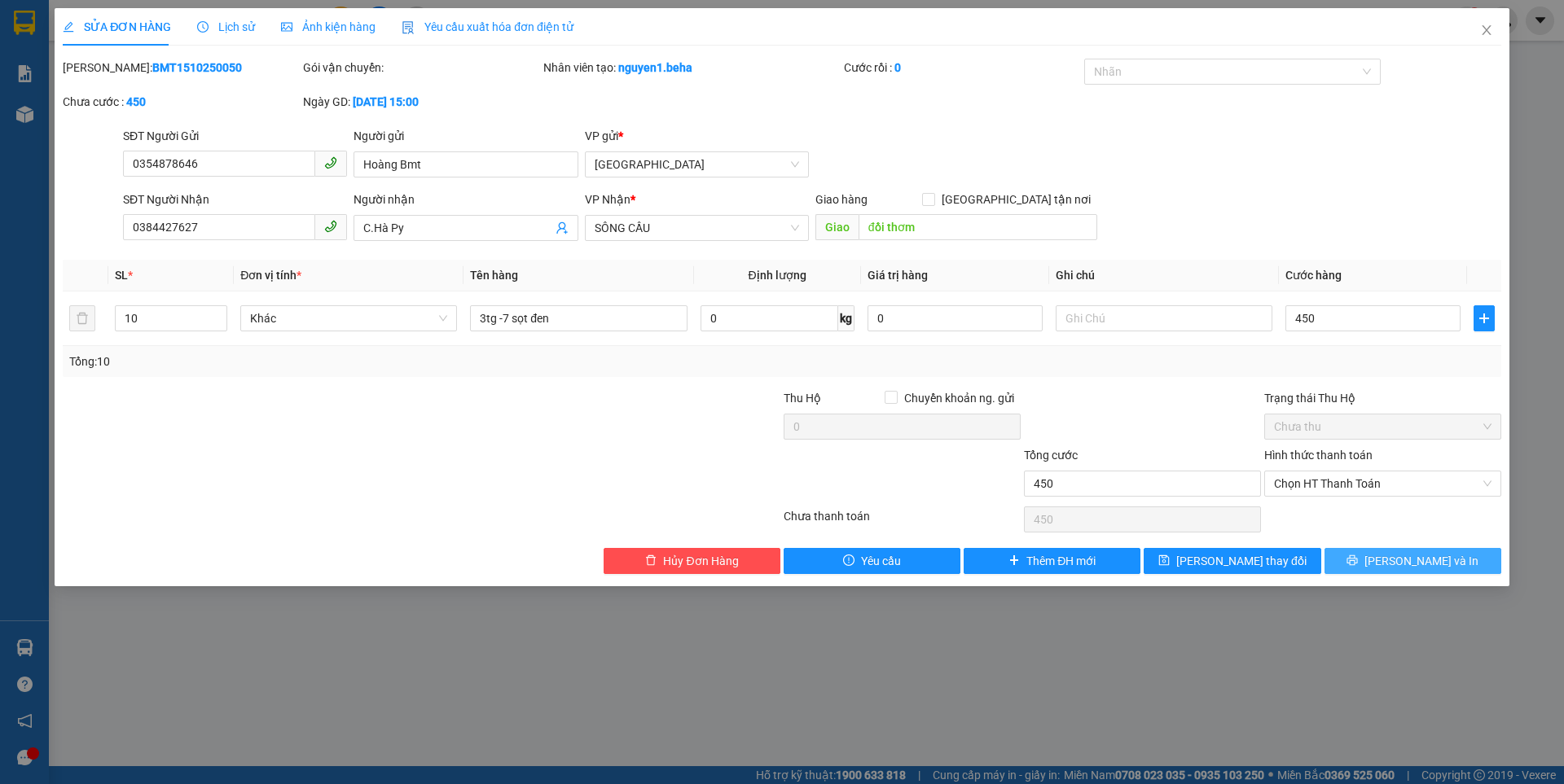
type input "450.000"
click at [1357, 560] on button "[PERSON_NAME] và In" at bounding box center [1412, 561] width 176 height 26
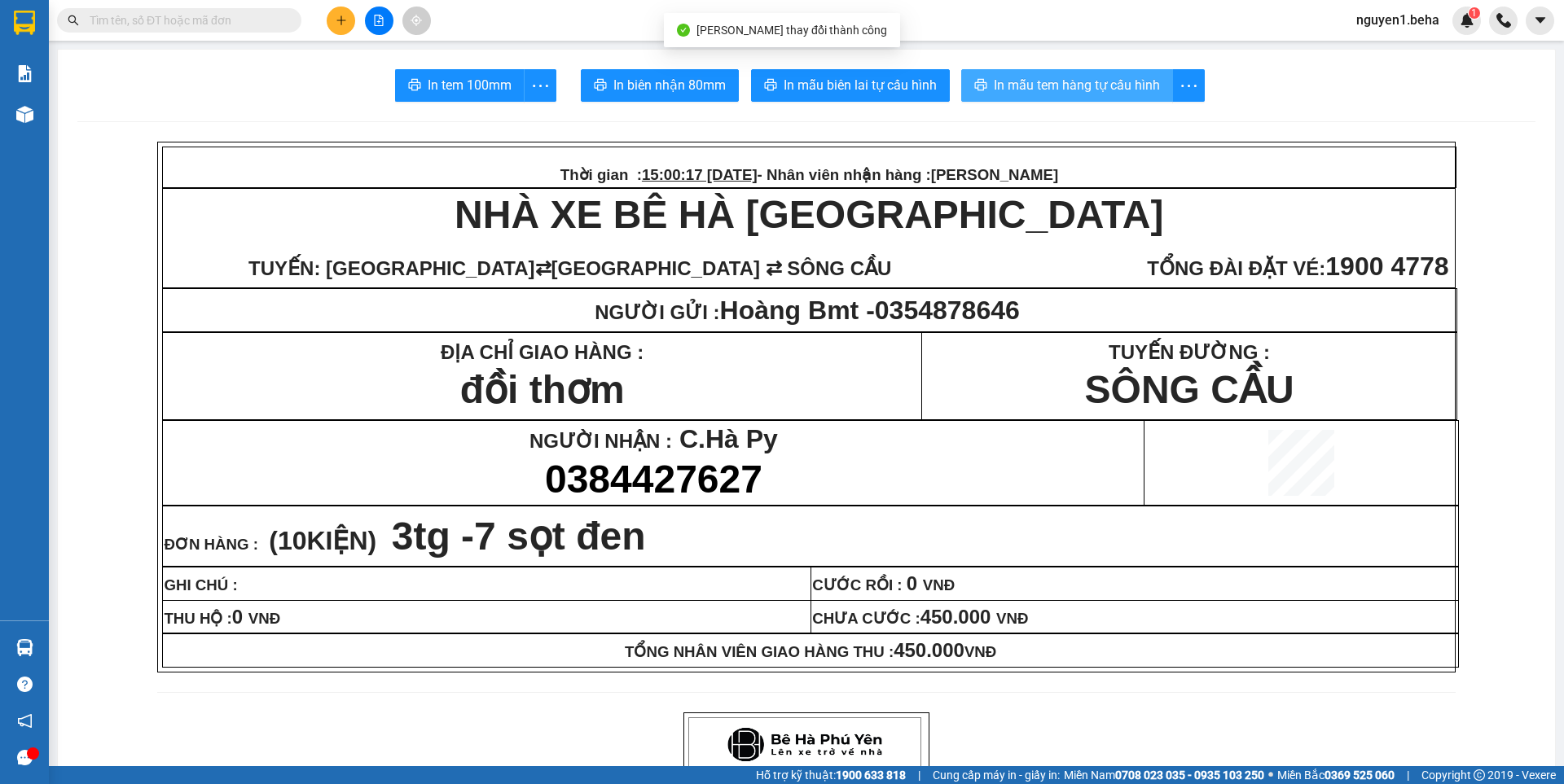
click at [1072, 78] on span "In mẫu tem hàng tự cấu hình" at bounding box center [1077, 85] width 166 height 20
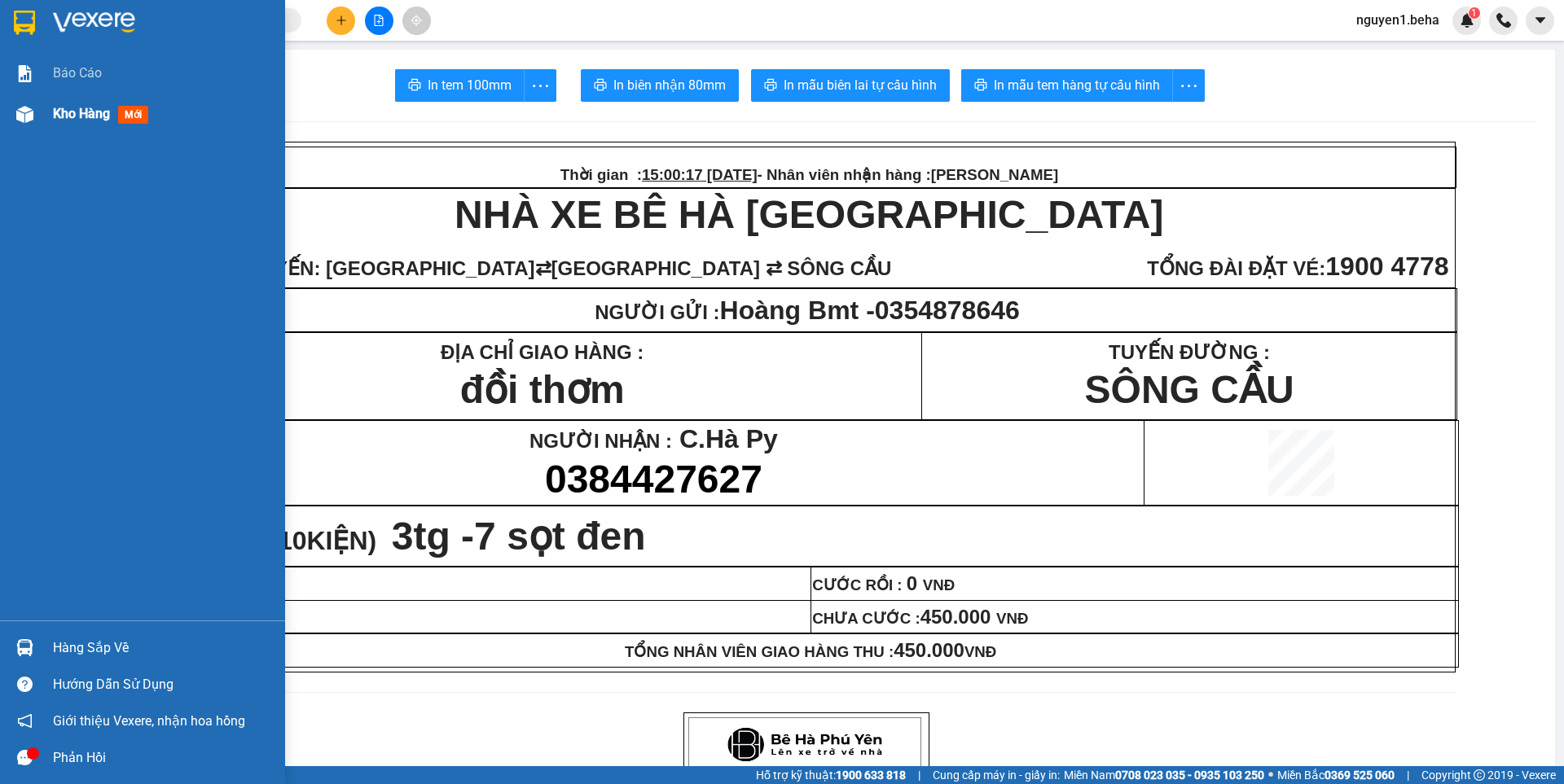
click at [33, 117] on div at bounding box center [24, 114] width 29 height 29
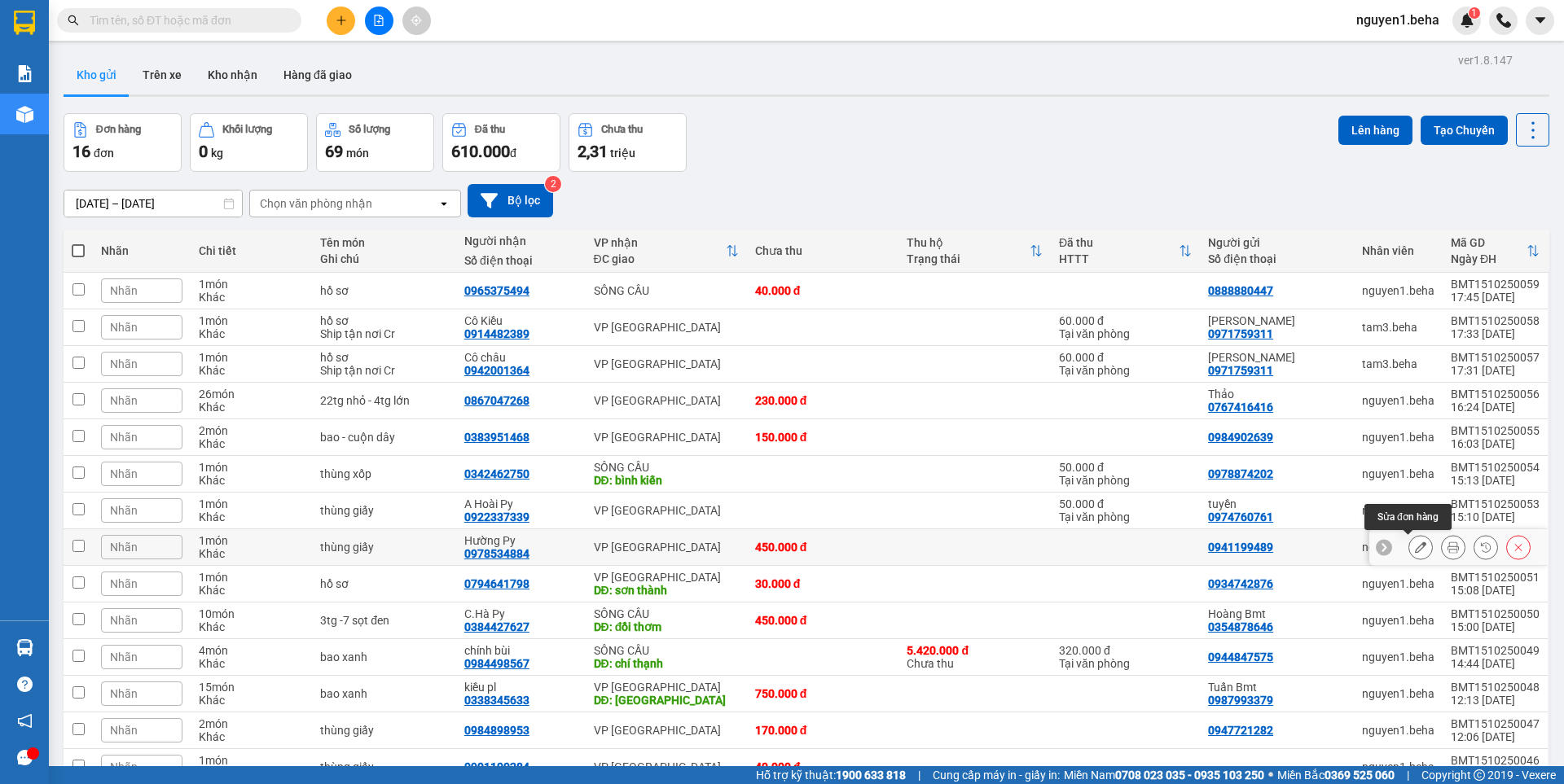
click at [1414, 547] on icon at bounding box center [1420, 547] width 11 height 11
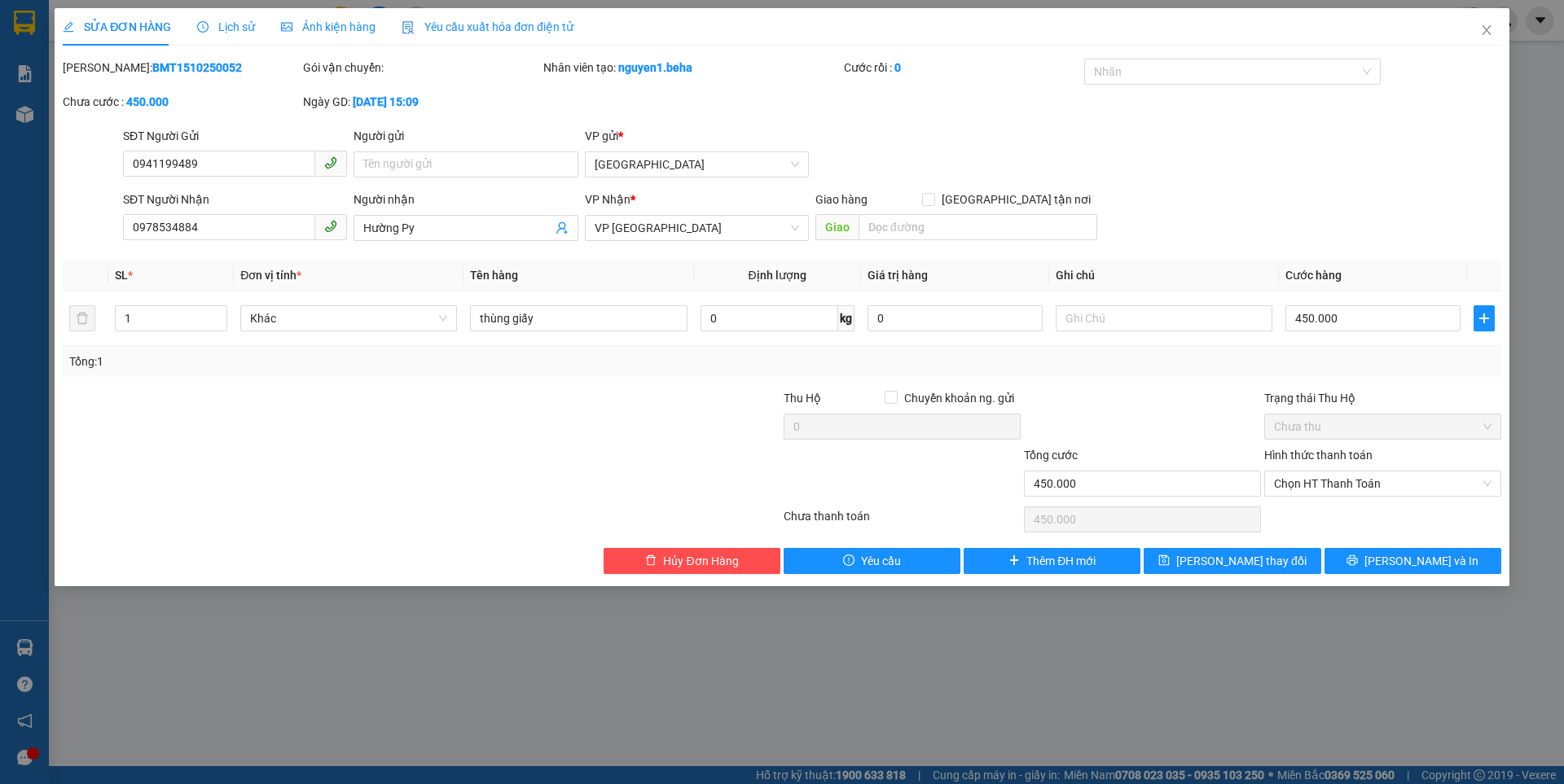
click at [221, 26] on span "Lịch sử" at bounding box center [225, 27] width 58 height 13
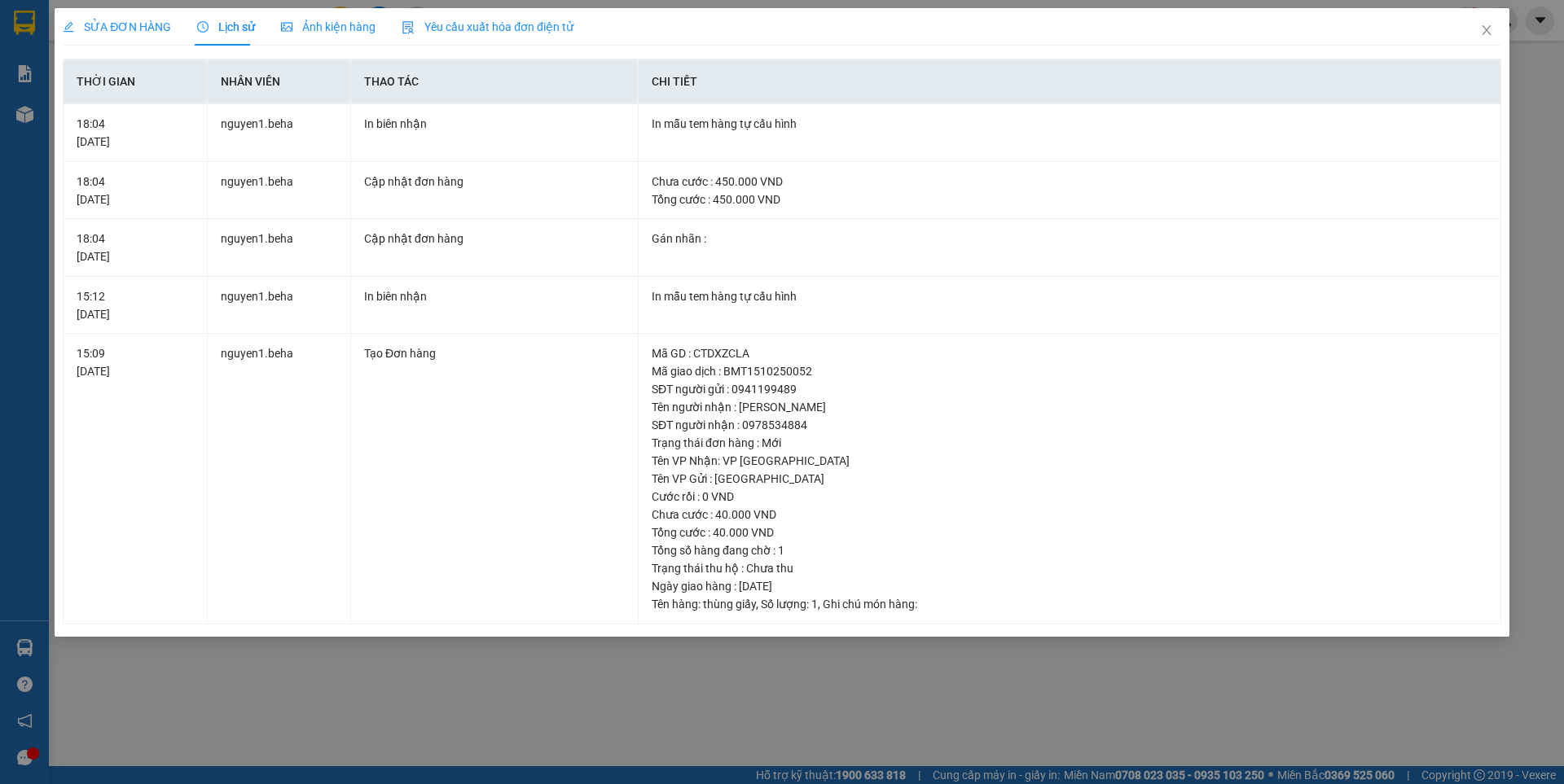
click at [127, 26] on span "SỬA ĐƠN HÀNG" at bounding box center [116, 27] width 108 height 13
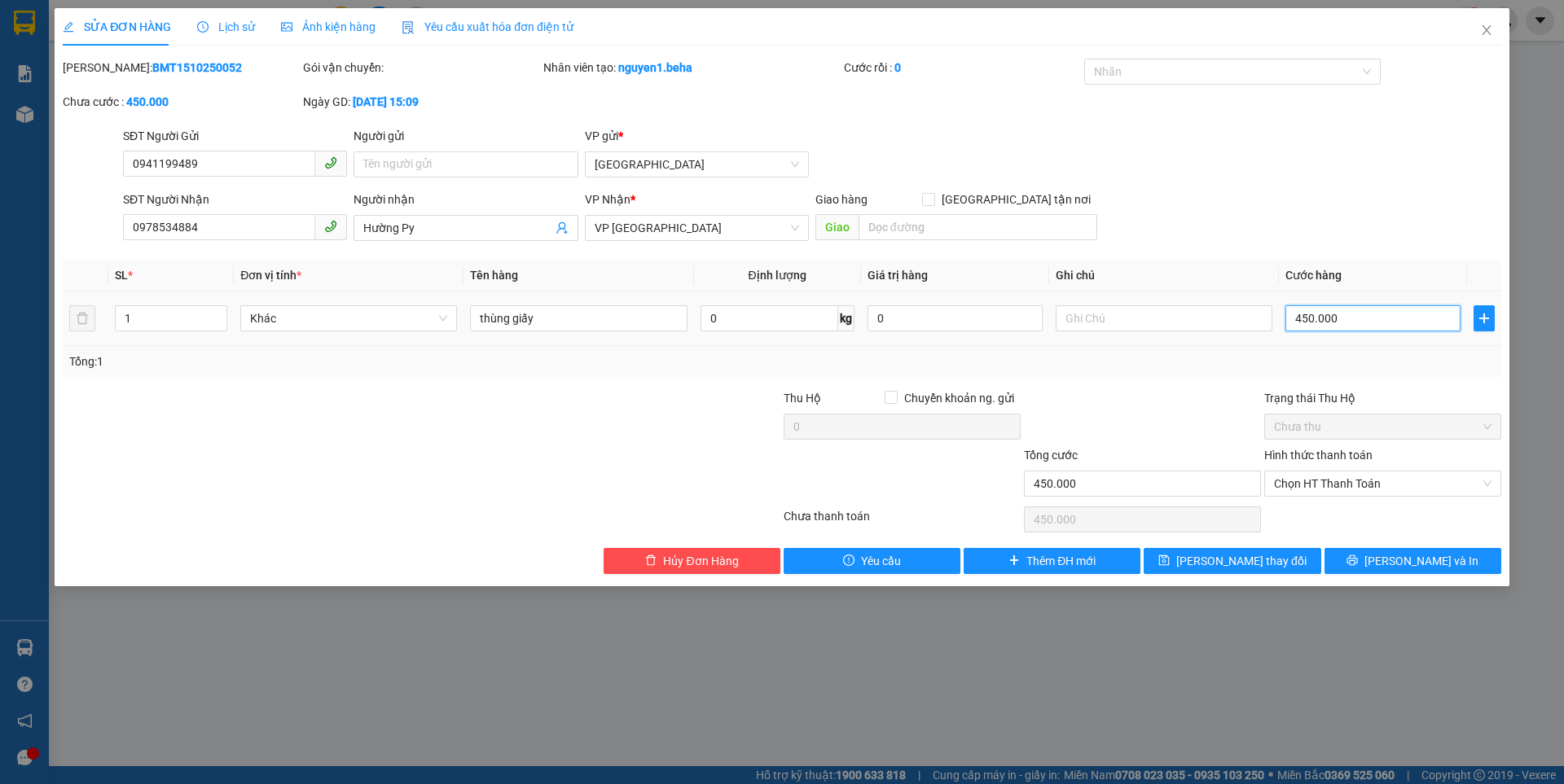
click at [1348, 322] on input "450.000" at bounding box center [1373, 319] width 176 height 26
type input "4"
type input "40"
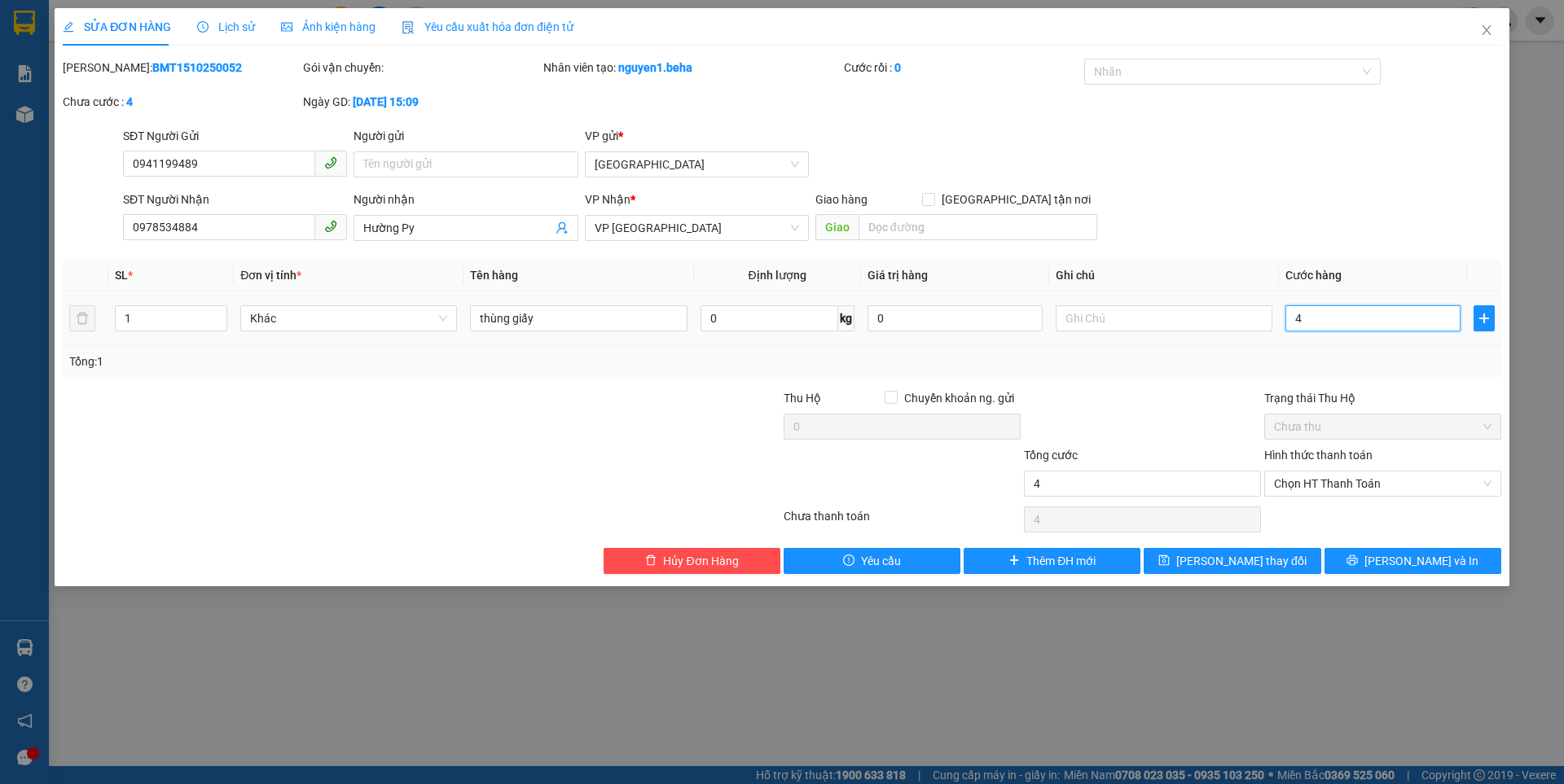
type input "40"
type input "40.000"
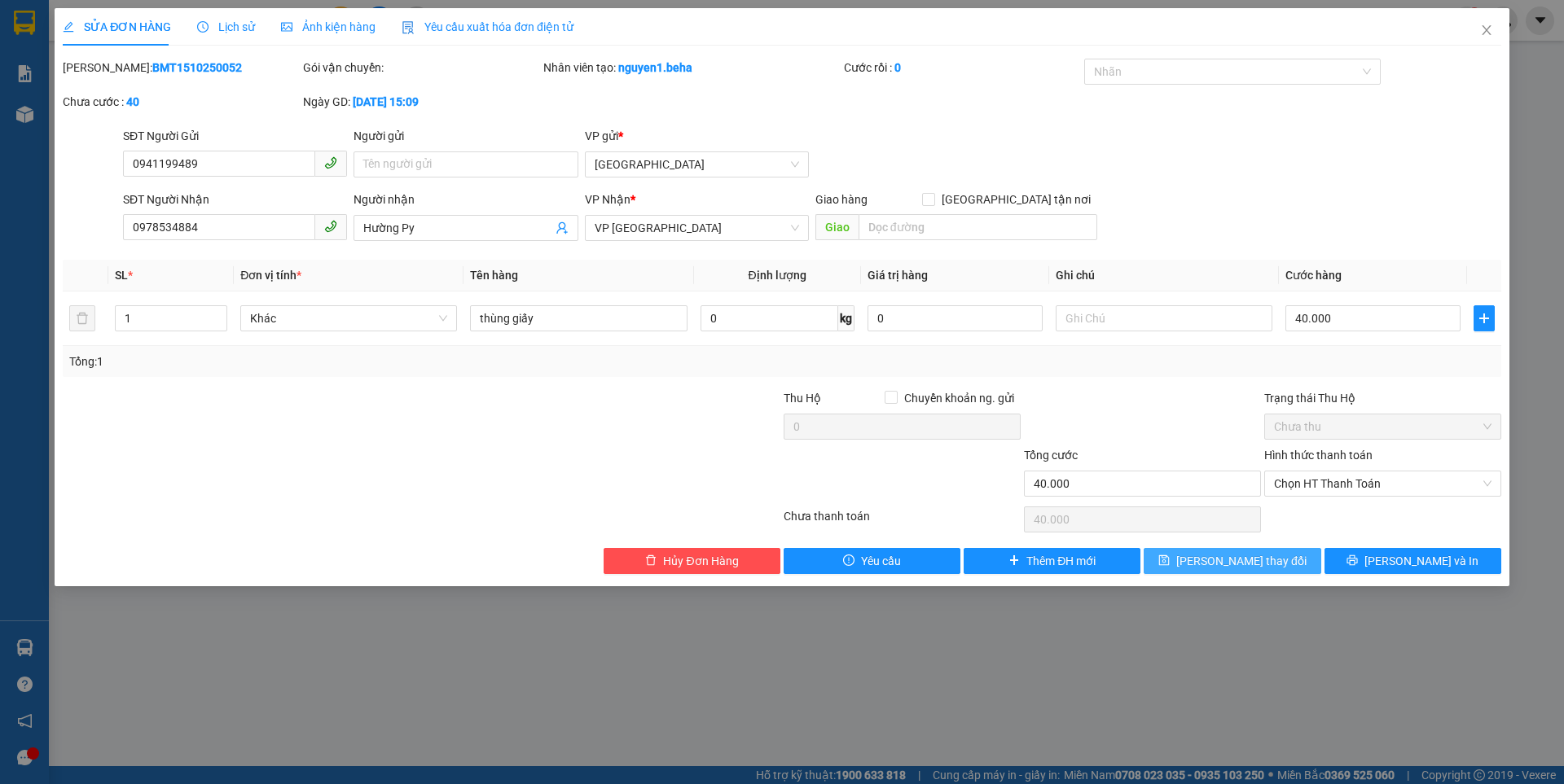
click at [1236, 562] on span "[PERSON_NAME] thay đổi" at bounding box center [1241, 561] width 130 height 18
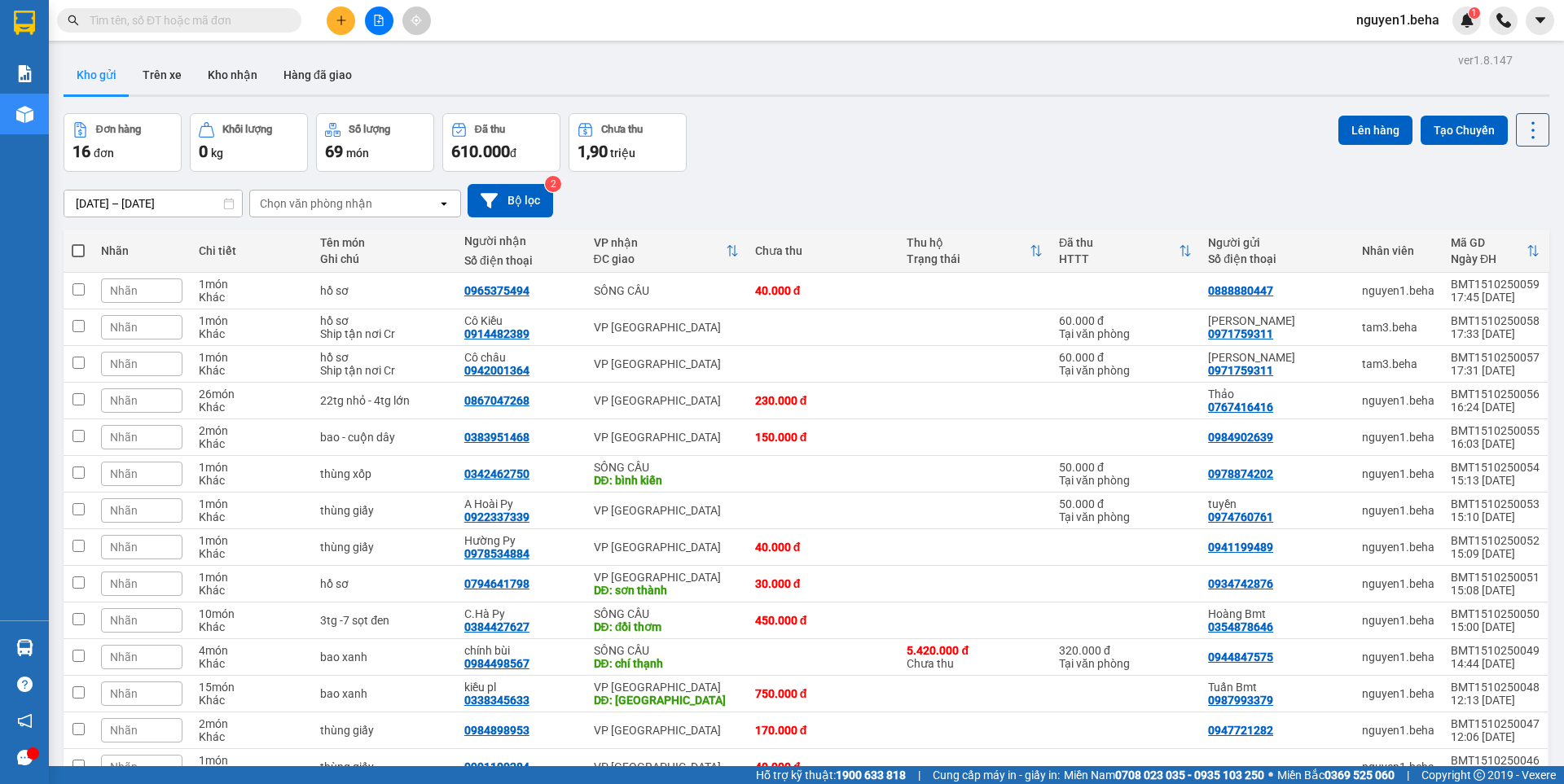
click at [217, 14] on input "text" at bounding box center [186, 19] width 192 height 18
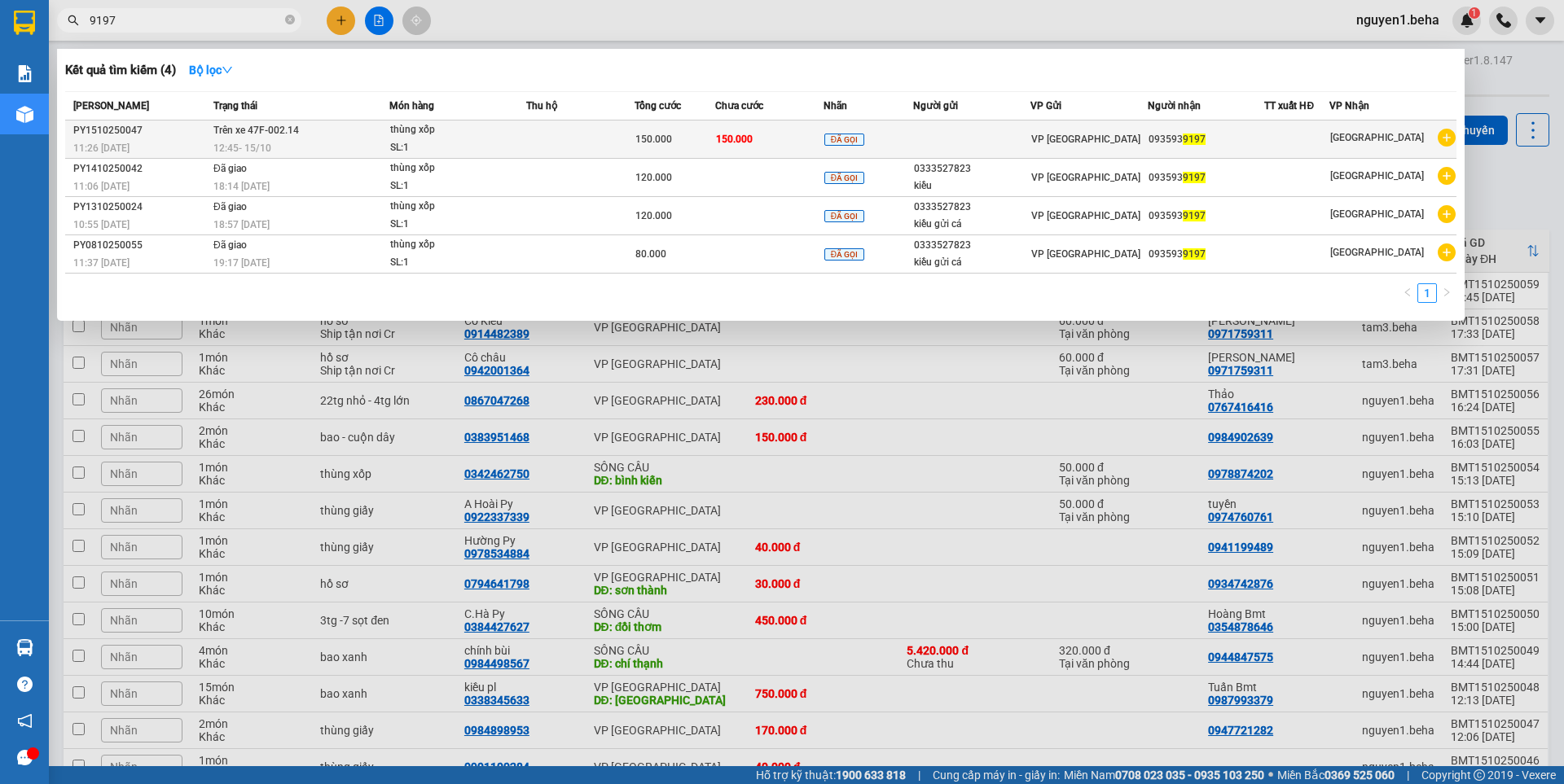
type input "9197"
click at [471, 140] on div "SL: 1" at bounding box center [451, 148] width 122 height 18
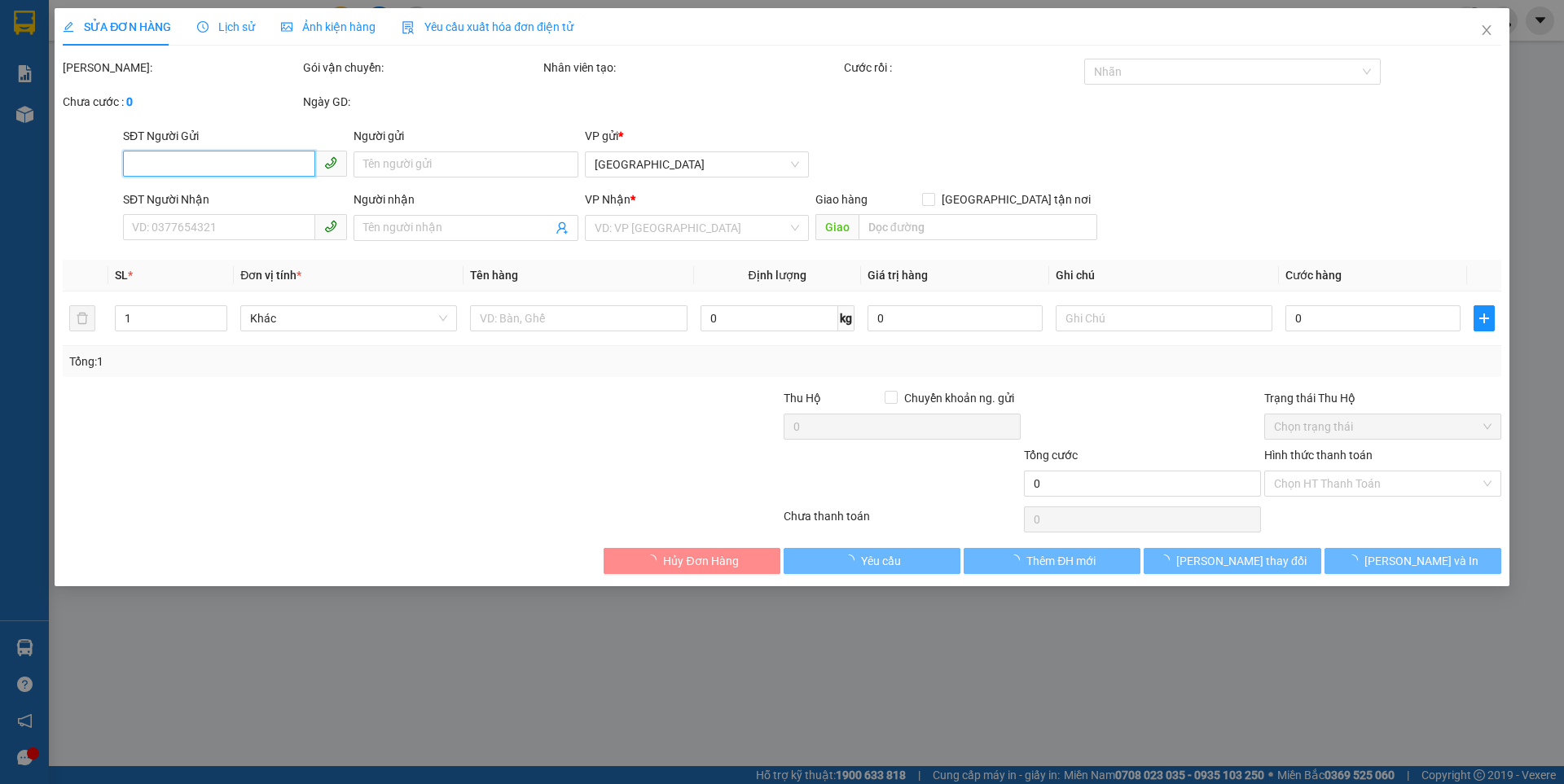
type input "0935939197"
type input "150.000"
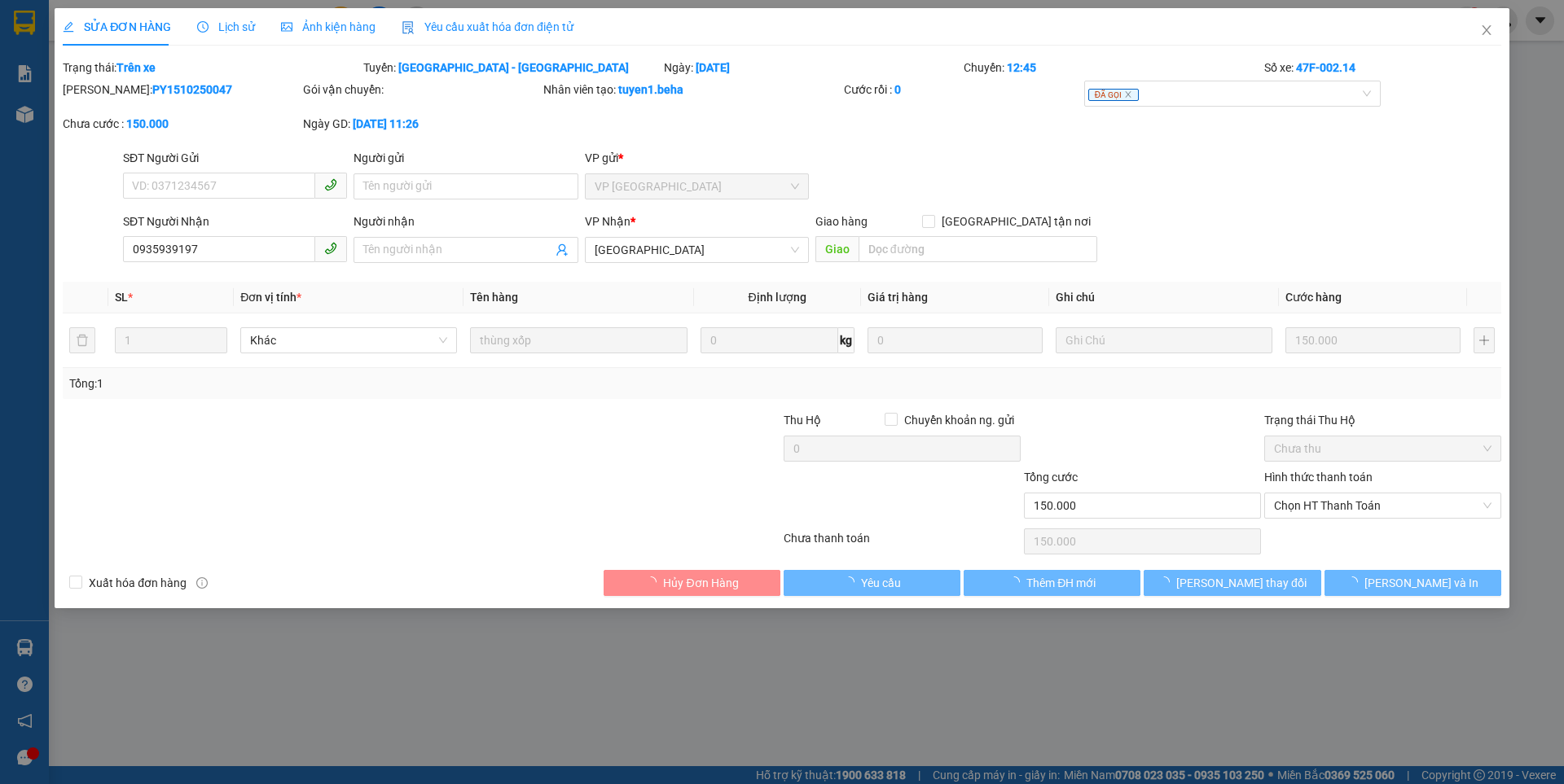
drag, startPoint x: 350, startPoint y: 6, endPoint x: 343, endPoint y: 33, distance: 27.9
click at [349, 10] on div "SỬA ĐƠN HÀNG Lịch sử Ảnh kiện hàng Yêu cầu xuất hóa đơn điện tử Total Paid Fee …" at bounding box center [782, 392] width 1564 height 784
click at [343, 33] on span "Ảnh kiện hàng" at bounding box center [328, 27] width 94 height 13
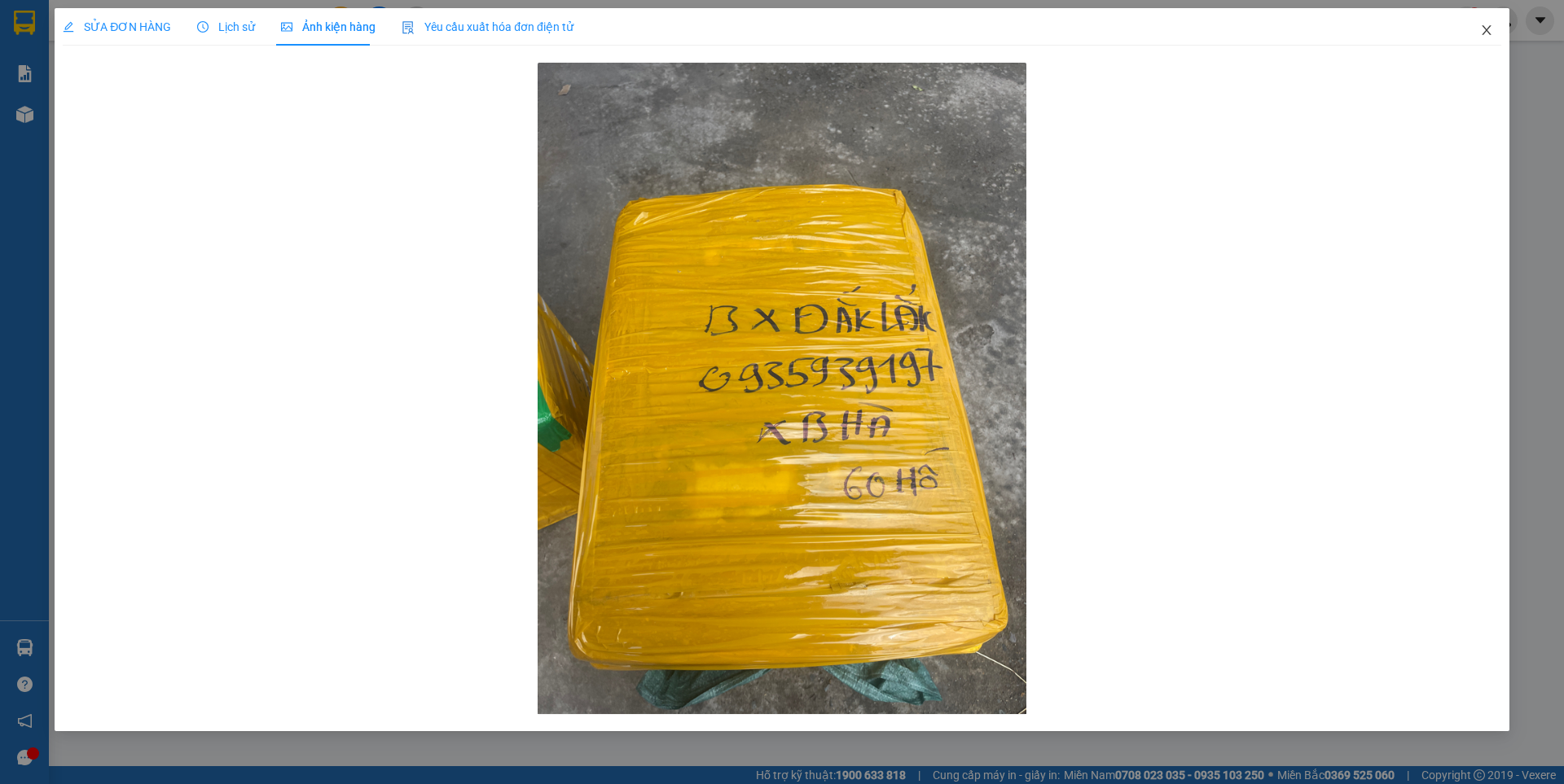
click at [1483, 29] on icon "close" at bounding box center [1486, 30] width 13 height 13
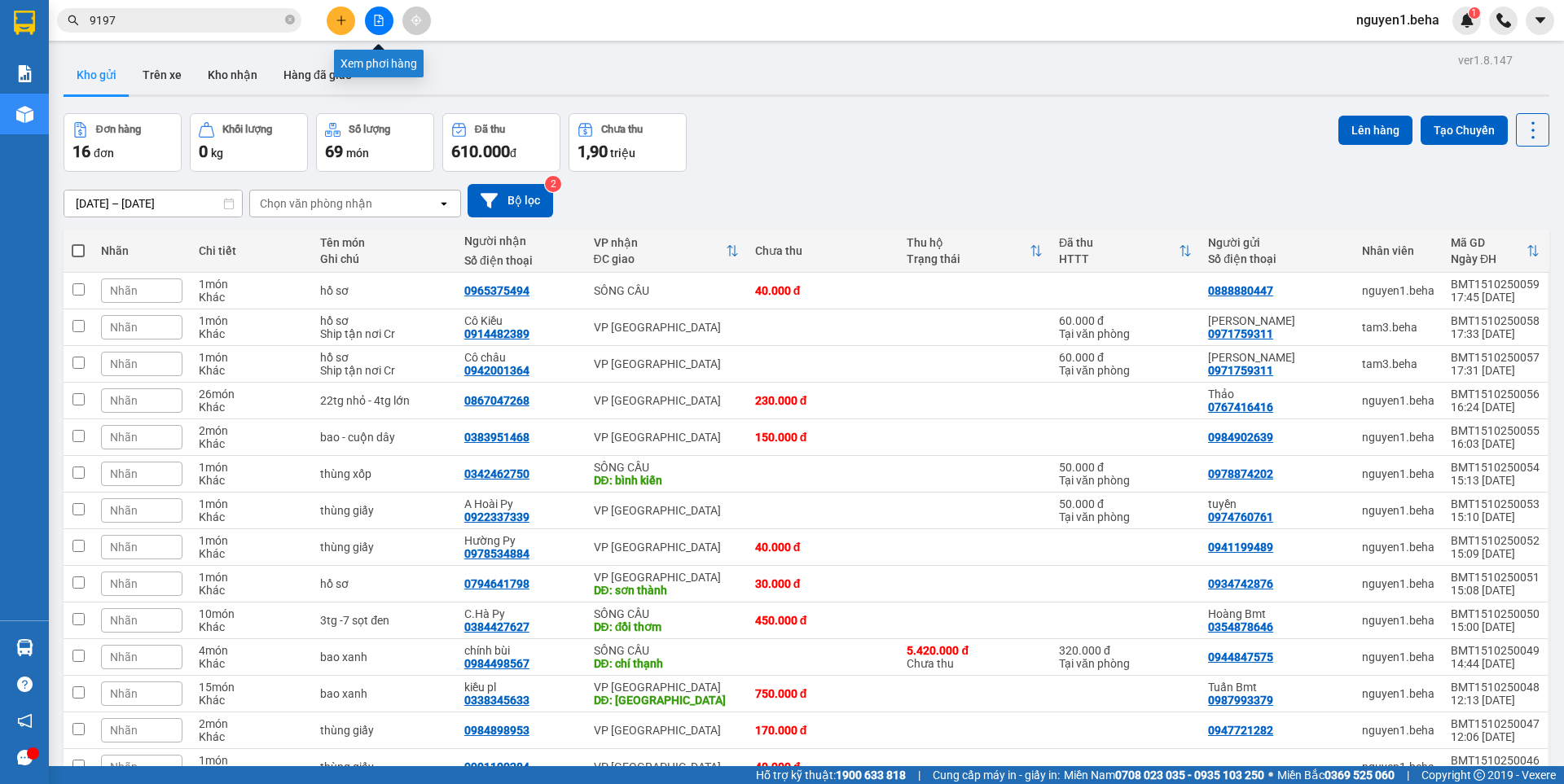
click at [376, 11] on button at bounding box center [379, 20] width 29 height 29
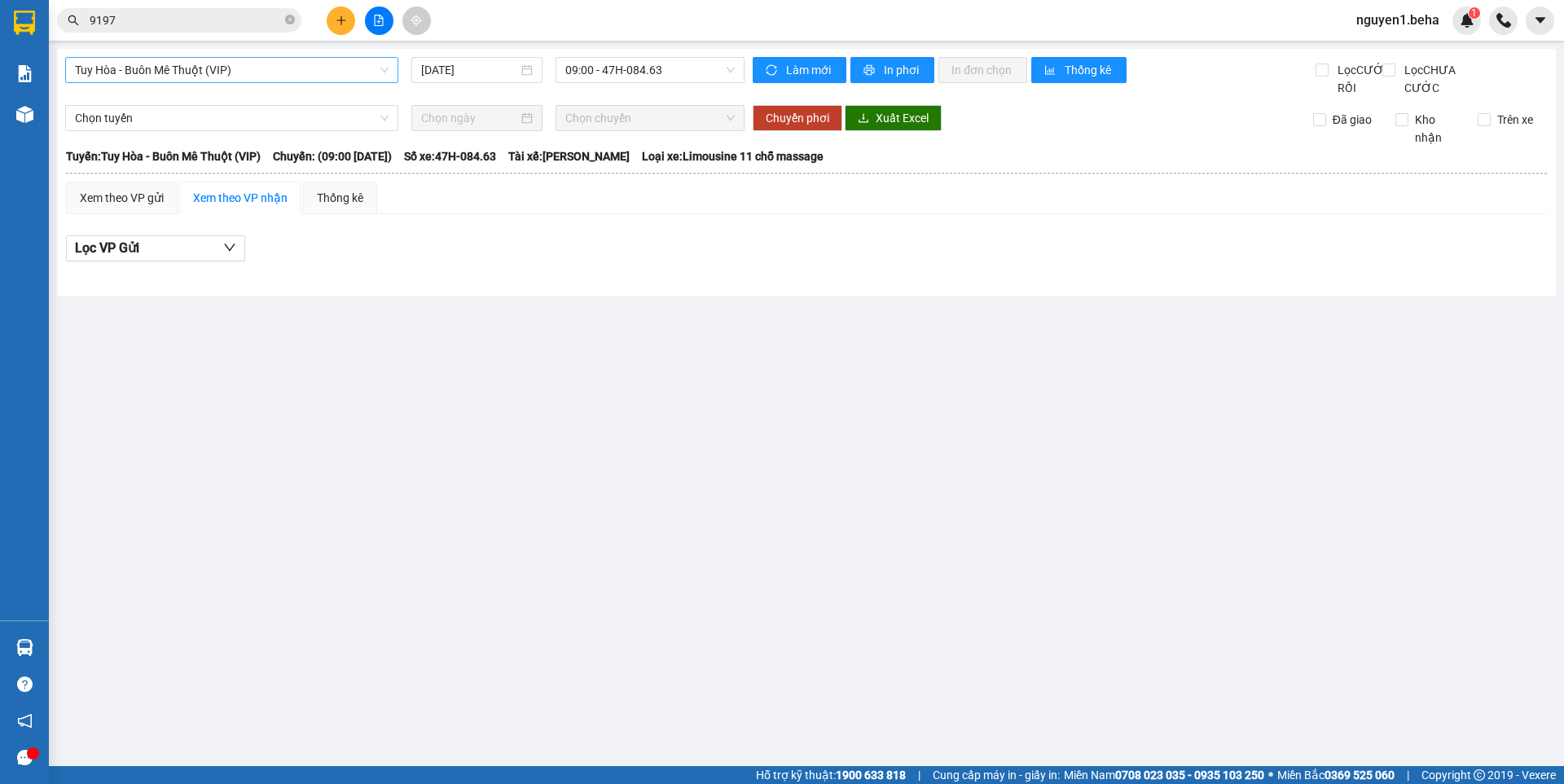
click at [297, 75] on span "Tuy Hòa - Buôn Mê Thuột (VIP)" at bounding box center [231, 70] width 313 height 24
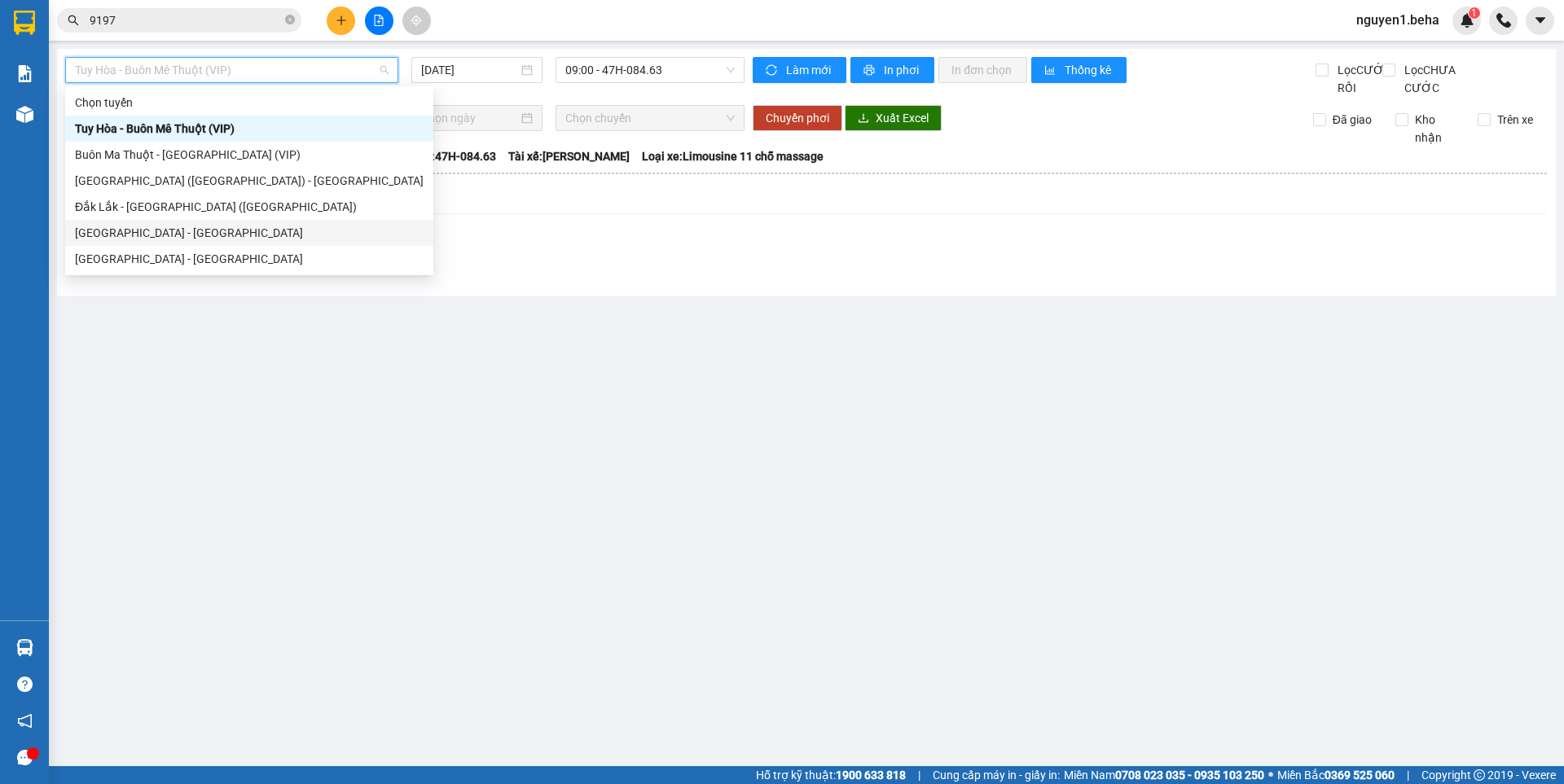
click at [265, 231] on div "[GEOGRAPHIC_DATA] - [GEOGRAPHIC_DATA]" at bounding box center [249, 232] width 348 height 18
type input "[DATE]"
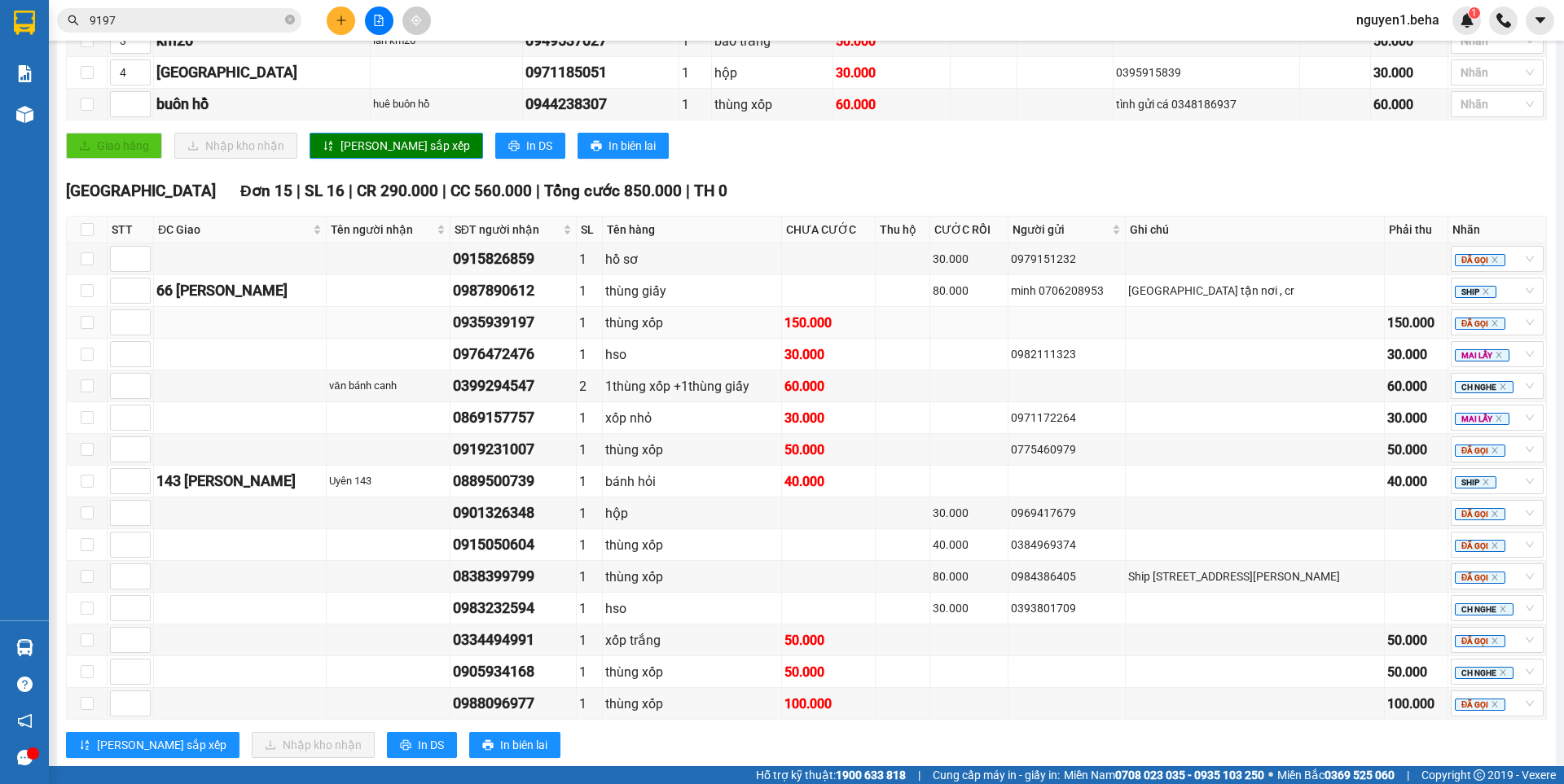
scroll to position [407, 0]
click at [87, 235] on input "checkbox" at bounding box center [87, 229] width 13 height 13
checkbox input "true"
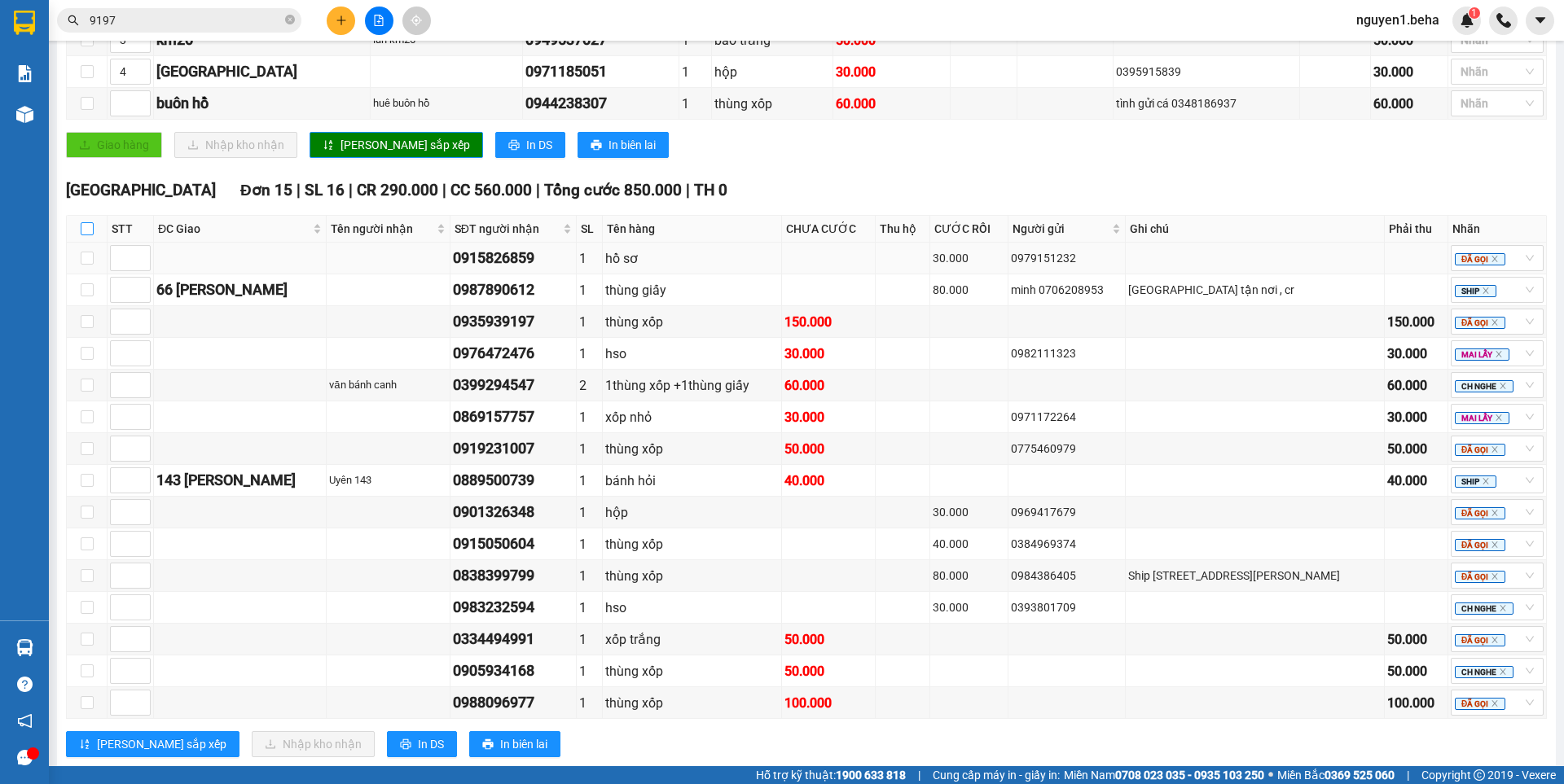
checkbox input "true"
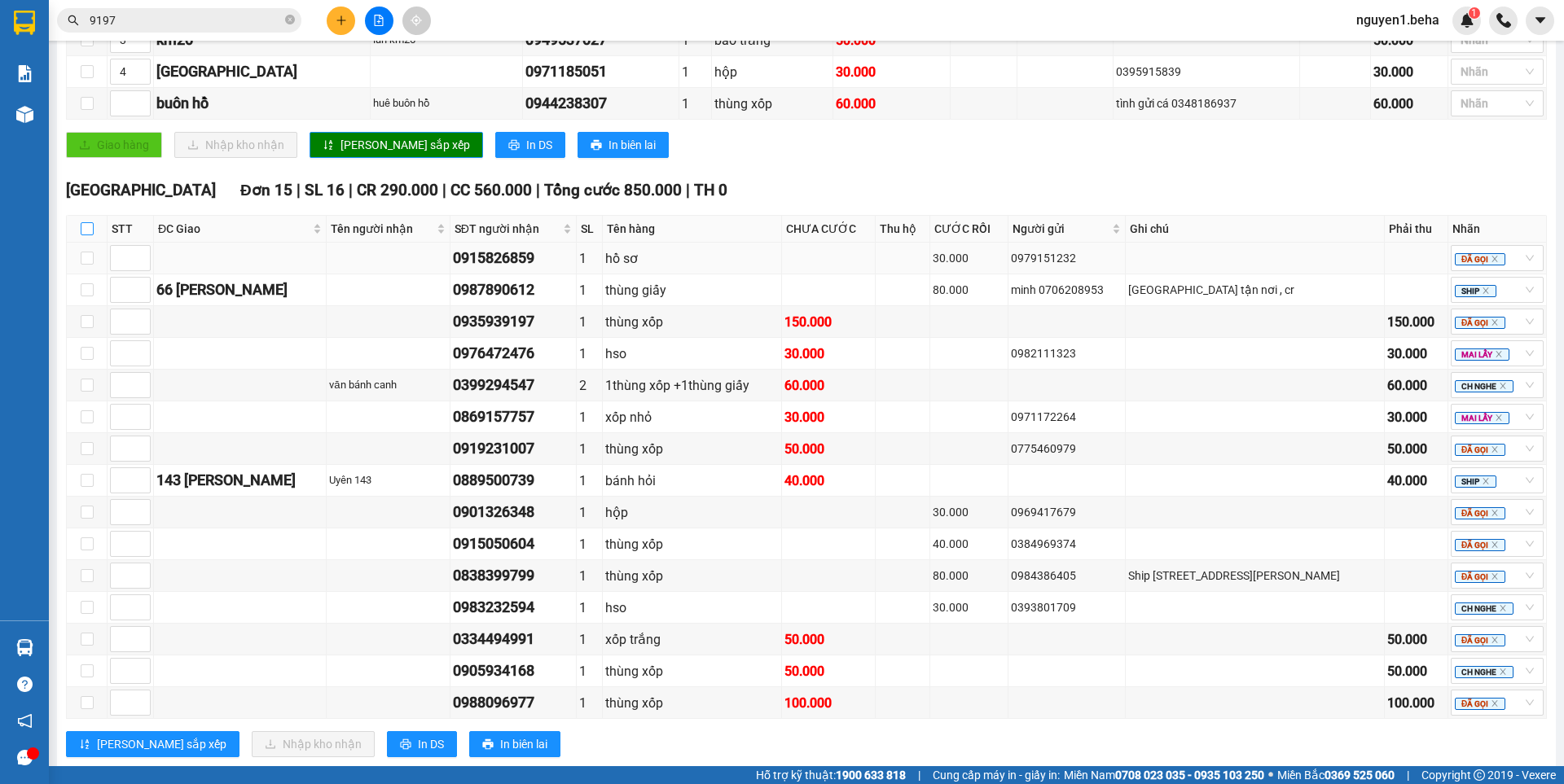
checkbox input "true"
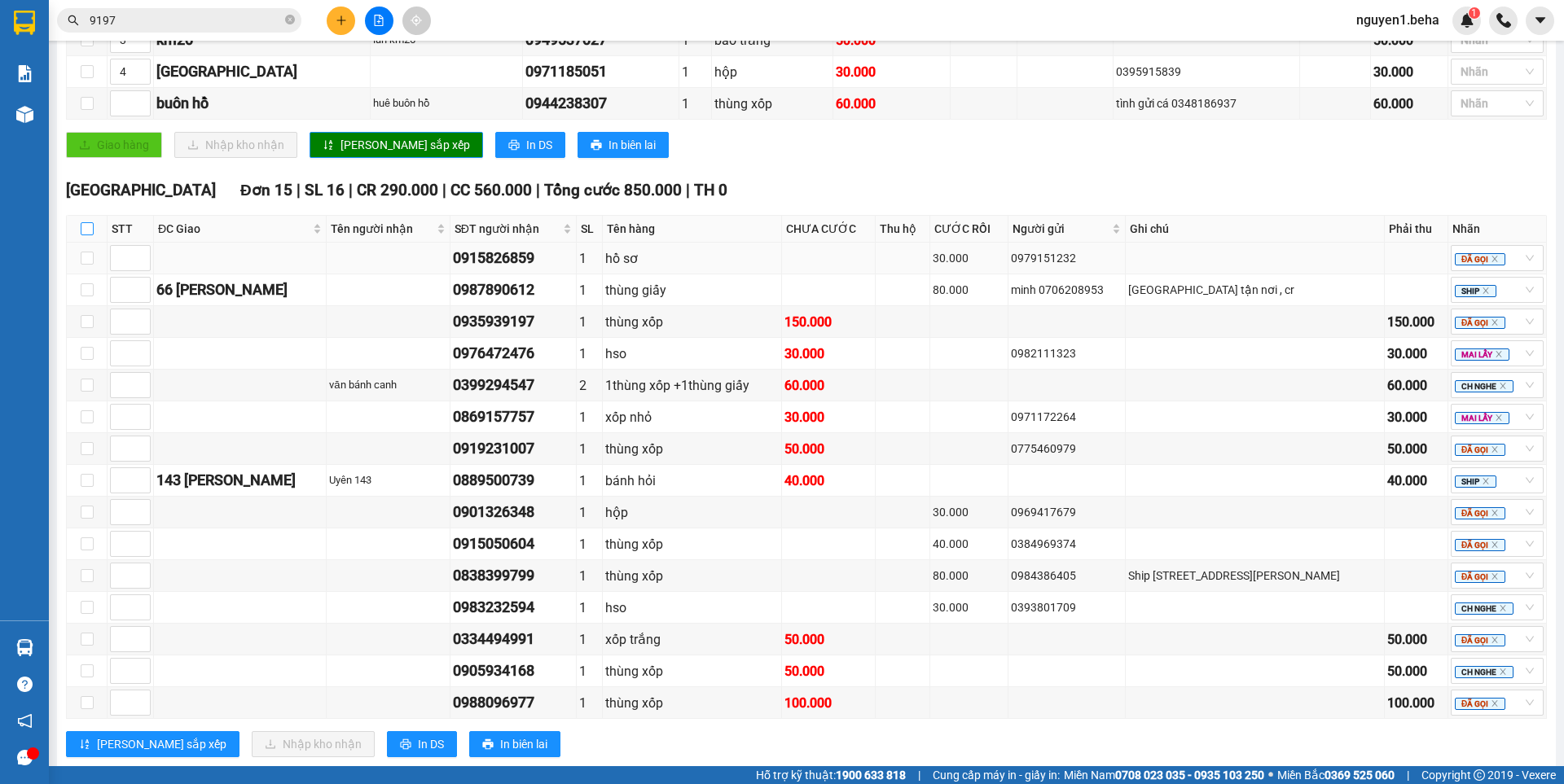
checkbox input "true"
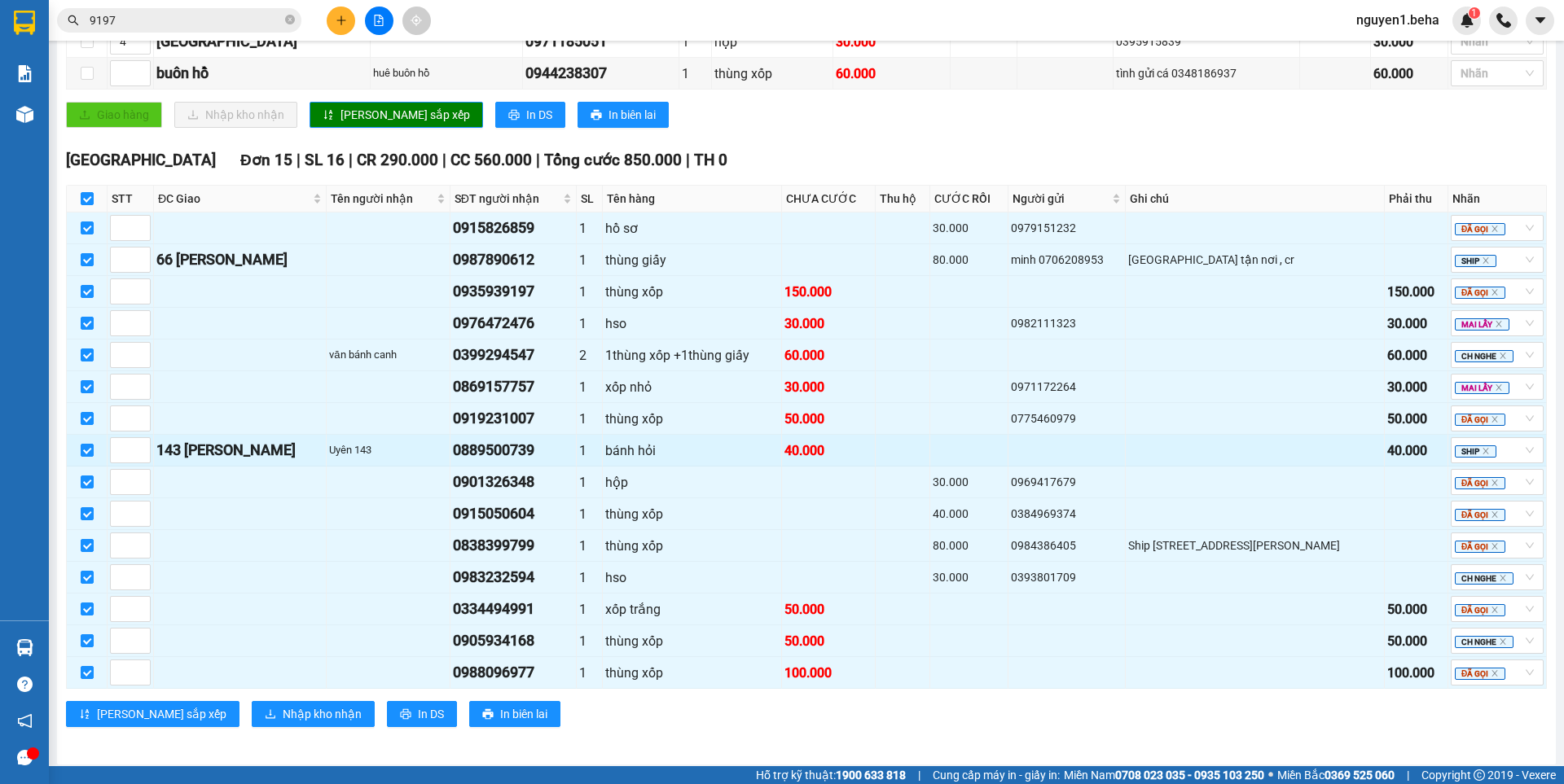
scroll to position [462, 0]
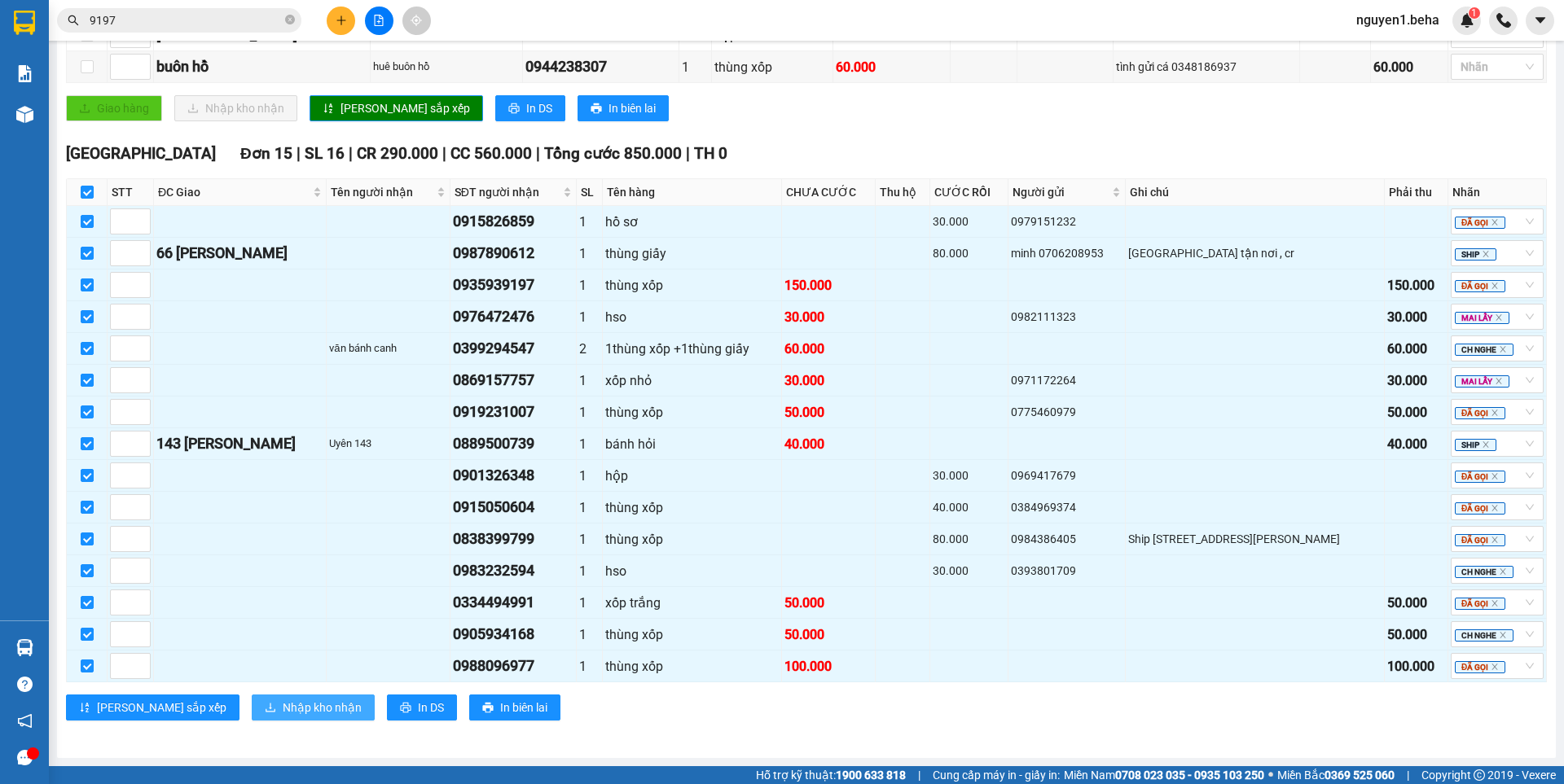
click at [283, 711] on span "Nhập kho nhận" at bounding box center [322, 706] width 79 height 18
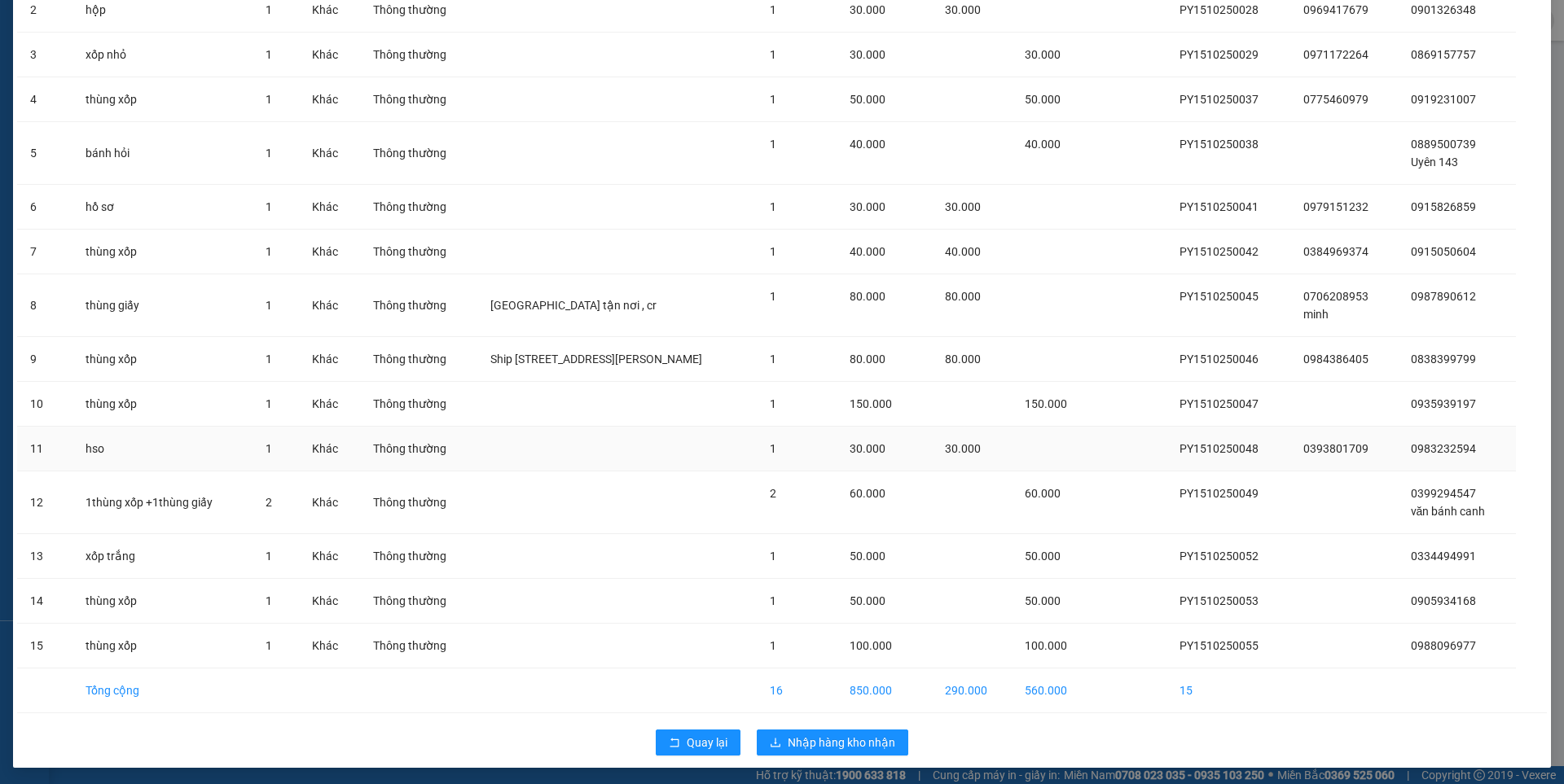
scroll to position [197, 0]
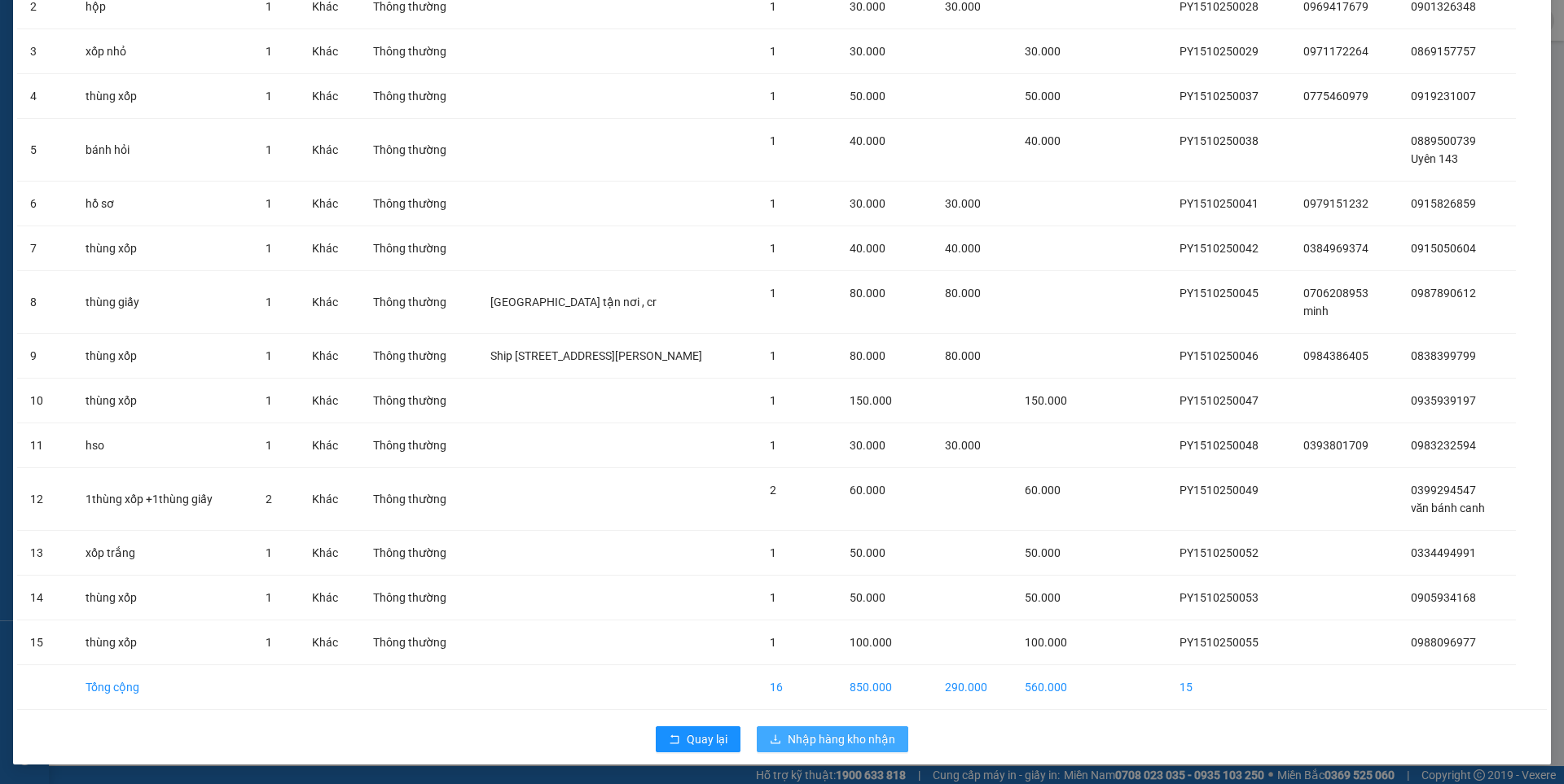
click at [830, 736] on span "Nhập hàng kho nhận" at bounding box center [842, 739] width 107 height 18
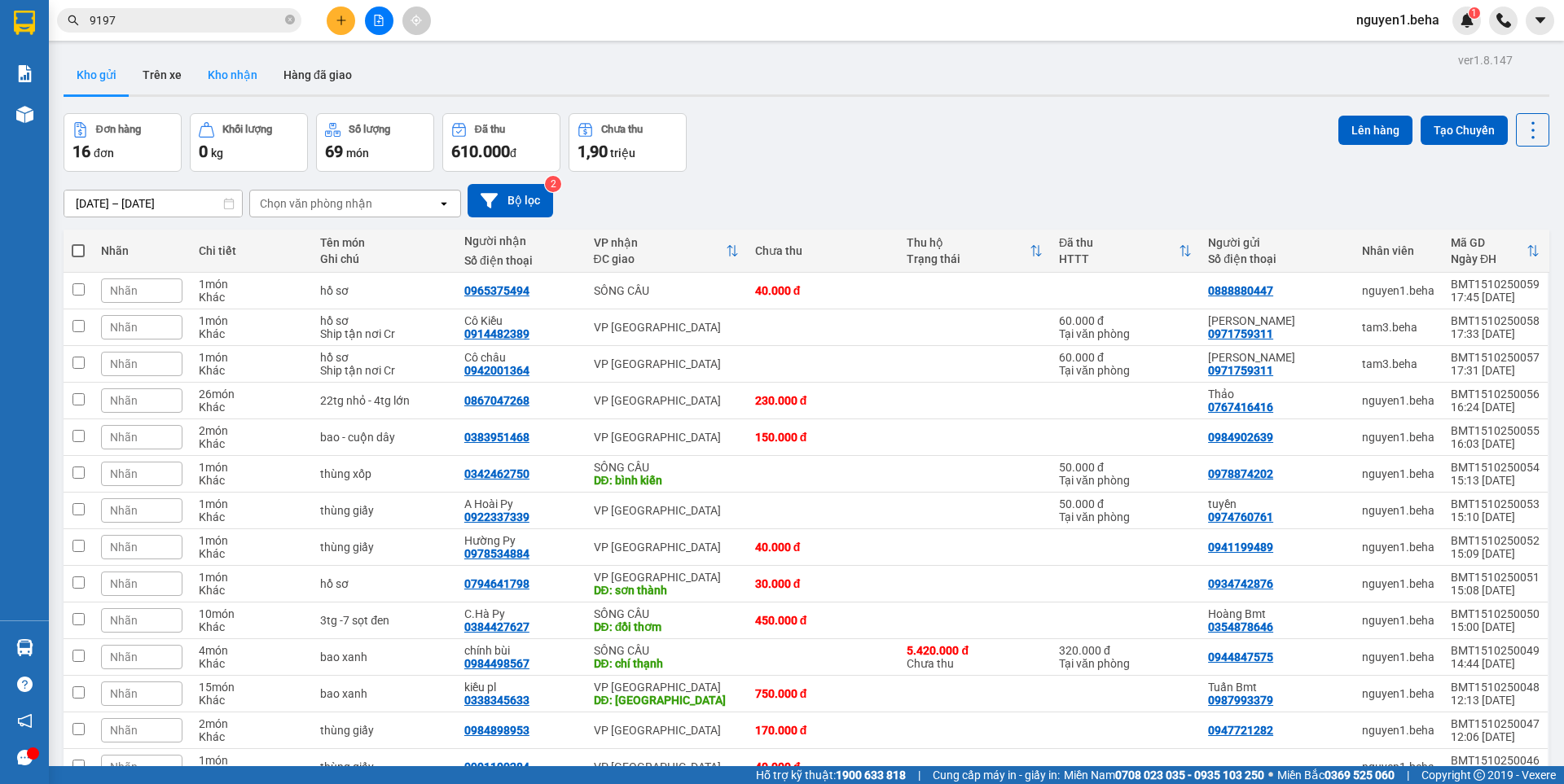
click at [222, 79] on button "Kho nhận" at bounding box center [233, 75] width 76 height 39
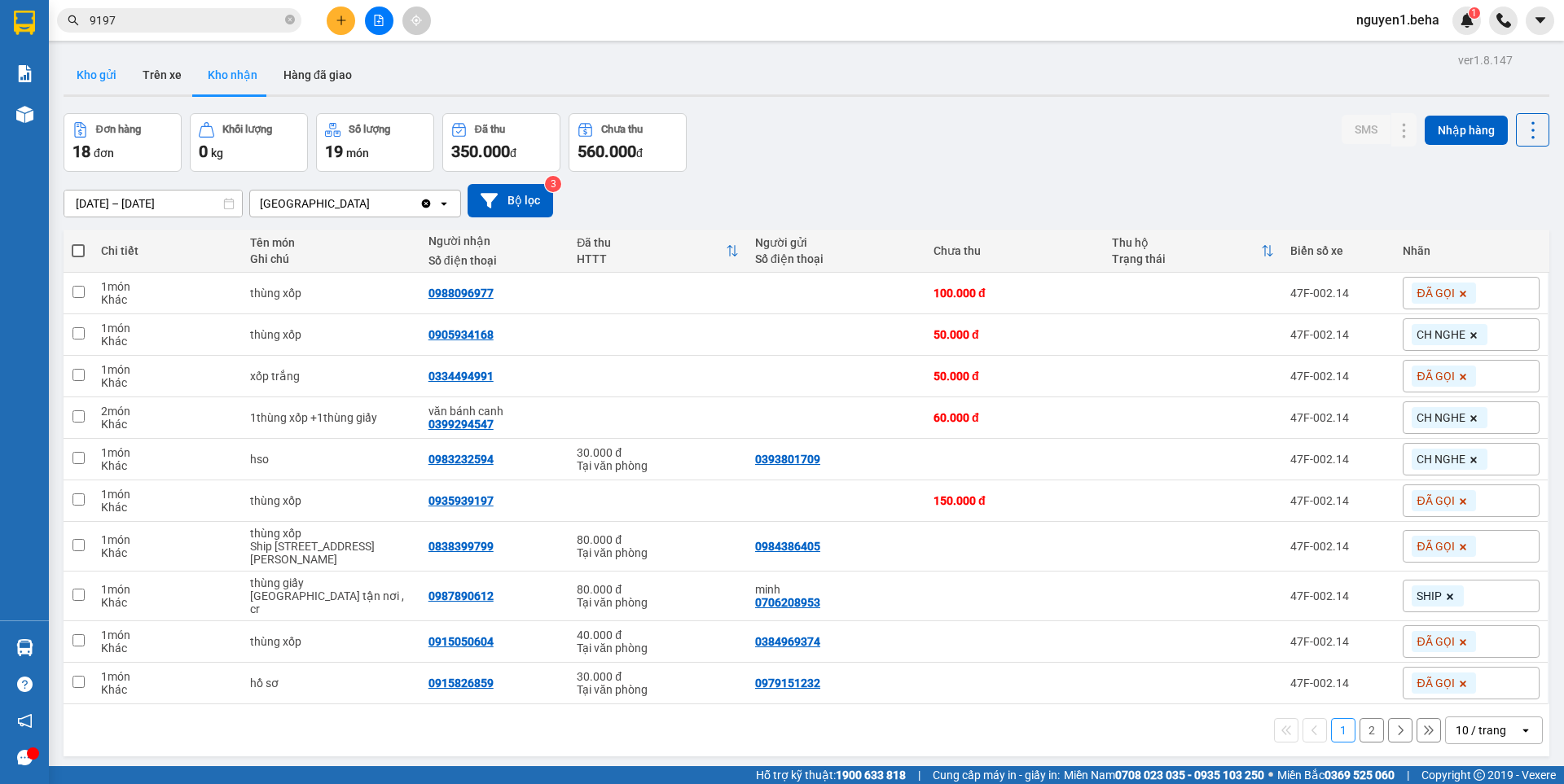
click at [107, 66] on button "Kho gửi" at bounding box center [96, 75] width 66 height 39
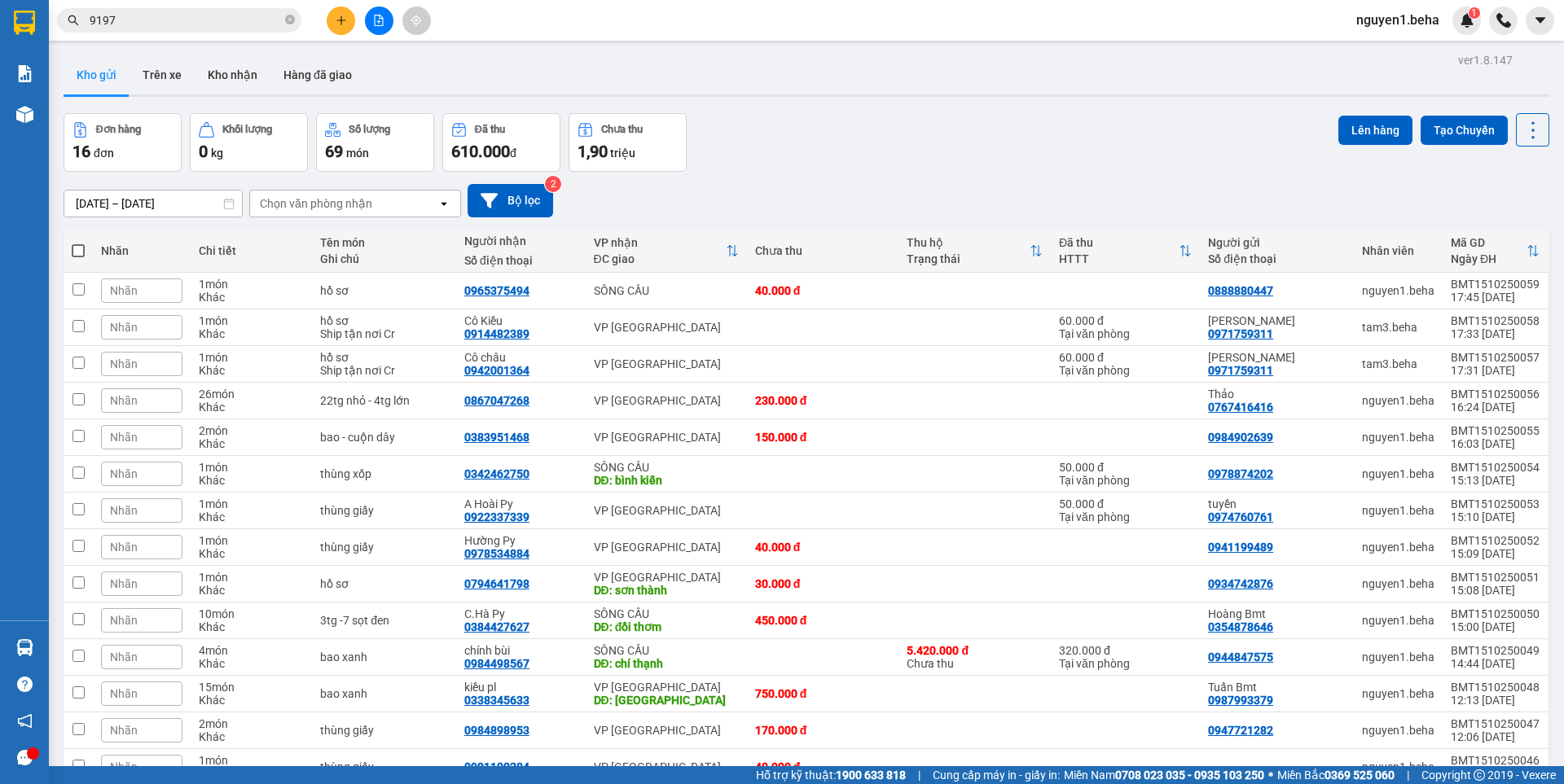
click at [578, 191] on div "[DATE] – [DATE] Press the down arrow key to interact with the calendar and sele…" at bounding box center [806, 200] width 1485 height 33
click at [92, 73] on button "Kho gửi" at bounding box center [96, 75] width 66 height 39
click at [172, 21] on input "9197" at bounding box center [186, 19] width 192 height 18
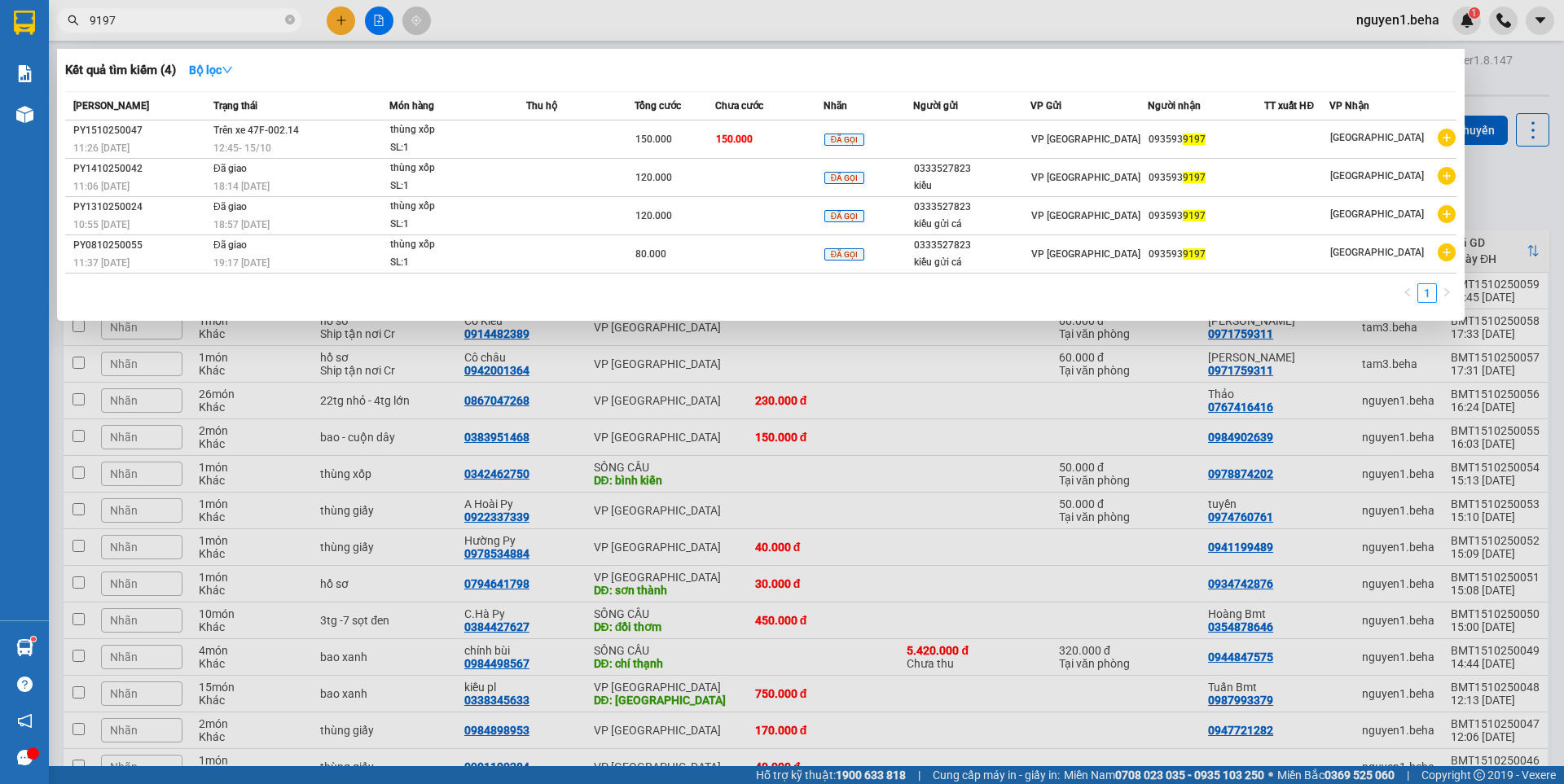
click at [178, 19] on input "9197" at bounding box center [186, 19] width 192 height 18
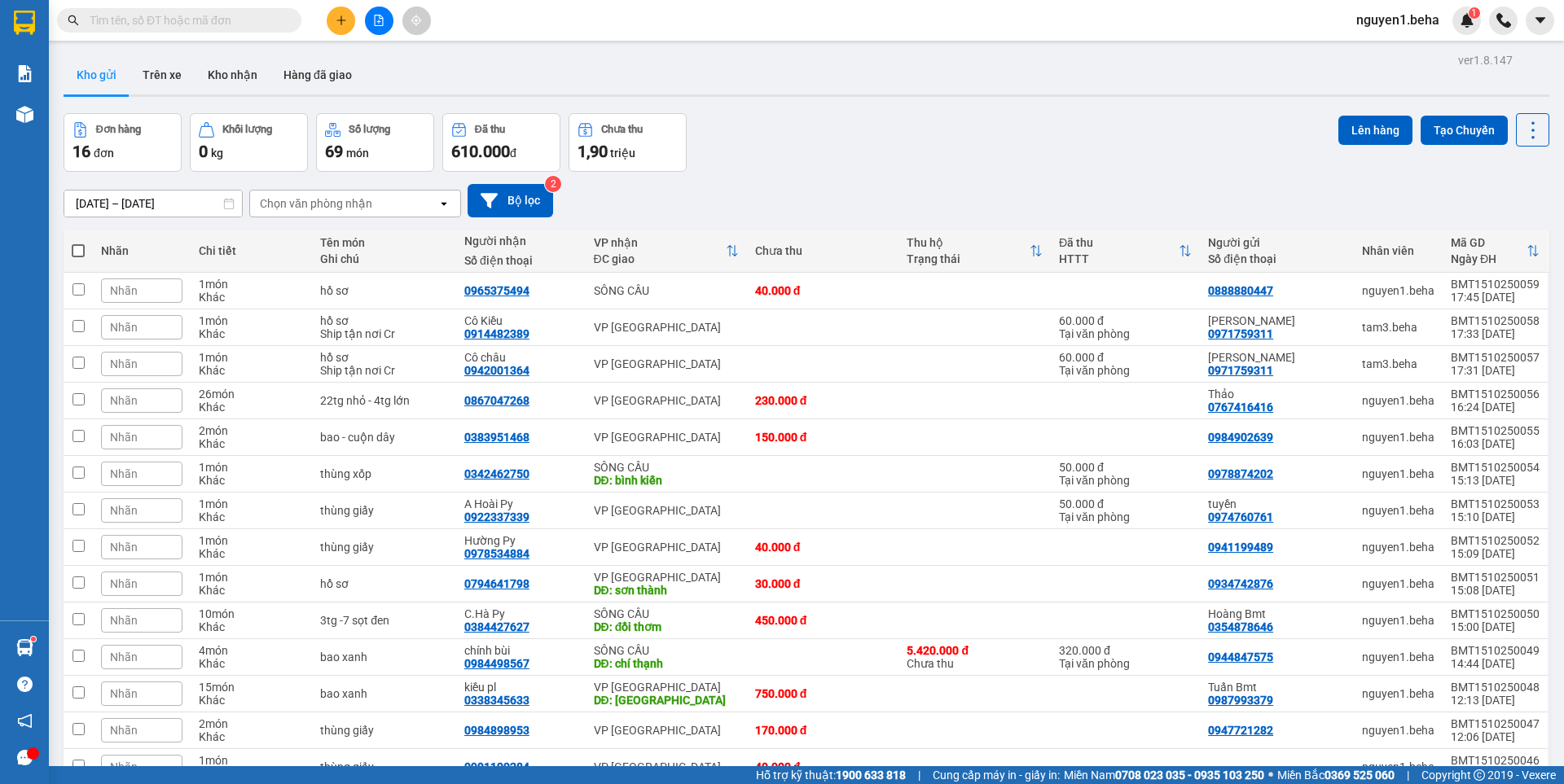
click at [174, 16] on input "text" at bounding box center [186, 19] width 192 height 18
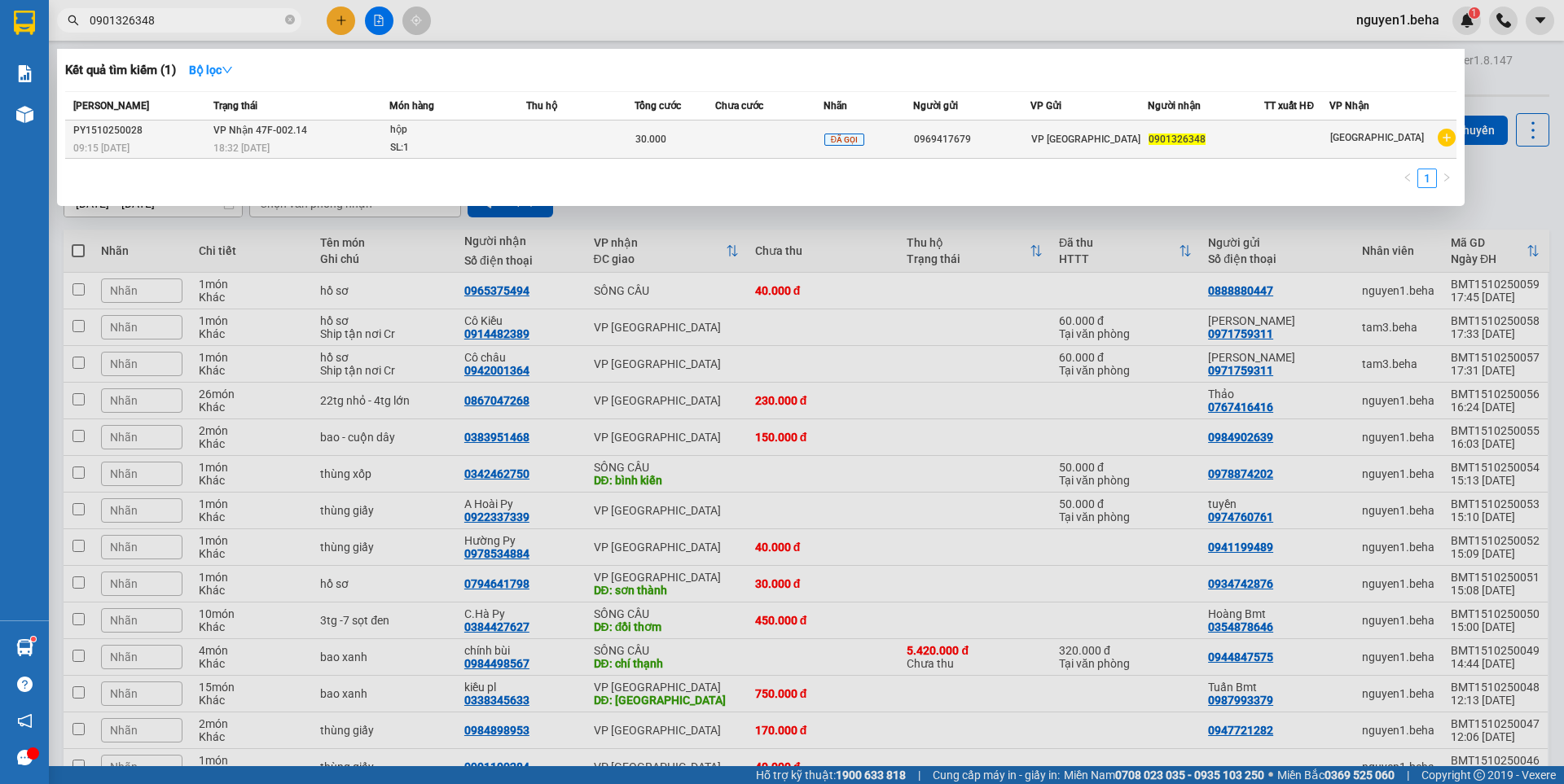
type input "0901326348"
click at [567, 138] on td at bounding box center [580, 139] width 108 height 38
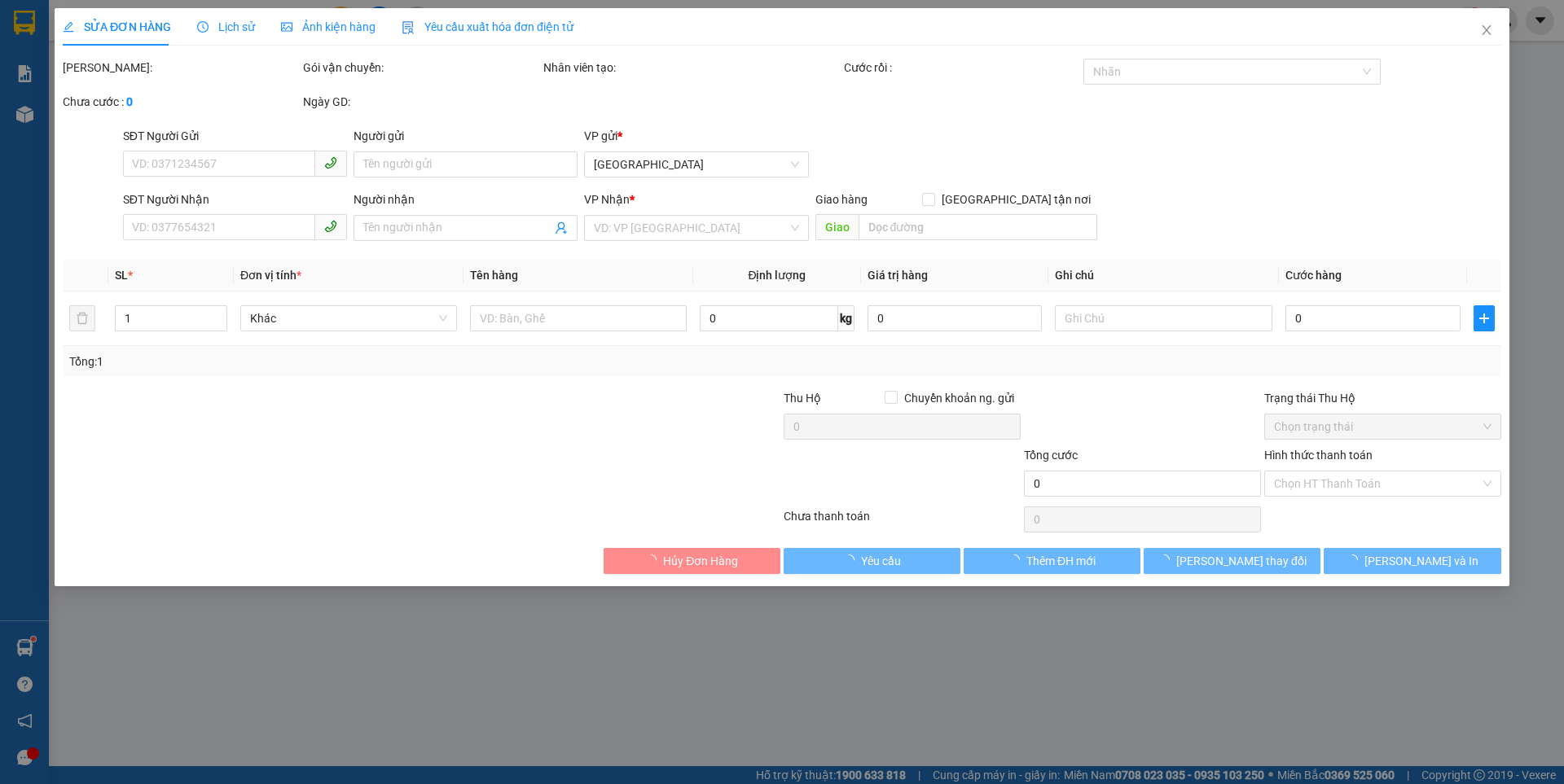
click at [320, 30] on span "Ảnh kiện hàng" at bounding box center [328, 27] width 94 height 13
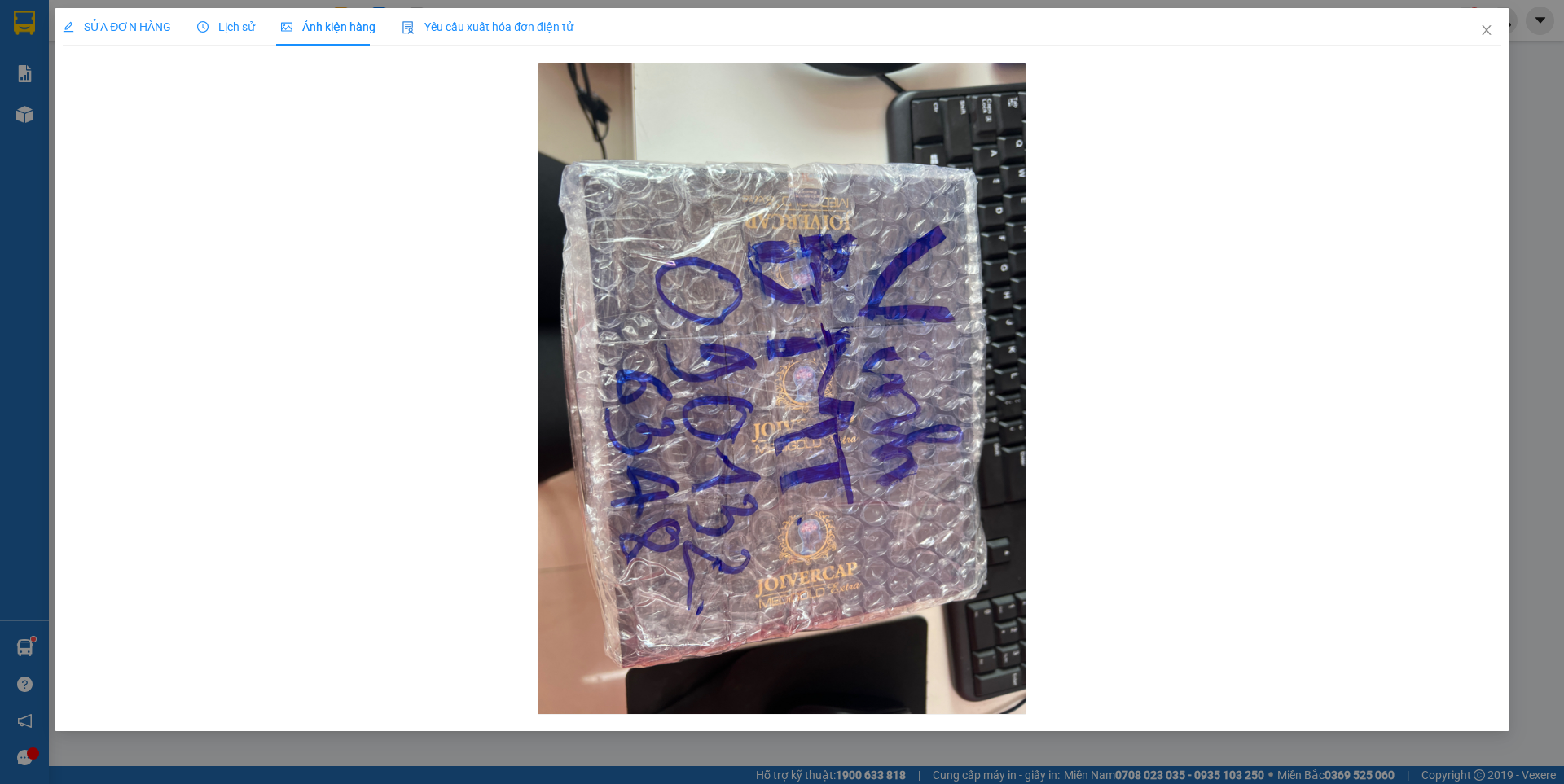
type input "0969417679"
type input "0901326348"
type input "30.000"
click at [126, 31] on span "SỬA ĐƠN HÀNG" at bounding box center [116, 27] width 108 height 13
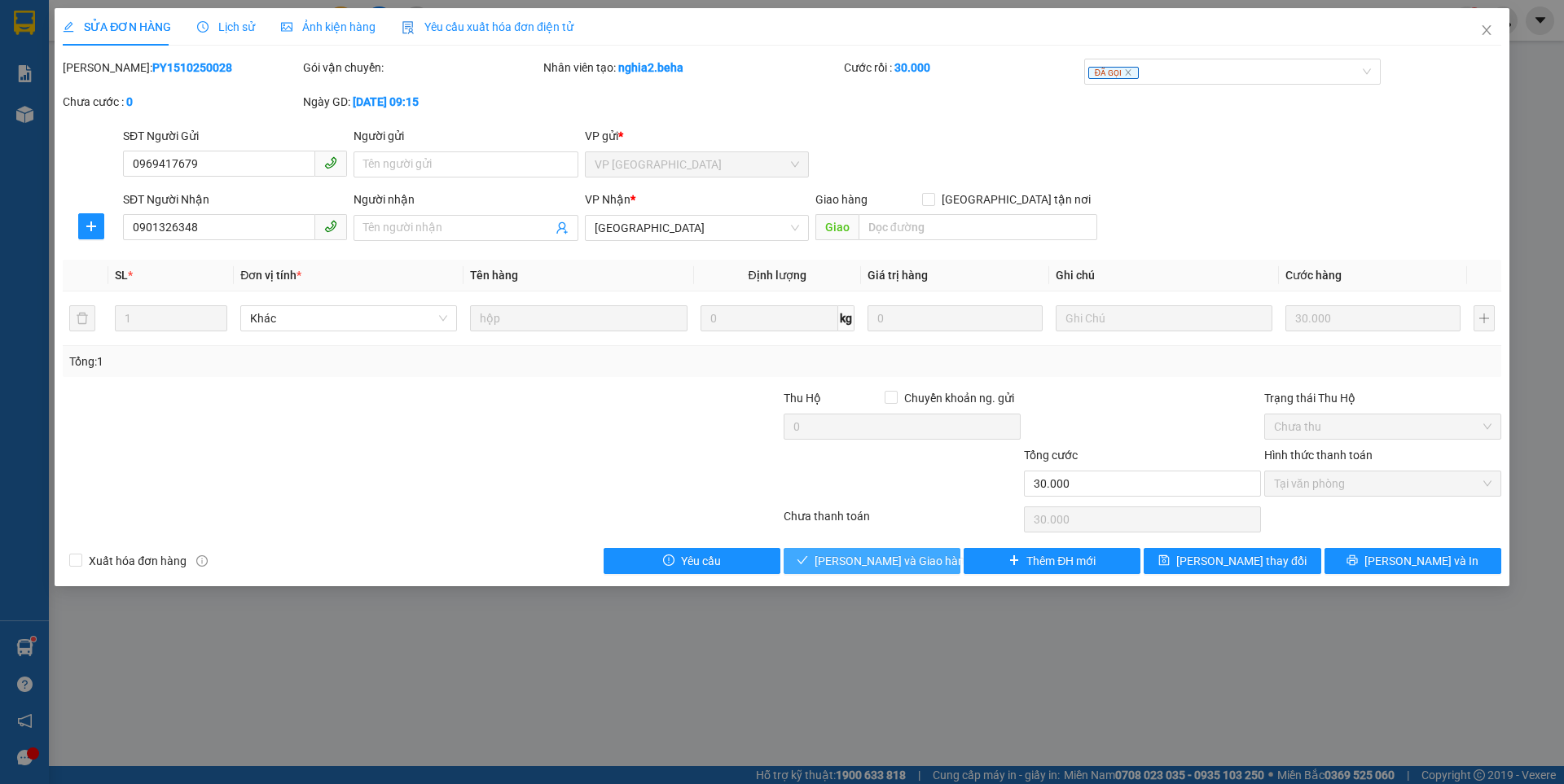
click at [902, 564] on span "[PERSON_NAME] và Giao hàng" at bounding box center [892, 561] width 156 height 18
type input "0"
